Goal: Task Accomplishment & Management: Complete application form

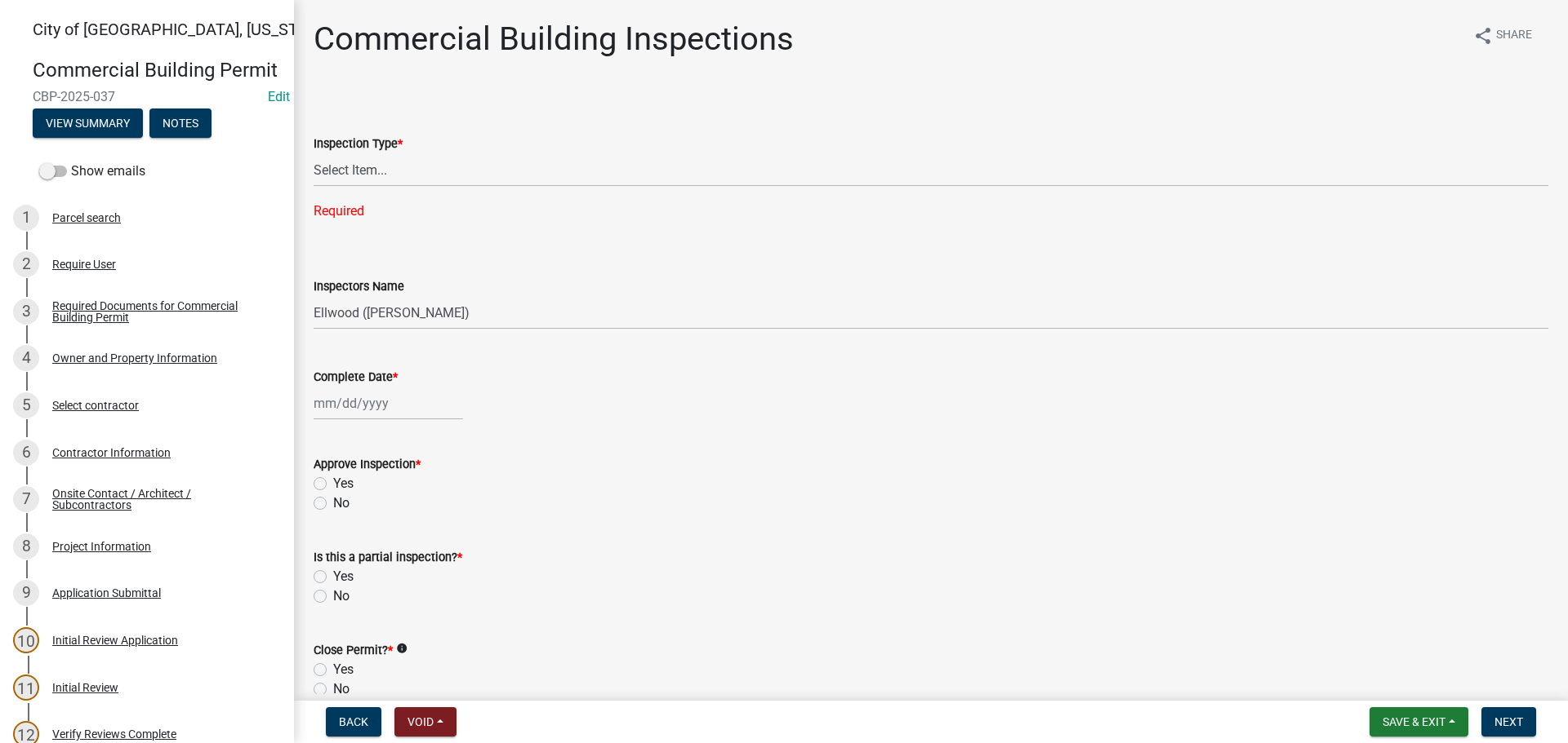
select select "805d55ac-e238-4e04-8f8e-acc067f36c3e"
click at [1433, 717] on span "Save & Exit" at bounding box center [1414, 723] width 63 height 14
click at [1414, 694] on button "Save & Exit" at bounding box center [1402, 679] width 130 height 40
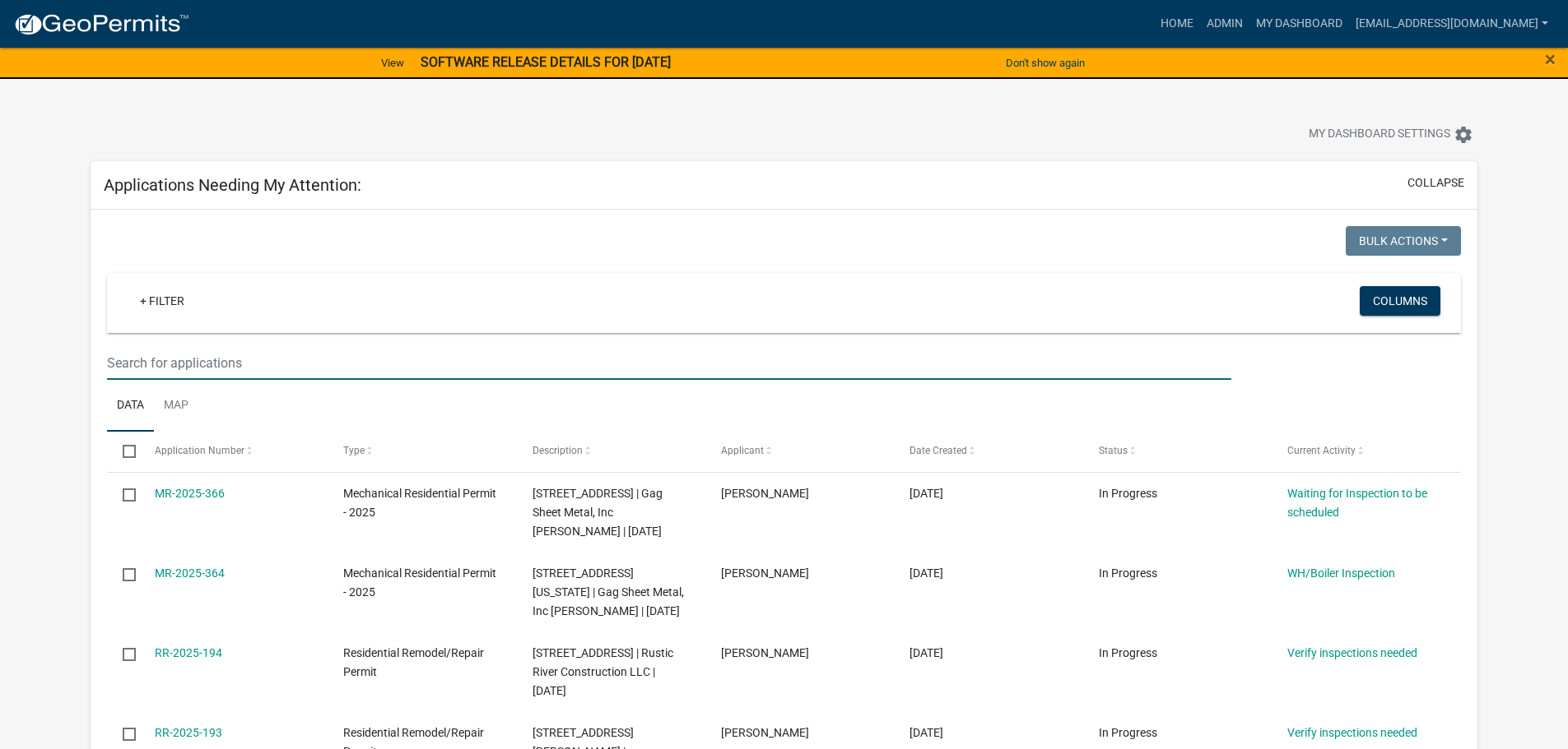
click at [221, 373] on input "text" at bounding box center [669, 363] width 1123 height 34
type input "2201"
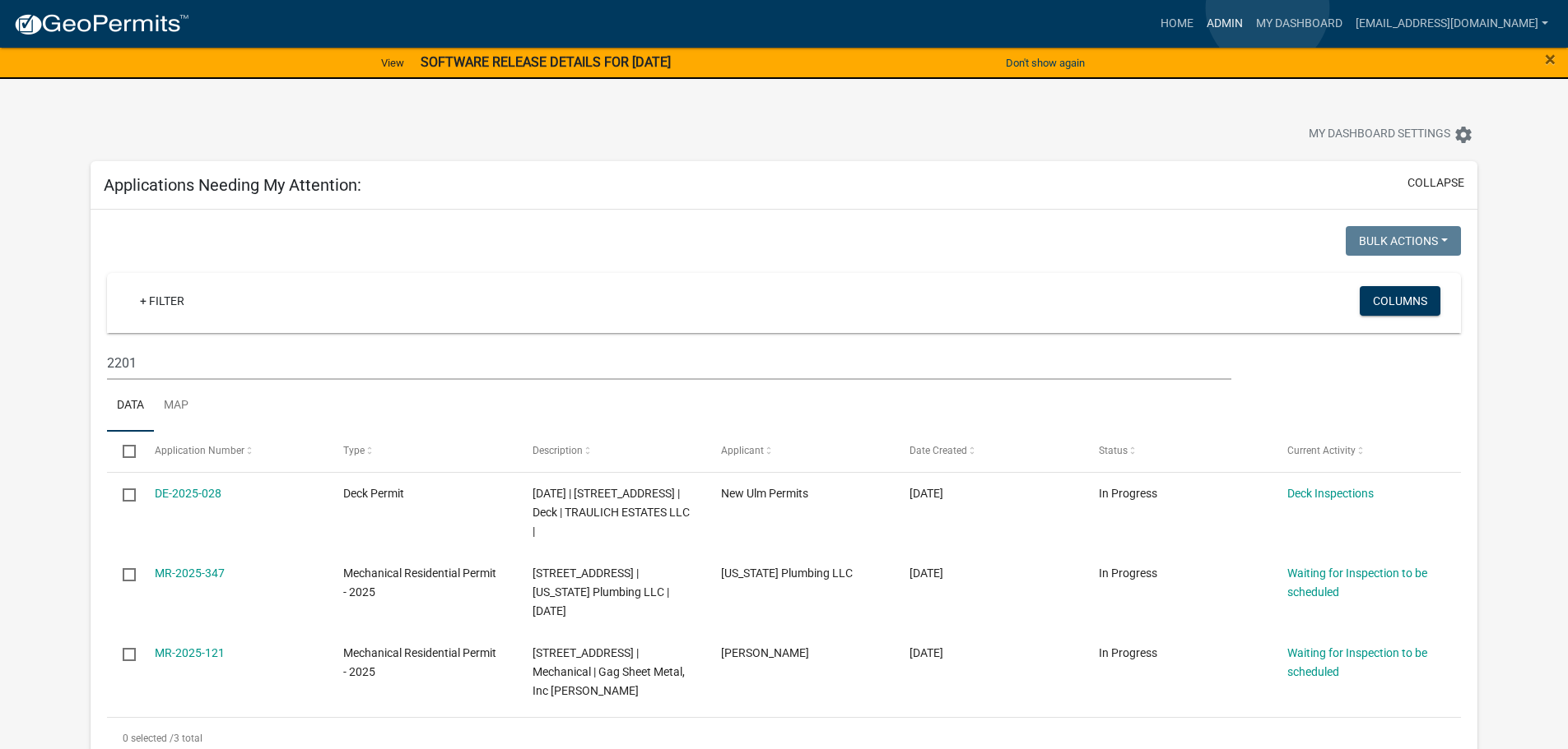
click at [1250, 9] on link "Admin" at bounding box center [1224, 23] width 50 height 31
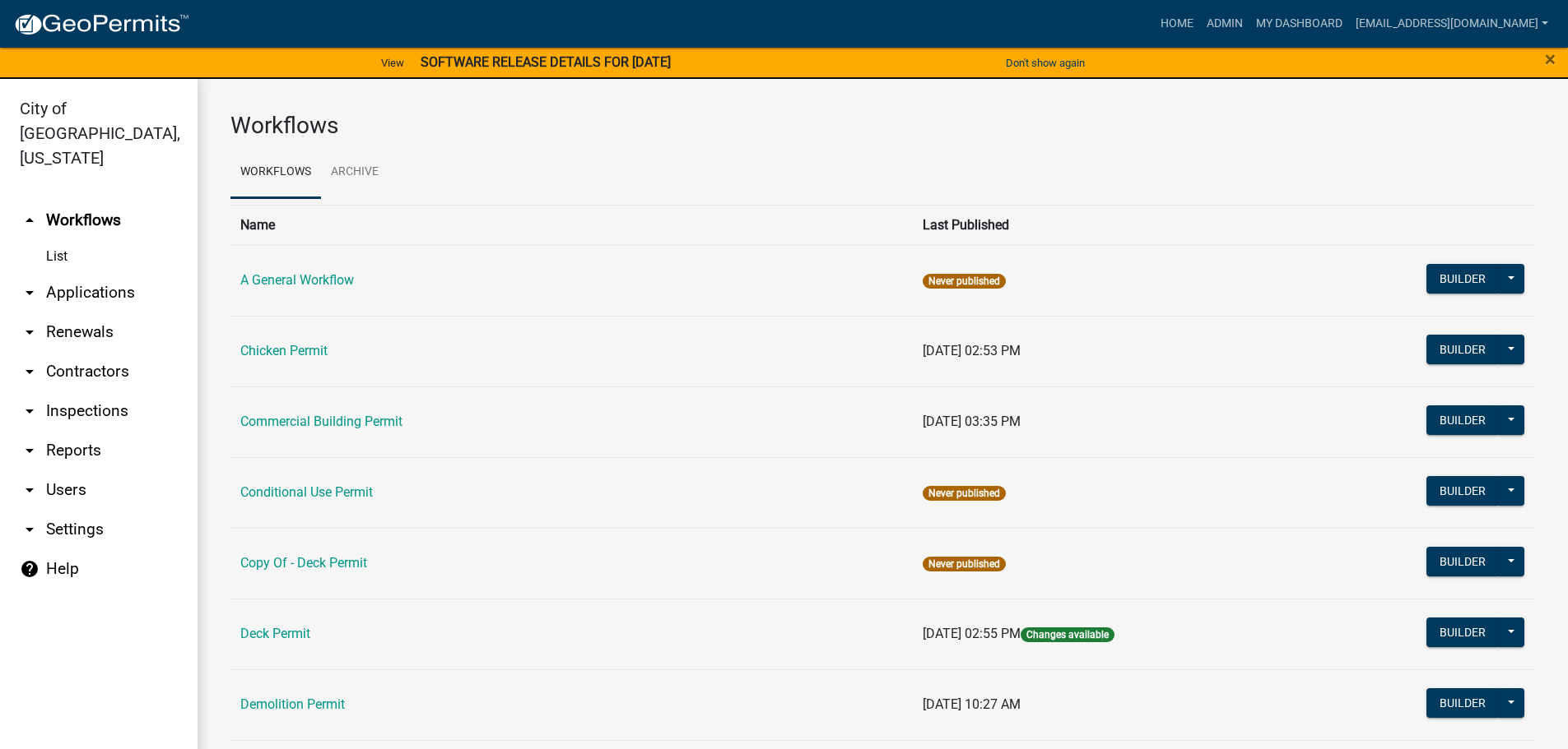
click at [99, 274] on link "arrow_drop_down Applications" at bounding box center [98, 293] width 198 height 40
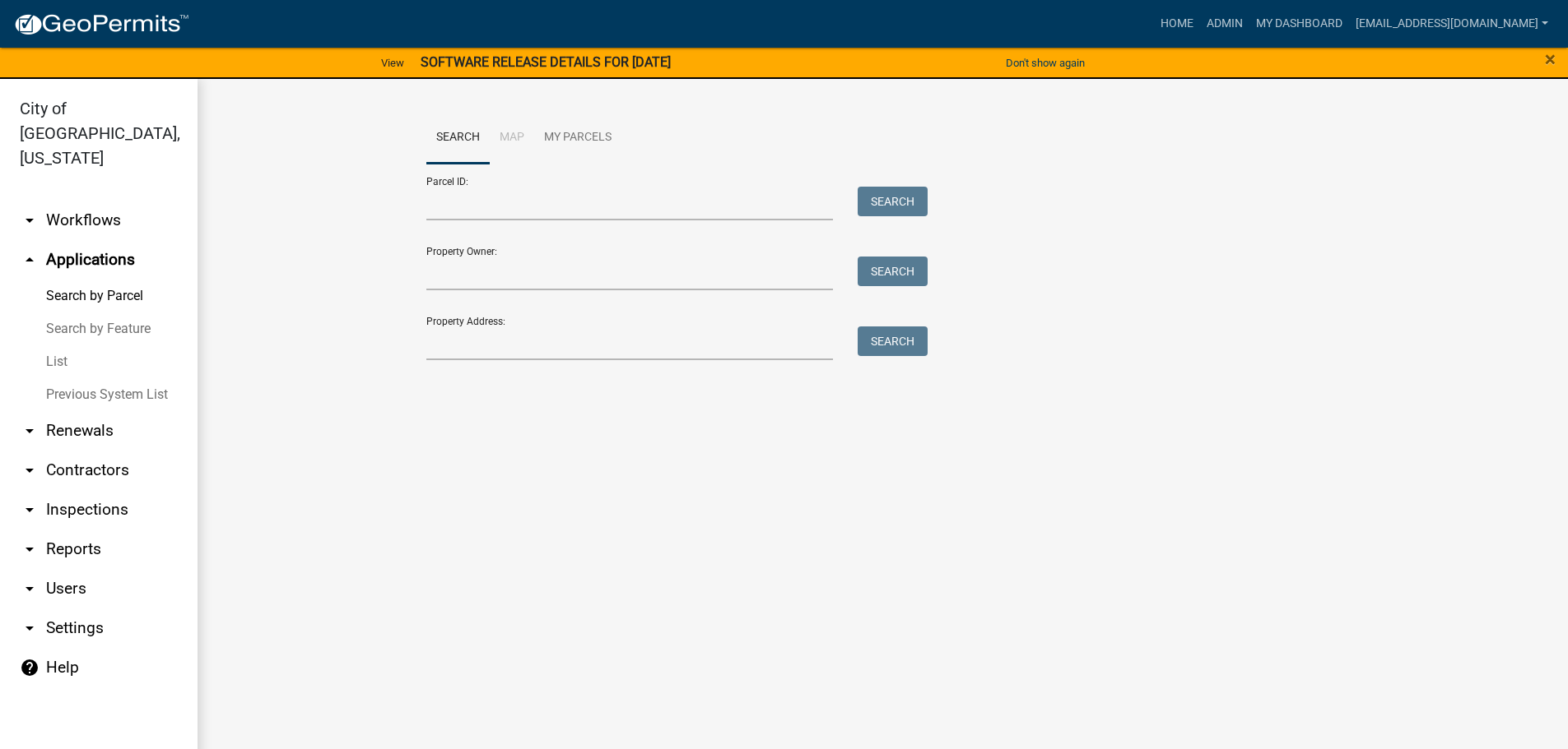
click at [417, 355] on div at bounding box center [630, 343] width 432 height 34
click at [437, 349] on input "Property Address:" at bounding box center [630, 343] width 408 height 34
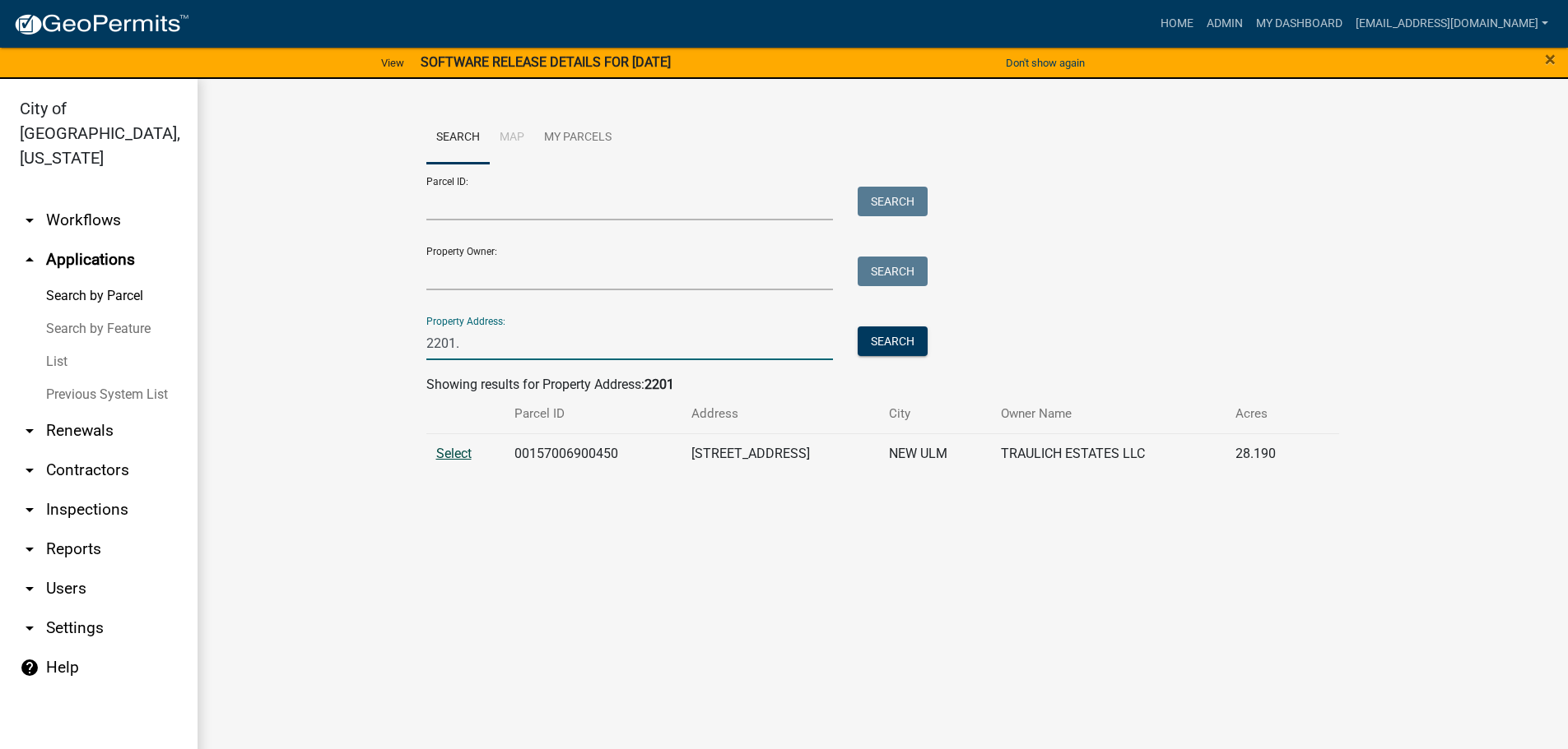
type input "2201."
click at [443, 460] on span "Select" at bounding box center [454, 453] width 35 height 16
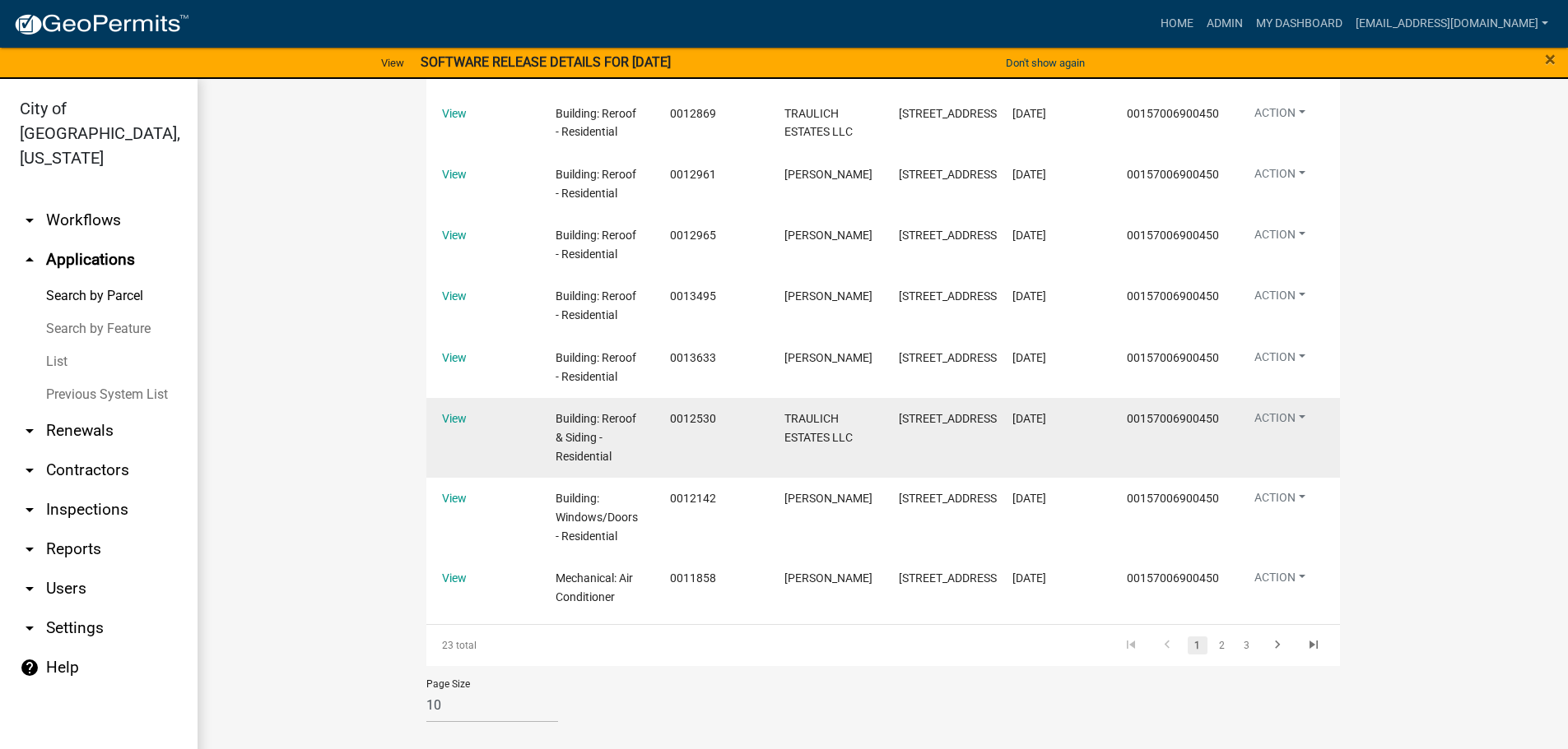
scroll to position [2221, 0]
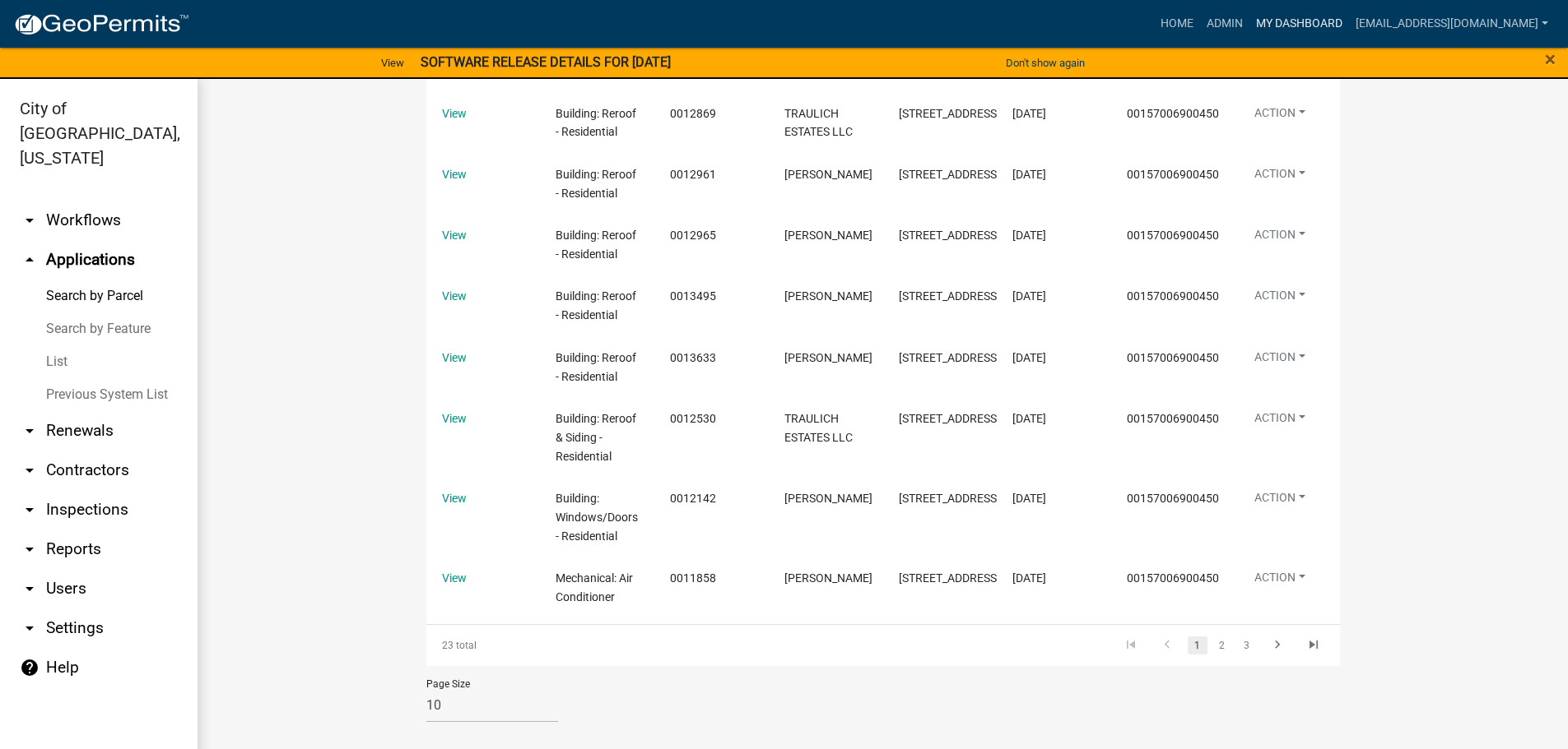
click at [1340, 16] on link "My Dashboard" at bounding box center [1299, 23] width 99 height 31
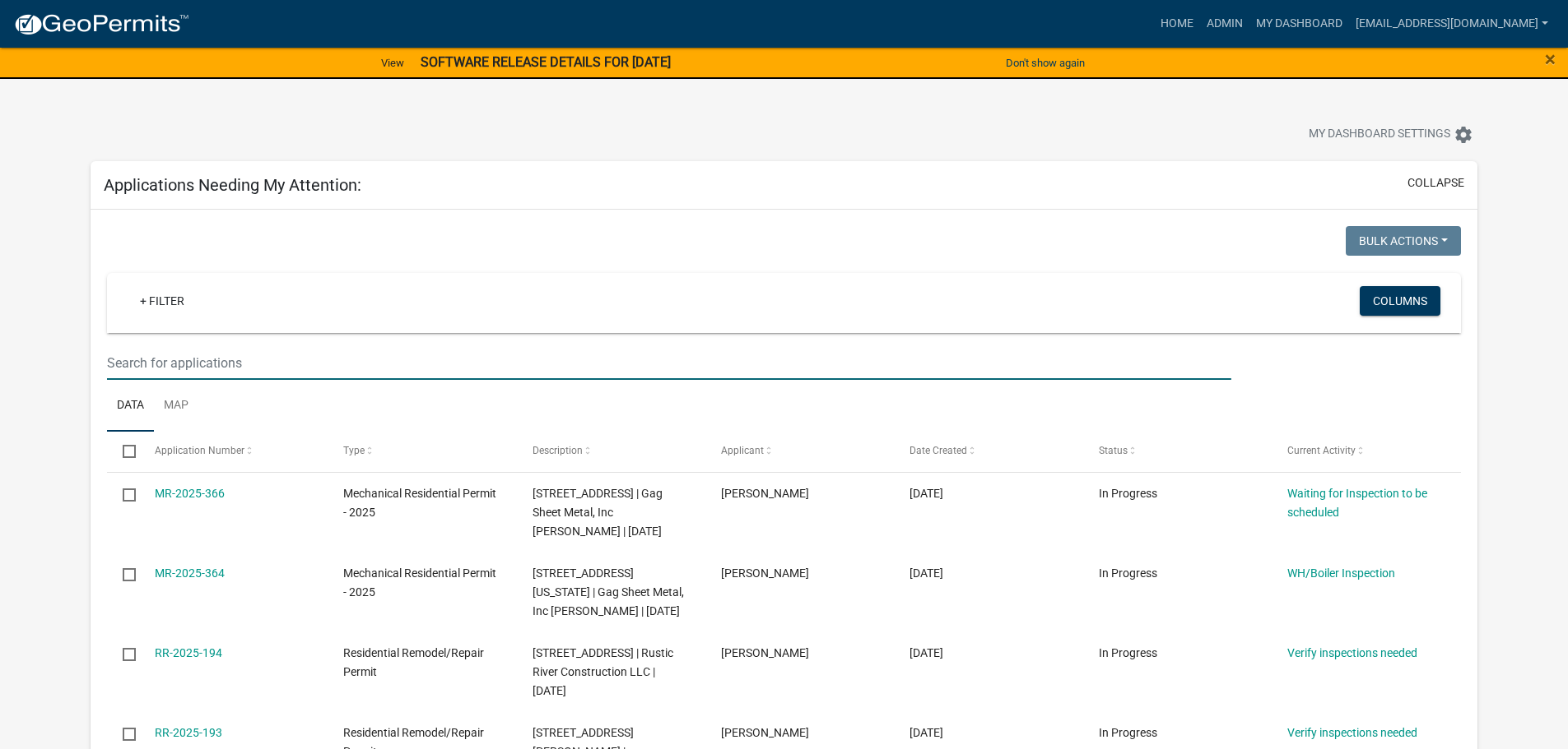
click at [249, 352] on input "text" at bounding box center [669, 363] width 1123 height 34
type input "707"
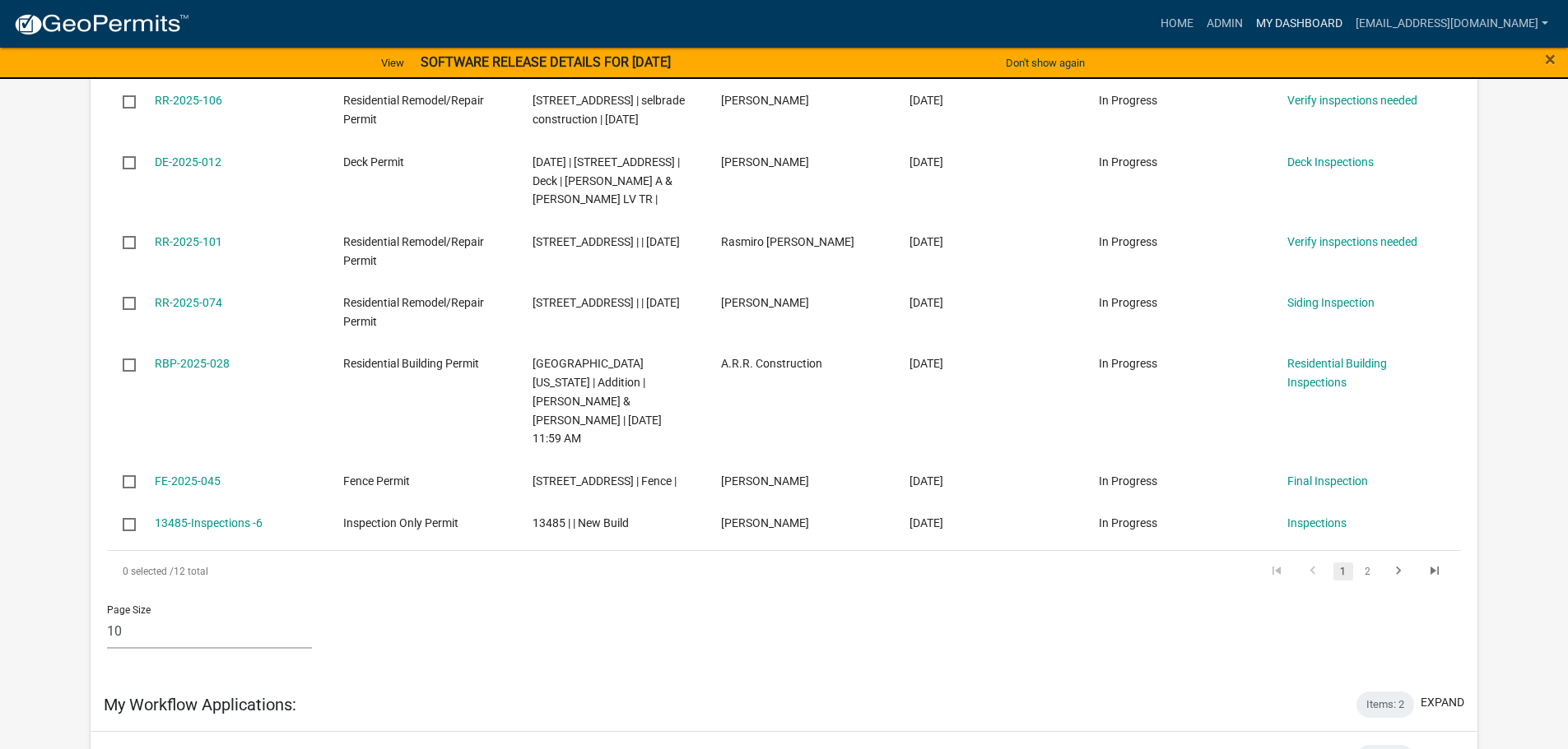
scroll to position [603, 0]
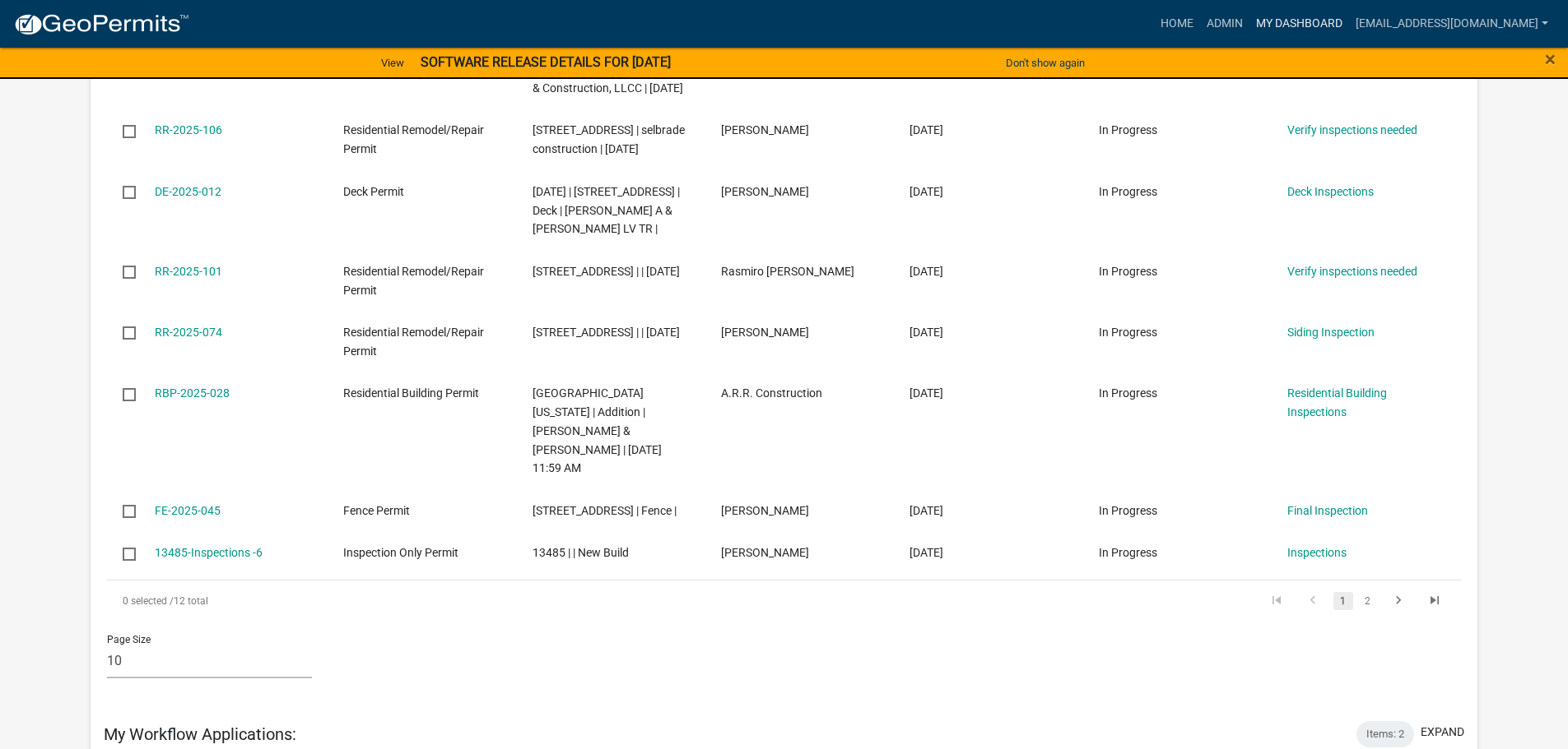
click at [1304, 27] on link "My Dashboard" at bounding box center [1299, 23] width 99 height 31
drag, startPoint x: 1261, startPoint y: 18, endPoint x: 1248, endPoint y: 23, distance: 13.9
click at [1250, 18] on link "Admin" at bounding box center [1224, 23] width 50 height 31
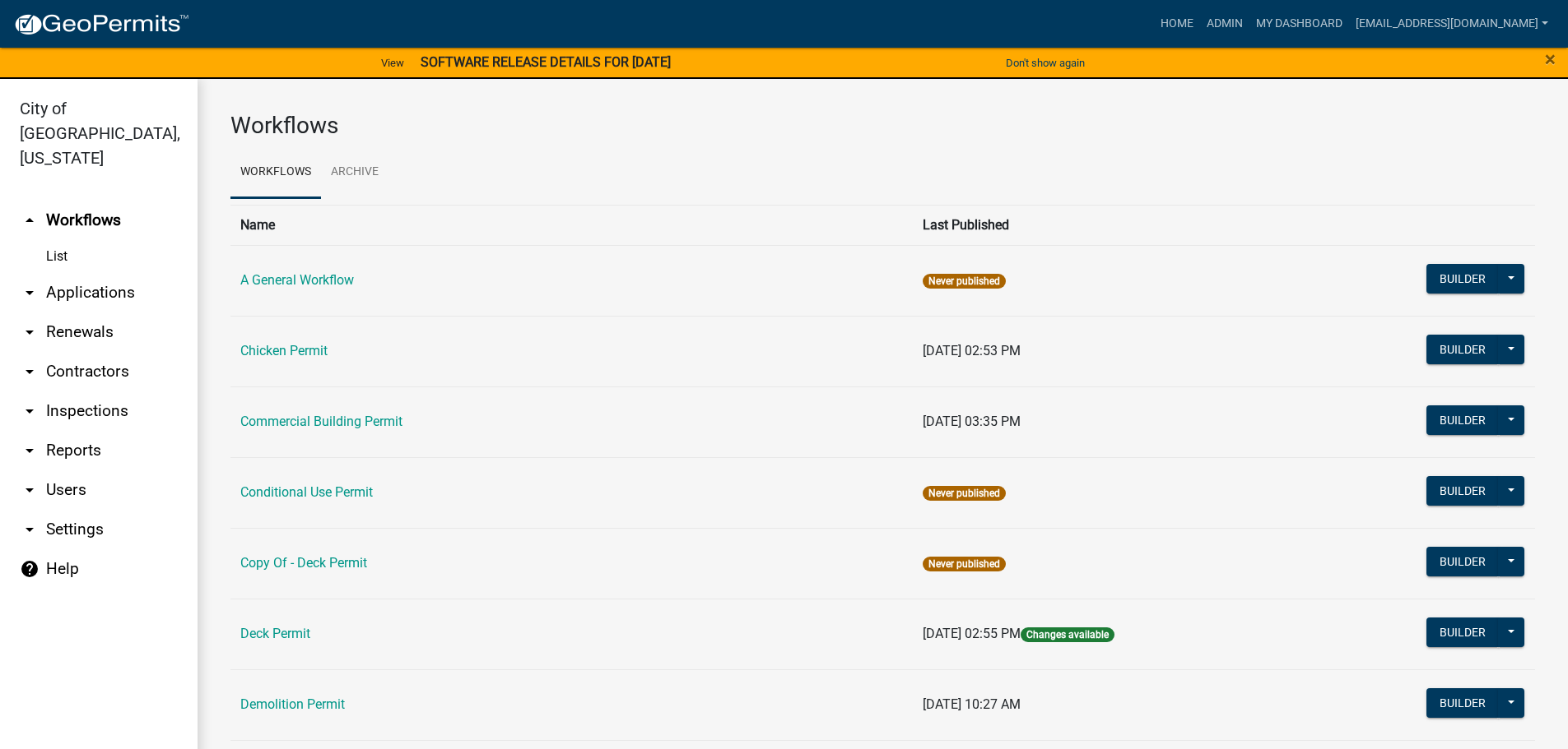
click at [93, 273] on link "arrow_drop_down Applications" at bounding box center [98, 293] width 198 height 40
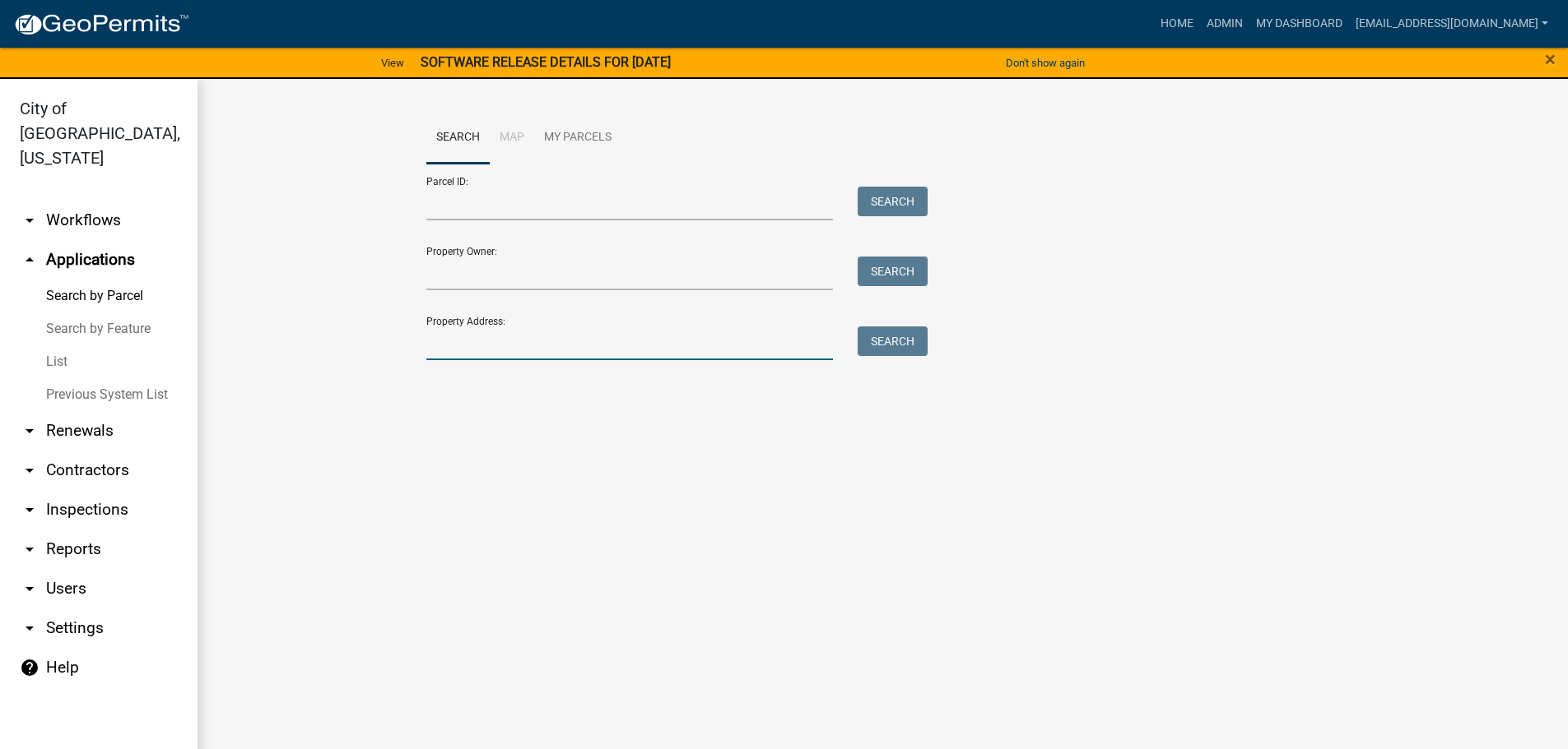
click at [490, 339] on input "Property Address:" at bounding box center [630, 343] width 408 height 34
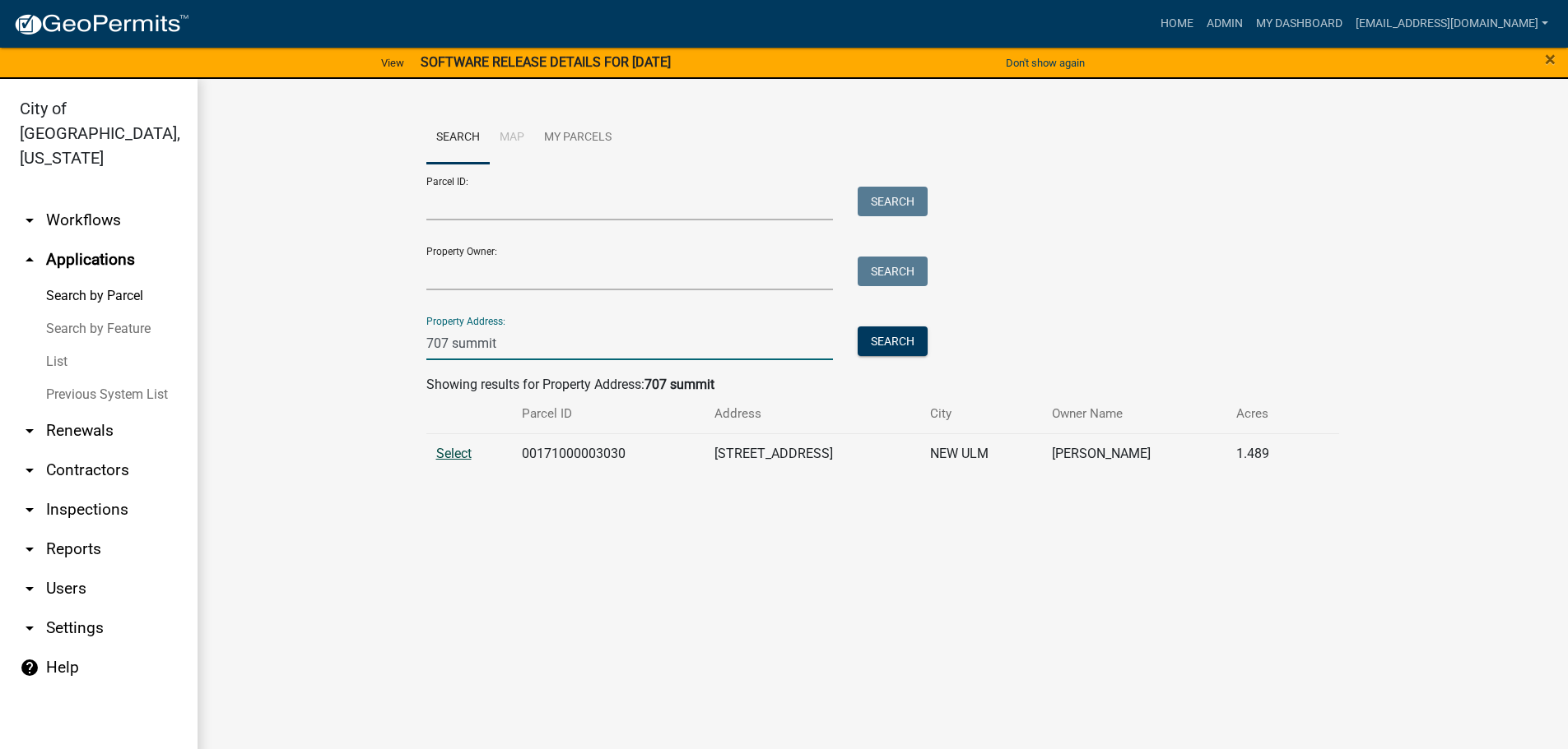
type input "707 summit"
click at [457, 455] on span "Select" at bounding box center [454, 453] width 35 height 16
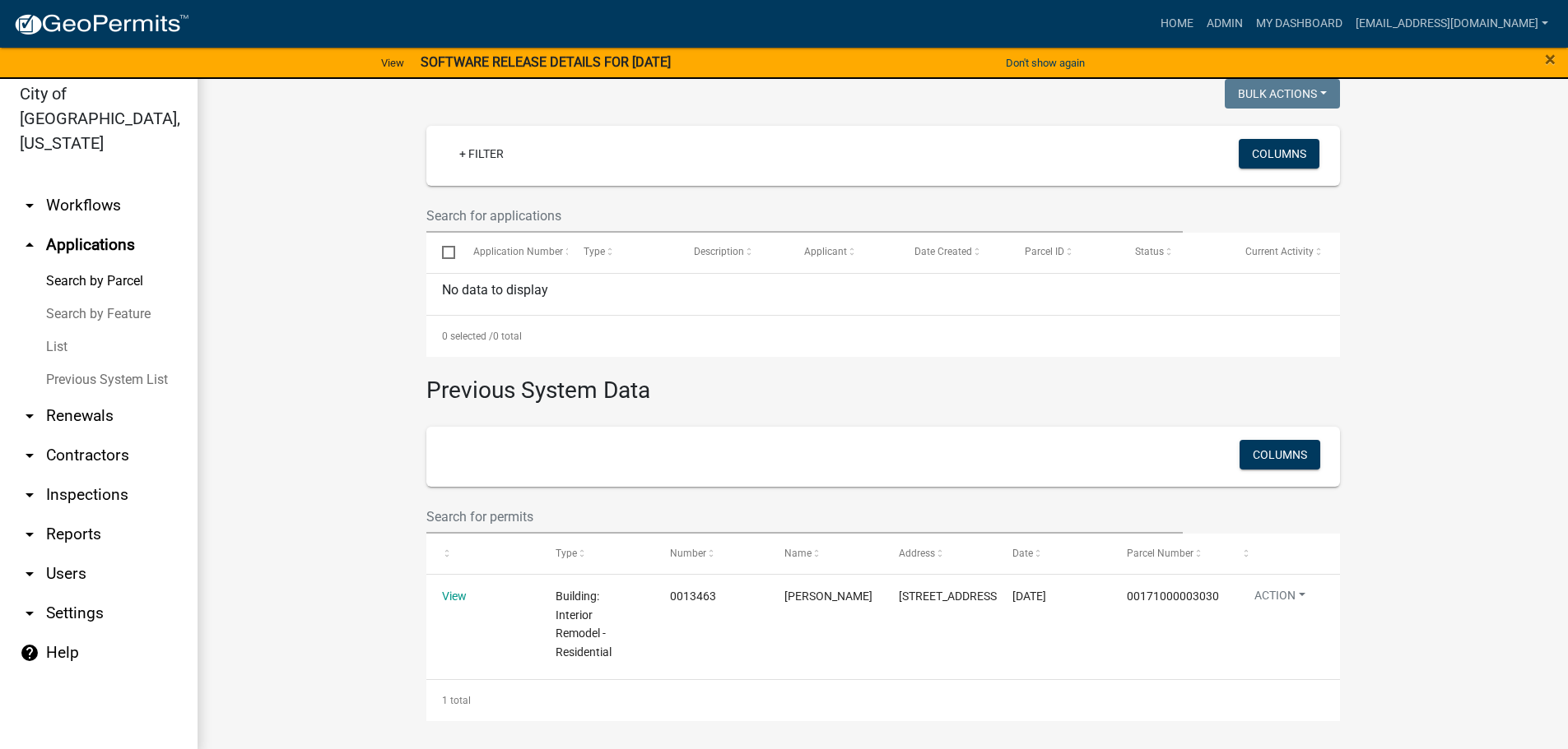
scroll to position [19, 0]
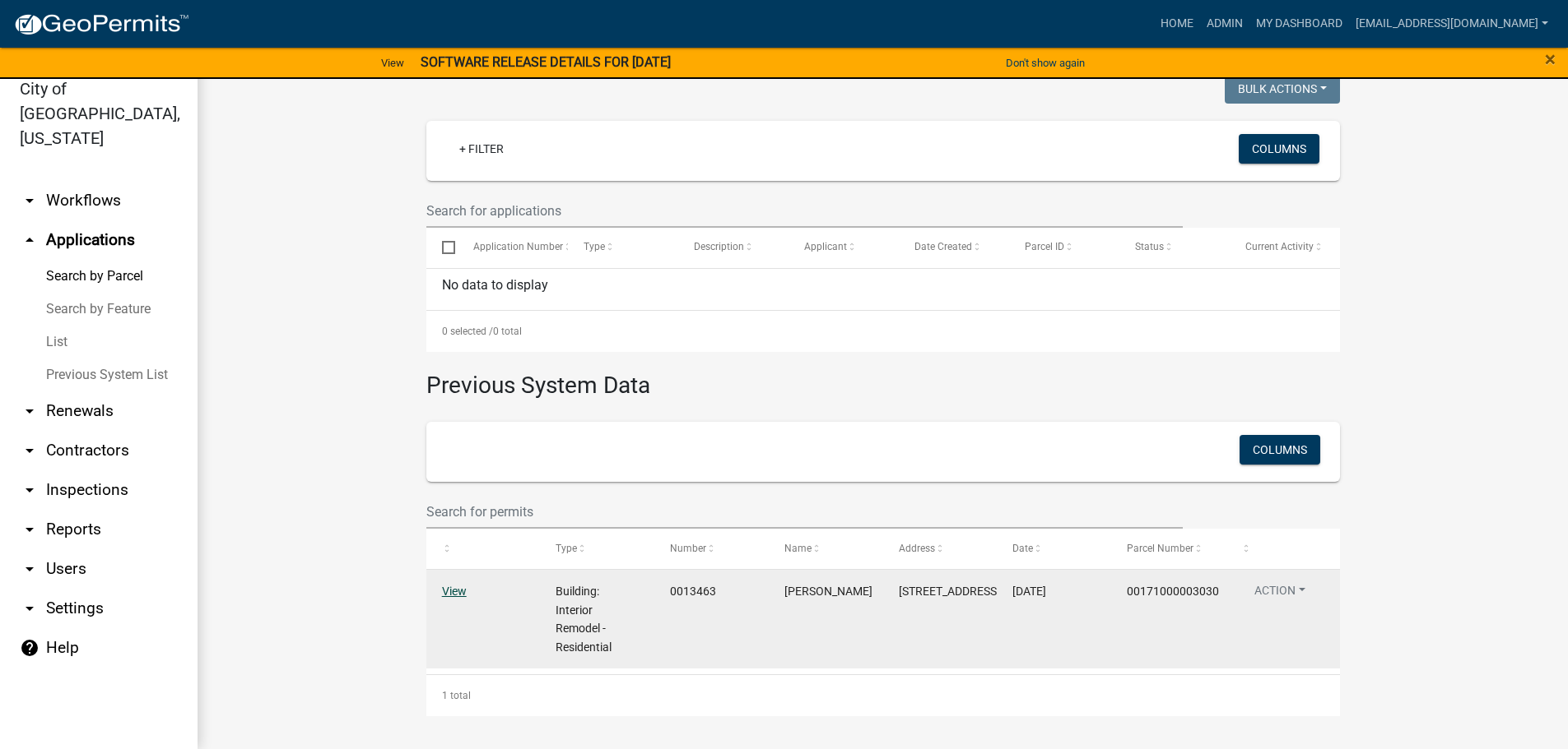
click at [446, 591] on link "View" at bounding box center [454, 591] width 24 height 14
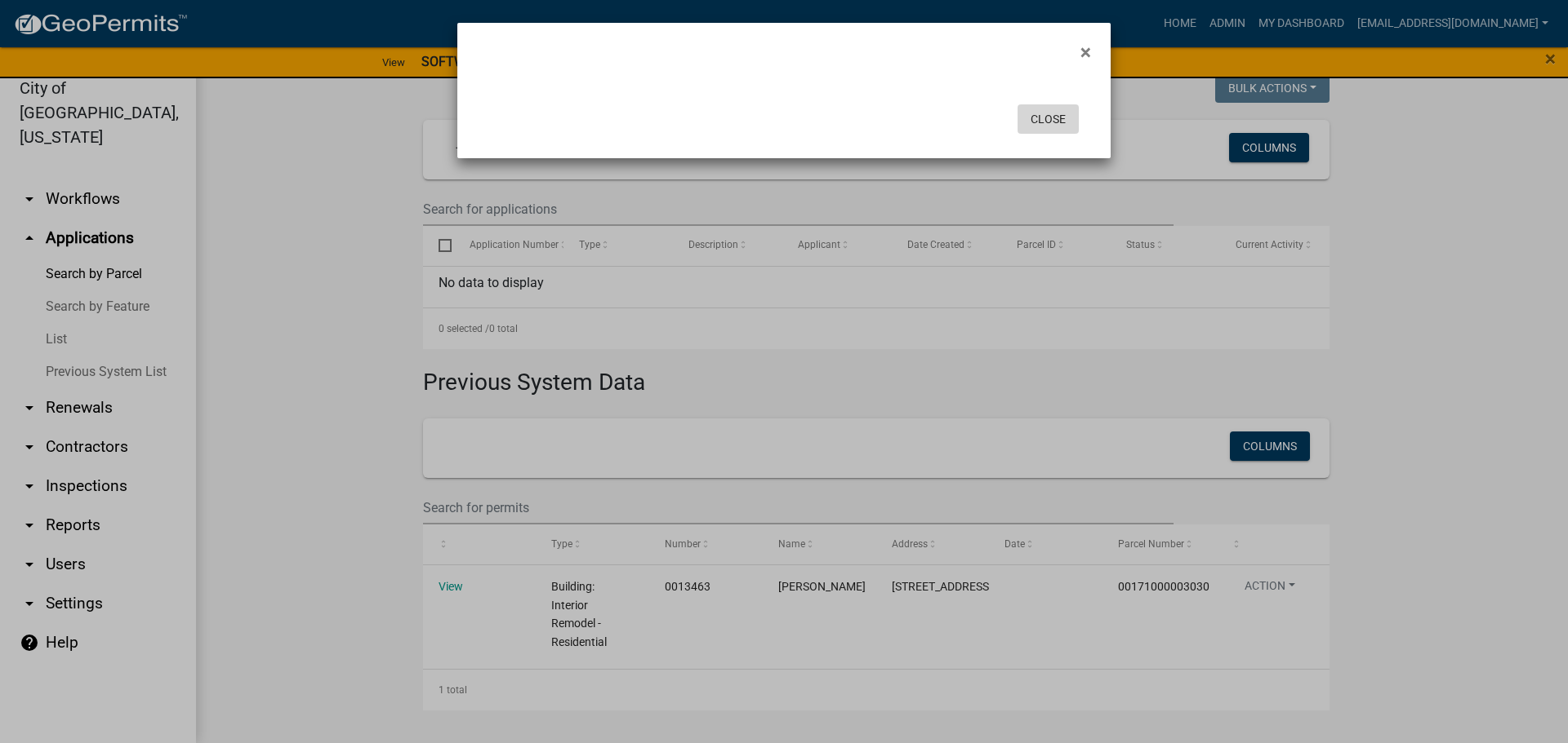
click at [1056, 122] on button "Close" at bounding box center [1048, 119] width 61 height 29
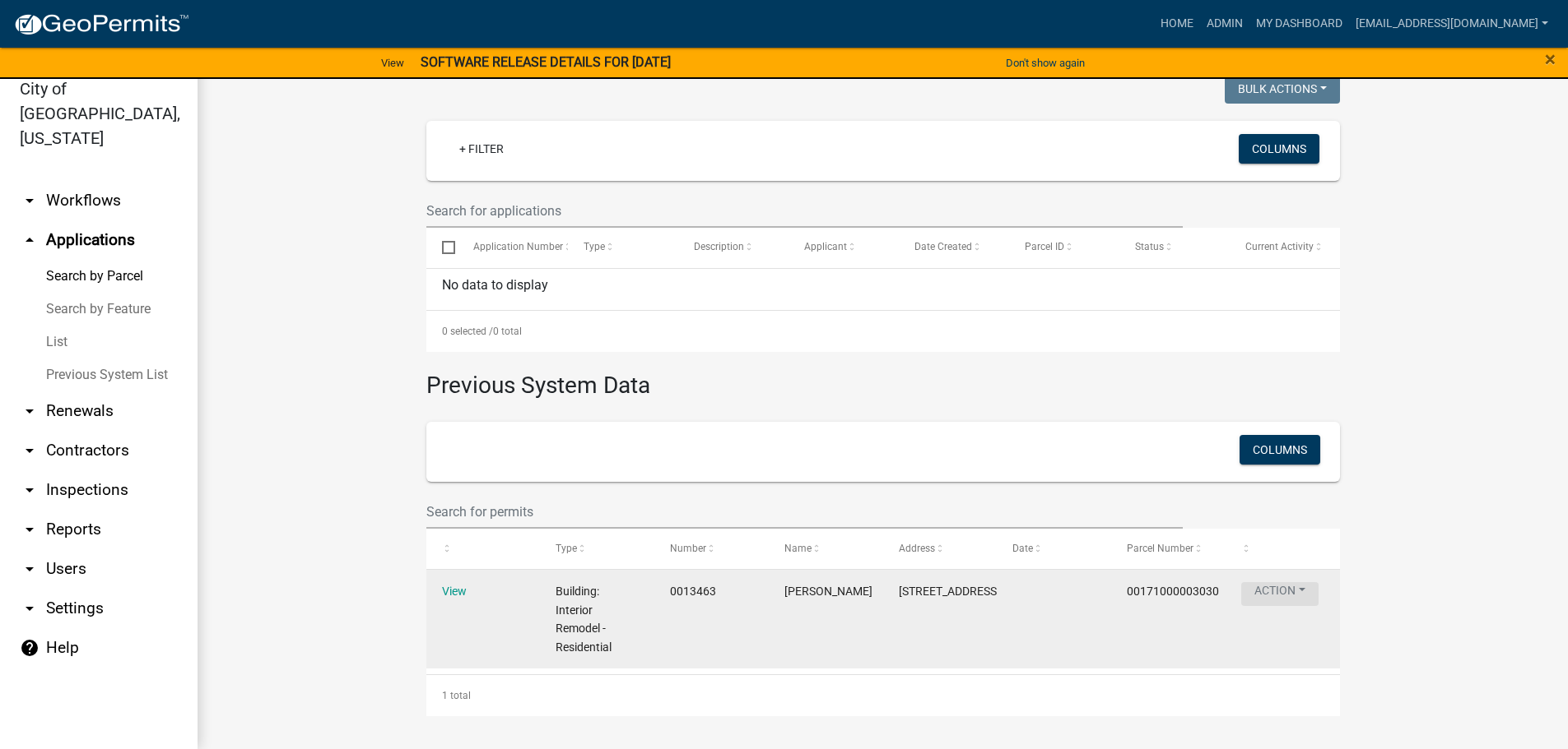
click at [1269, 588] on button "Action" at bounding box center [1279, 594] width 77 height 24
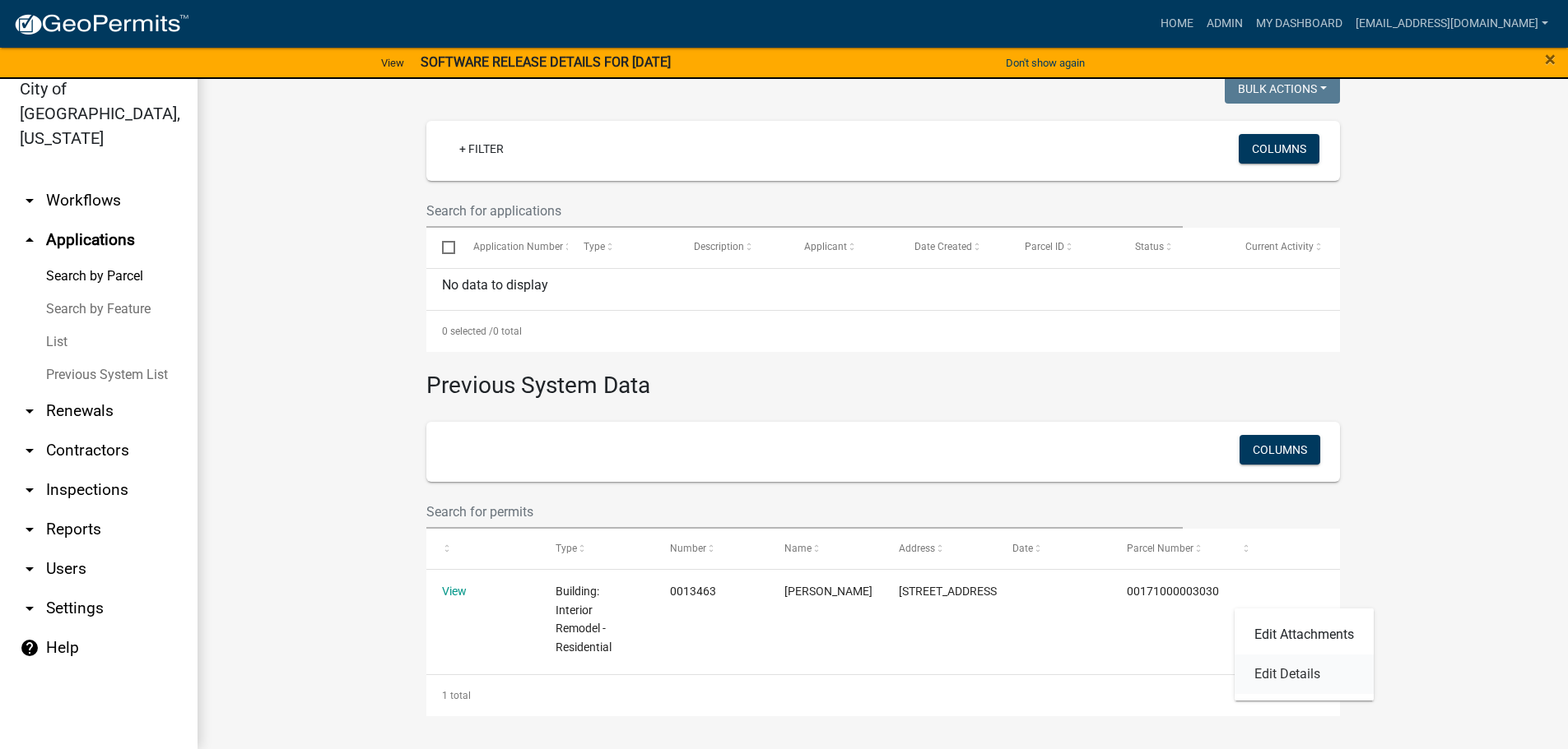
click at [1289, 675] on link "Edit Details" at bounding box center [1304, 674] width 139 height 40
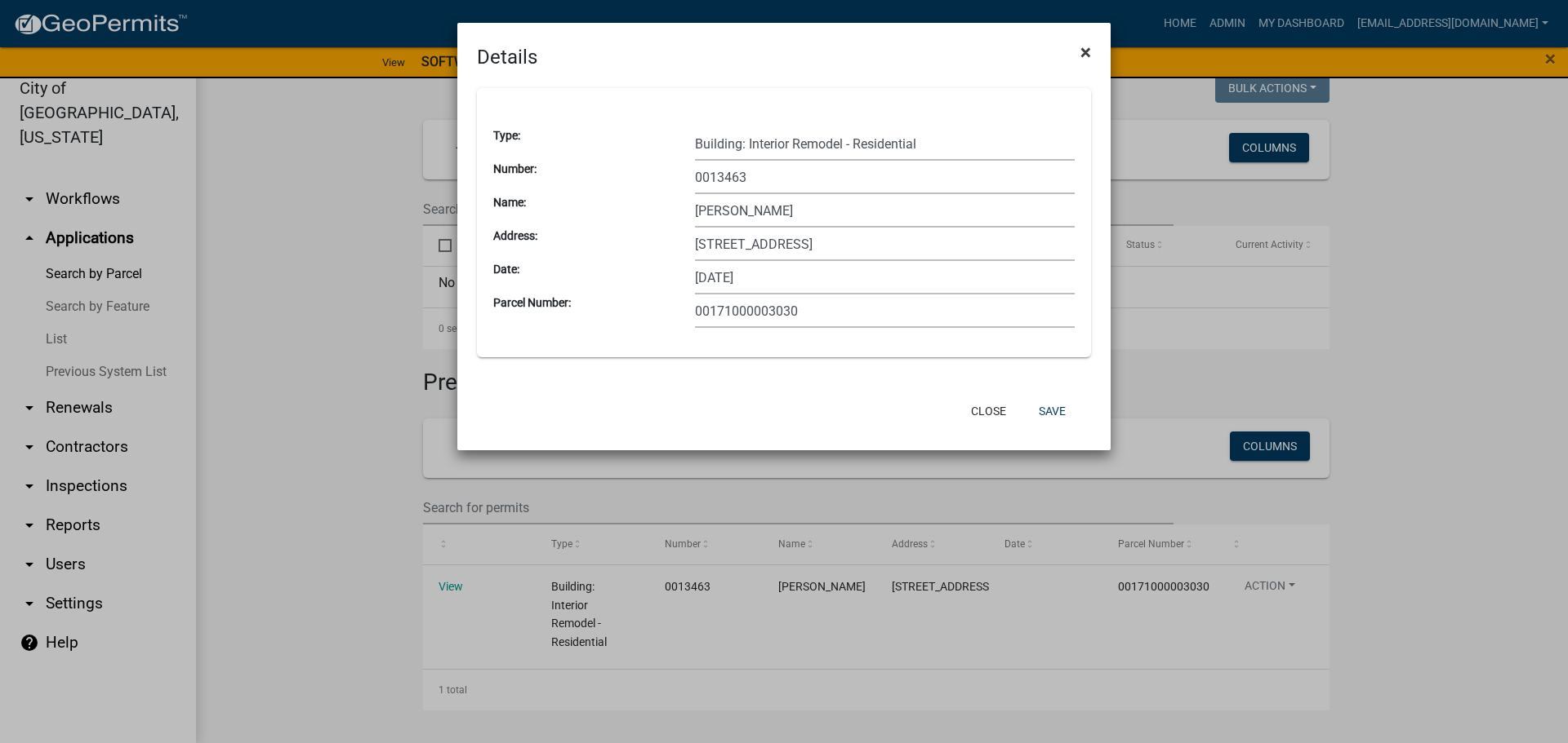
click at [1084, 51] on span "×" at bounding box center [1085, 52] width 11 height 23
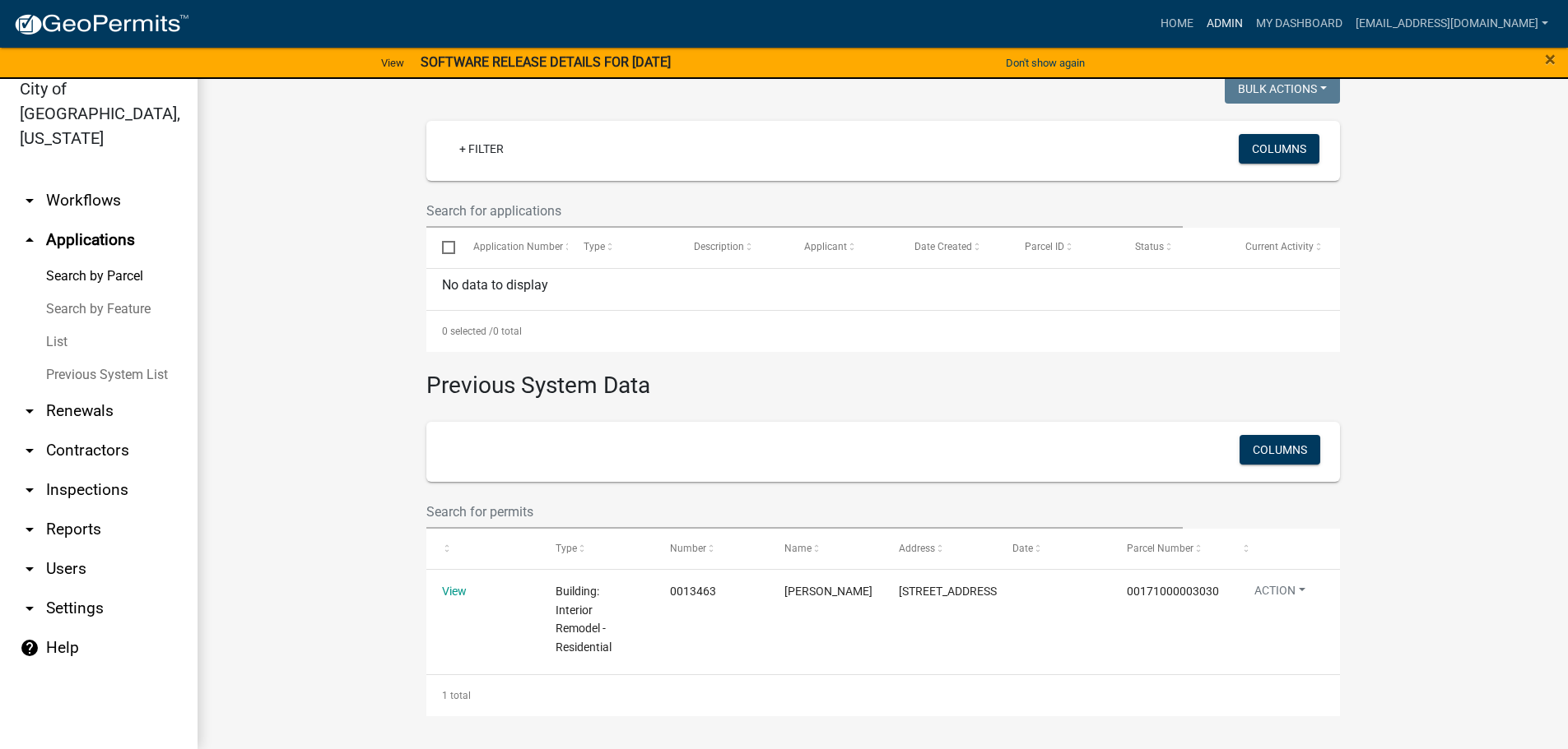
click at [1250, 21] on link "Admin" at bounding box center [1224, 23] width 50 height 31
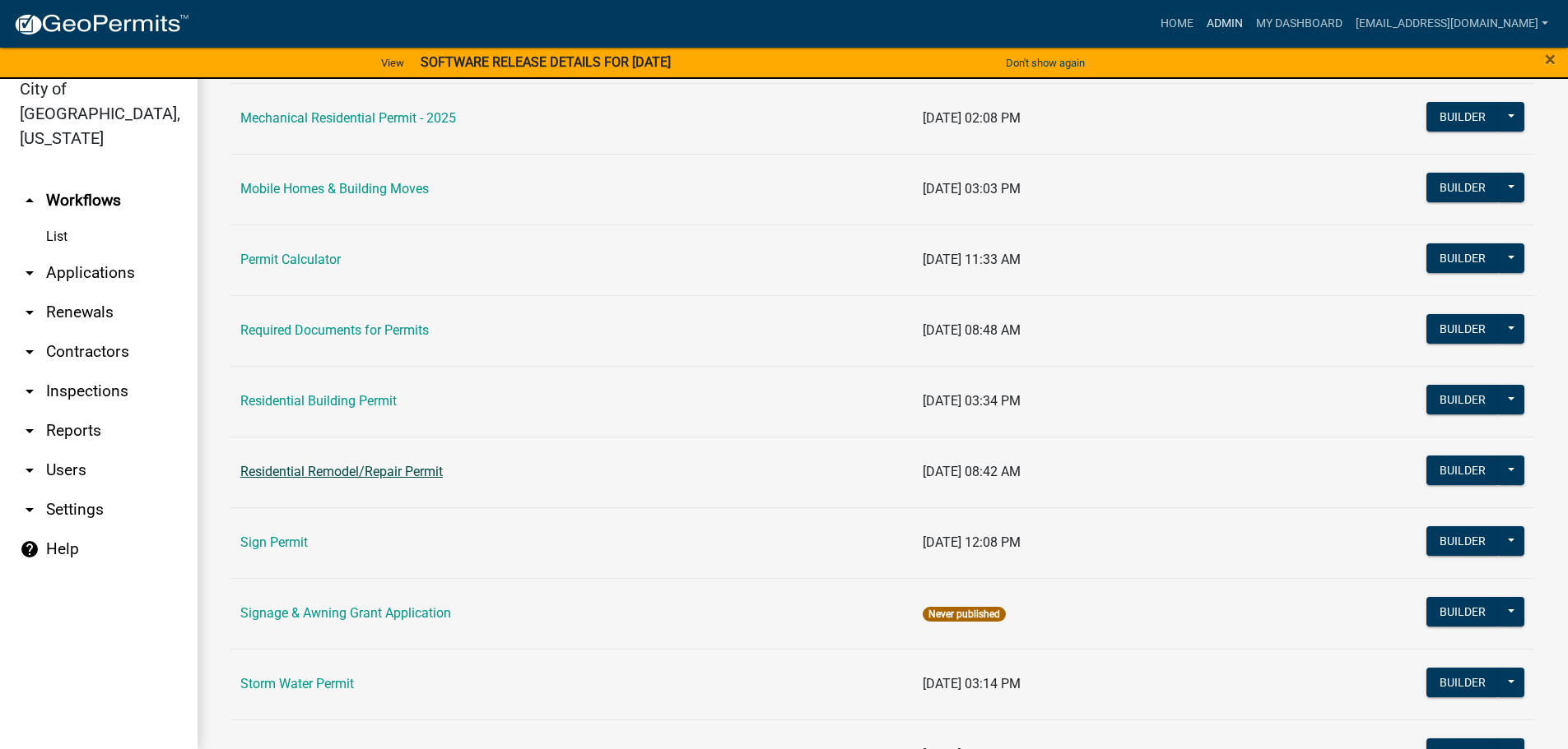
scroll to position [1069, 0]
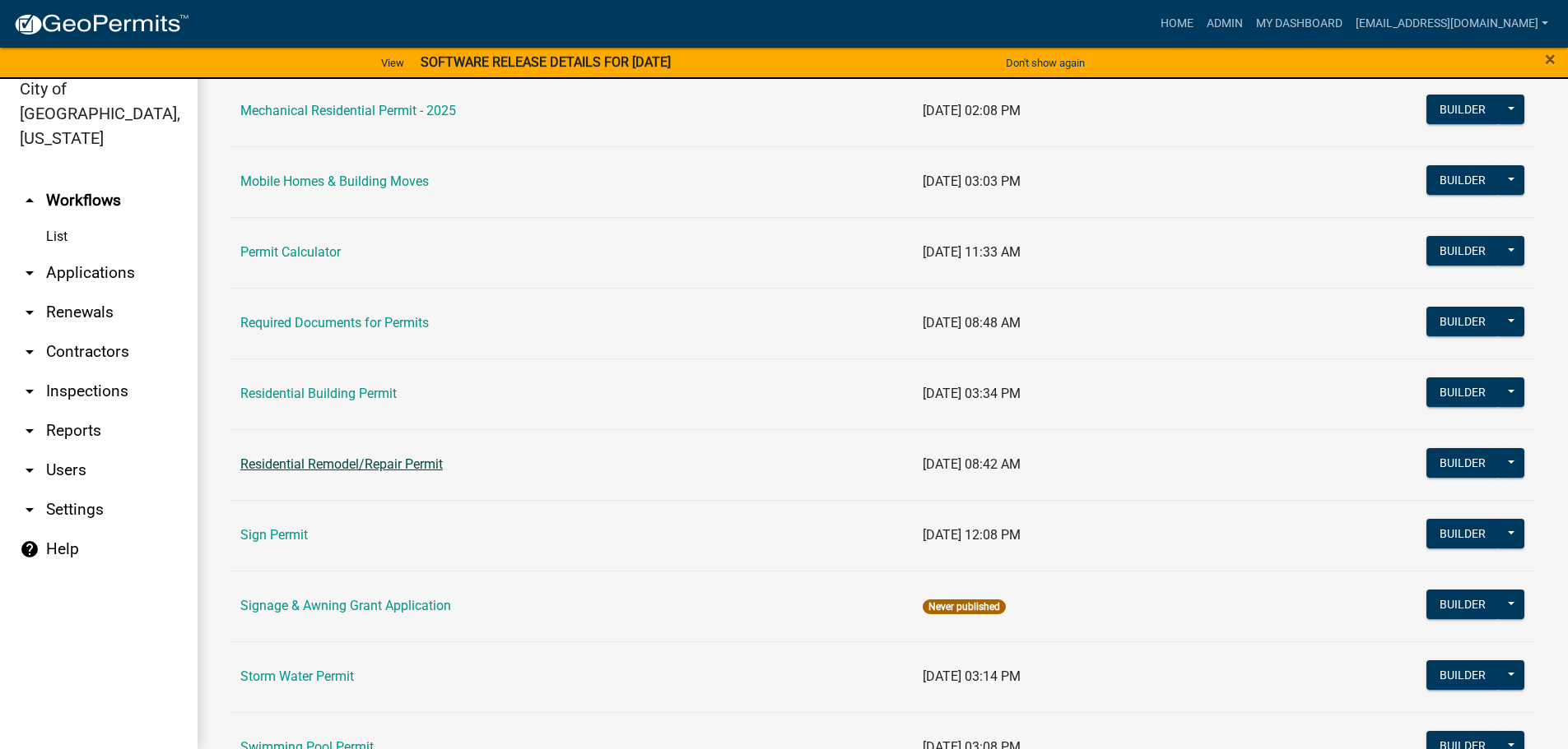
click at [338, 459] on link "Residential Remodel/Repair Permit" at bounding box center [342, 464] width 202 height 16
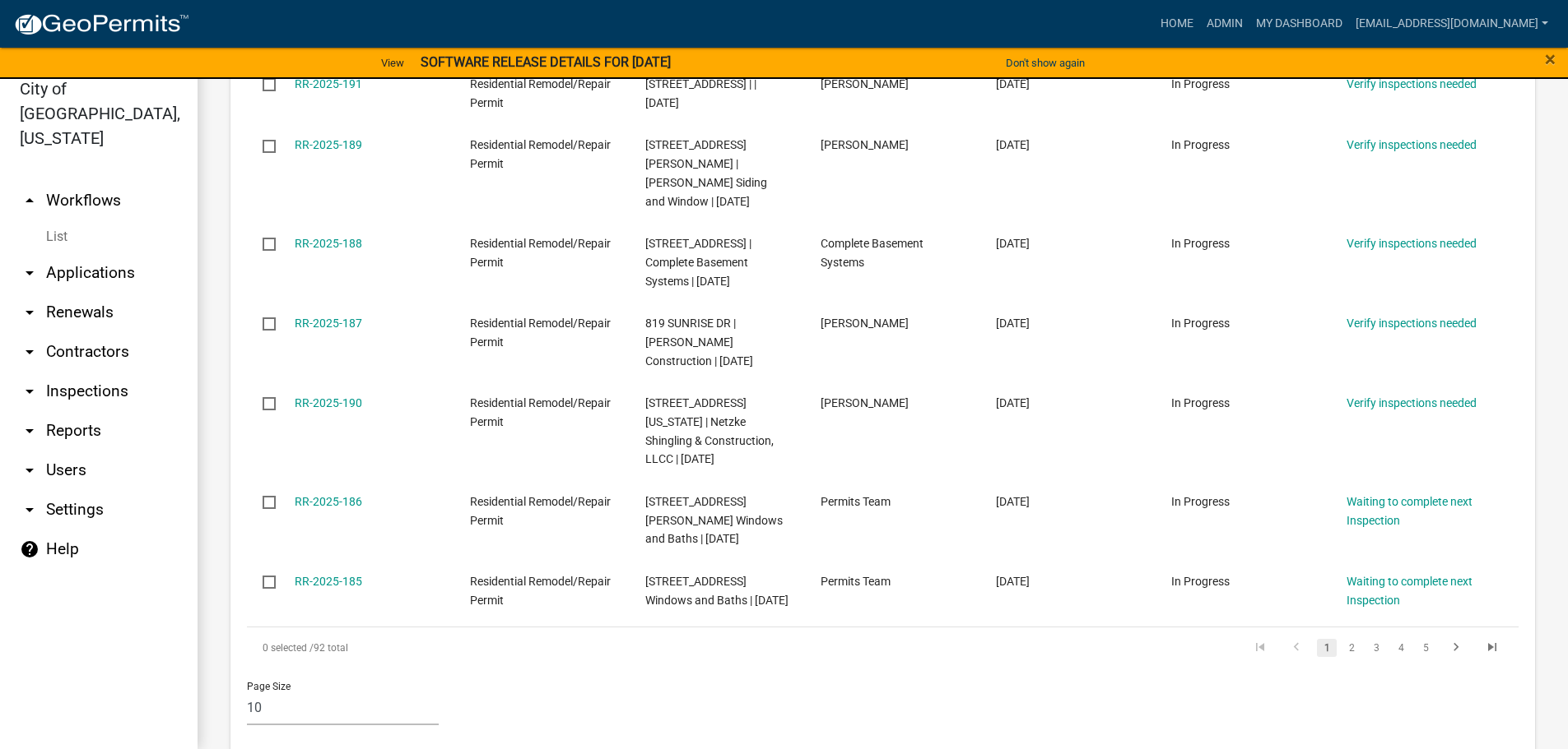
scroll to position [823, 0]
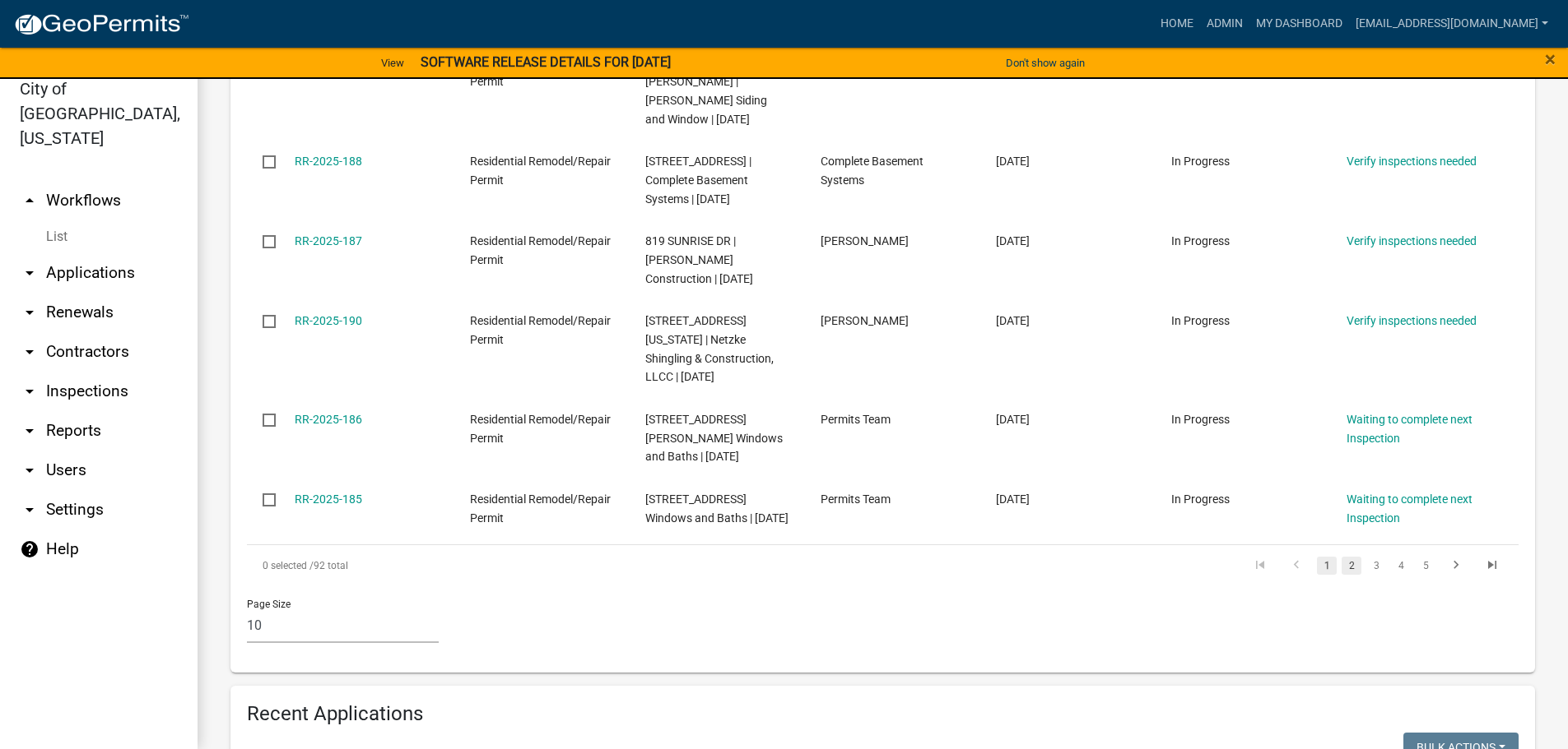
click at [1341, 557] on link "2" at bounding box center [1351, 566] width 19 height 18
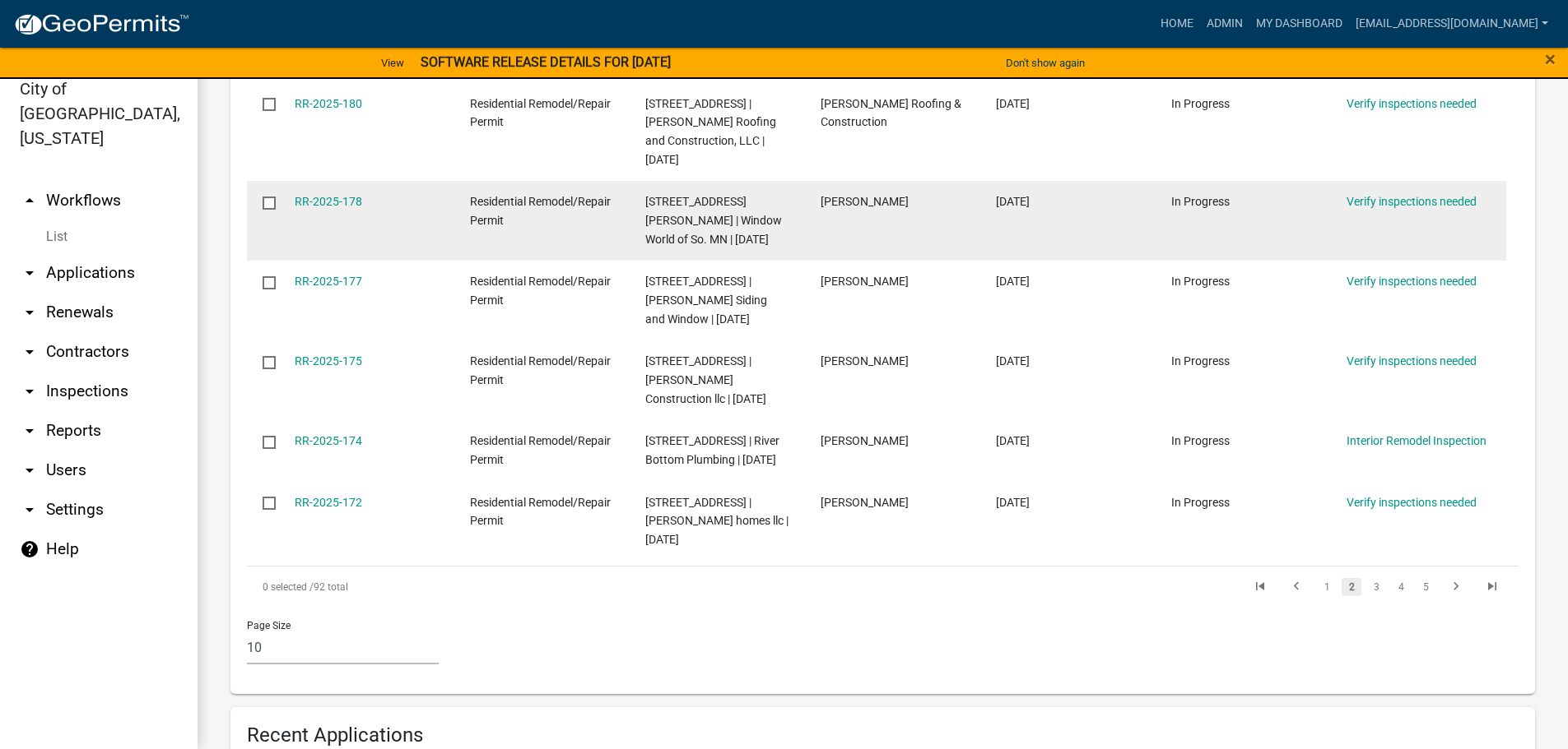
scroll to position [905, 0]
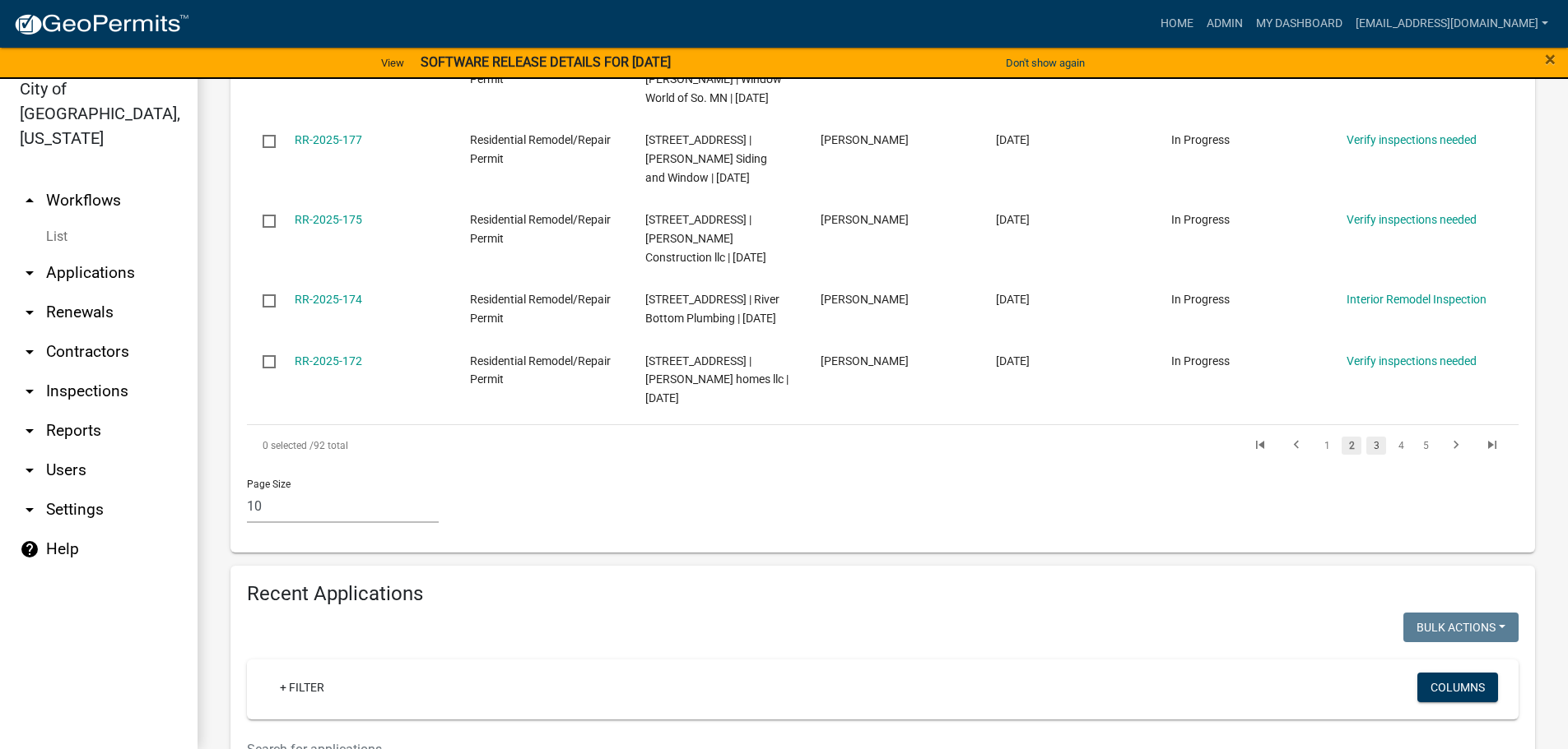
click at [1367, 455] on link "3" at bounding box center [1376, 446] width 19 height 18
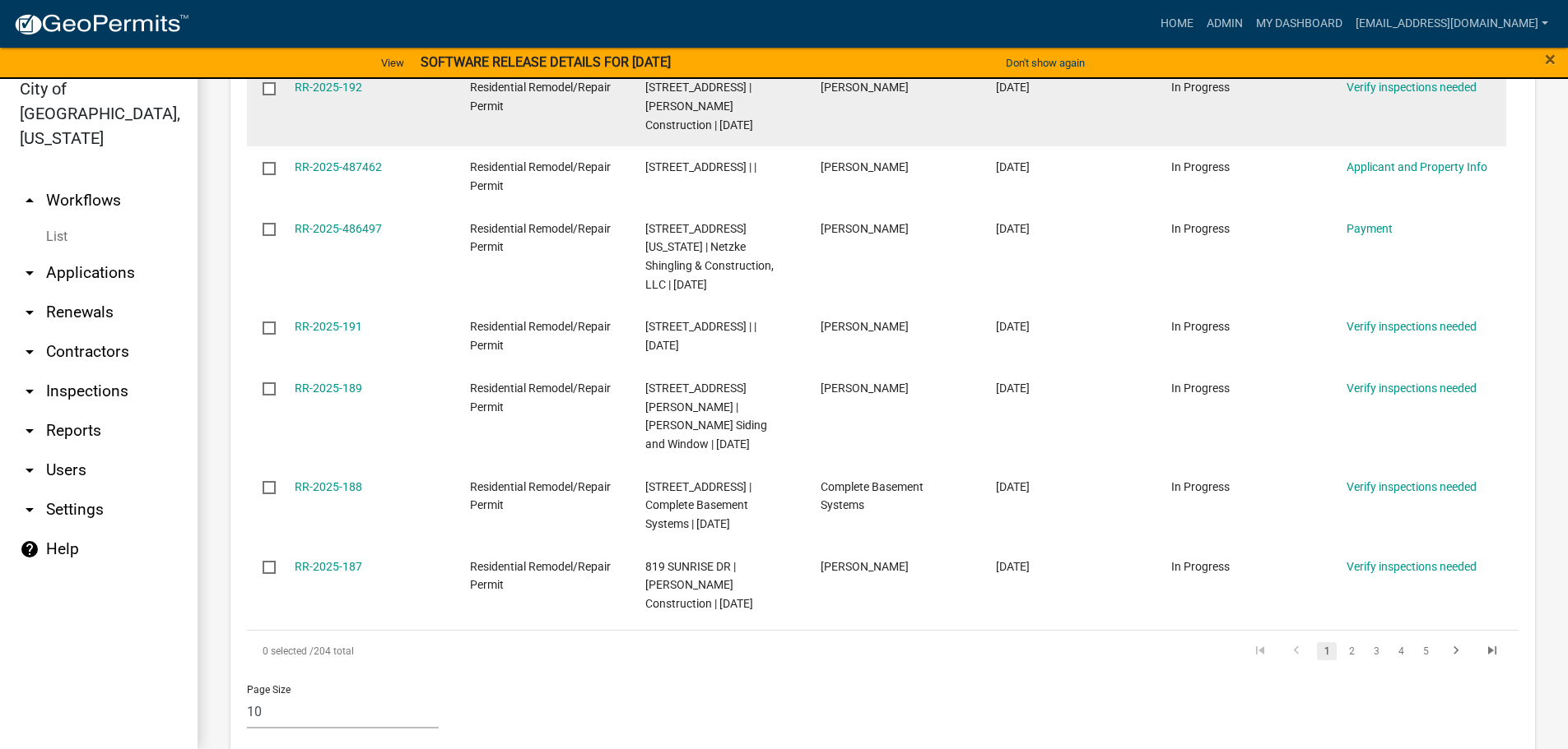
scroll to position [1886, 0]
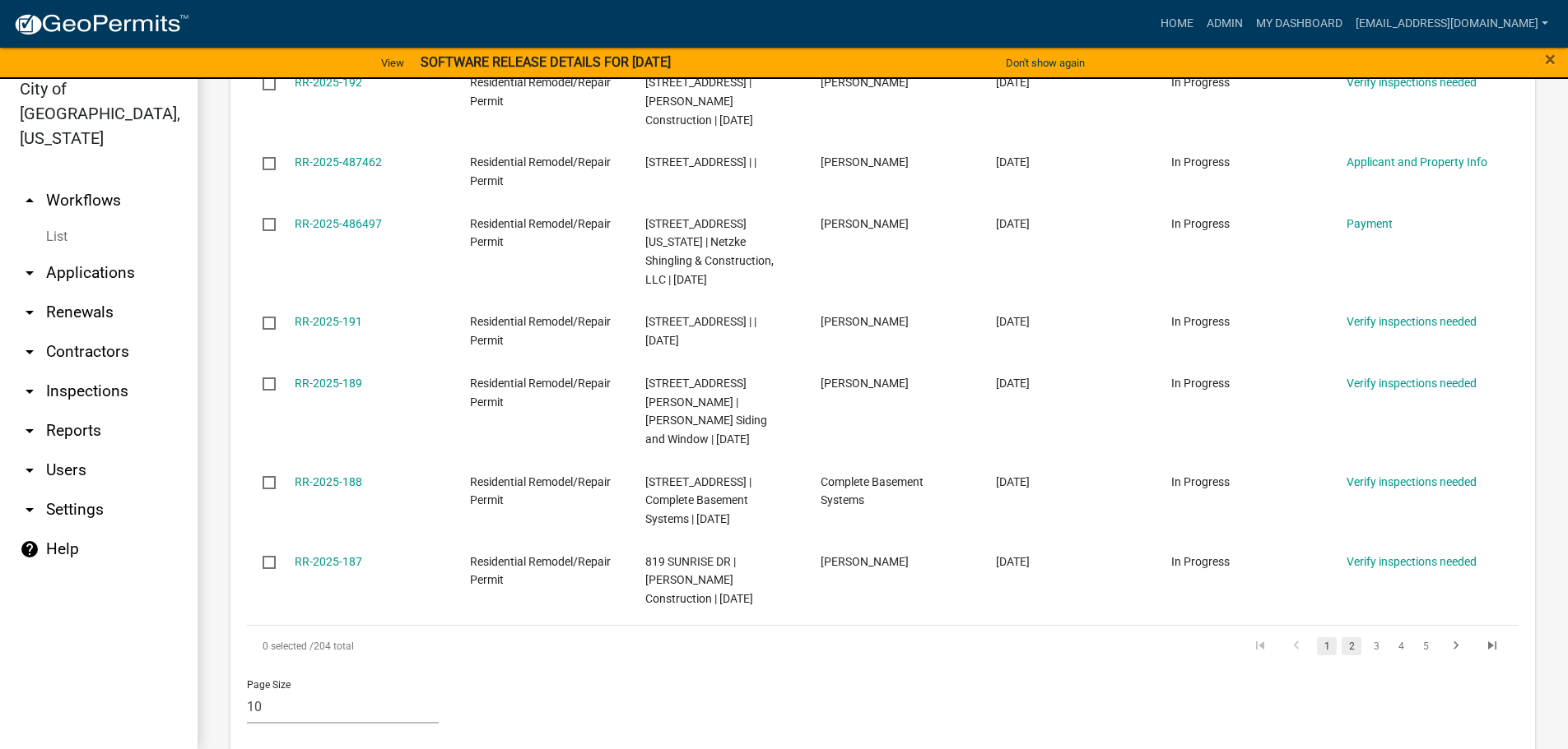
click at [1343, 637] on link "2" at bounding box center [1351, 646] width 19 height 18
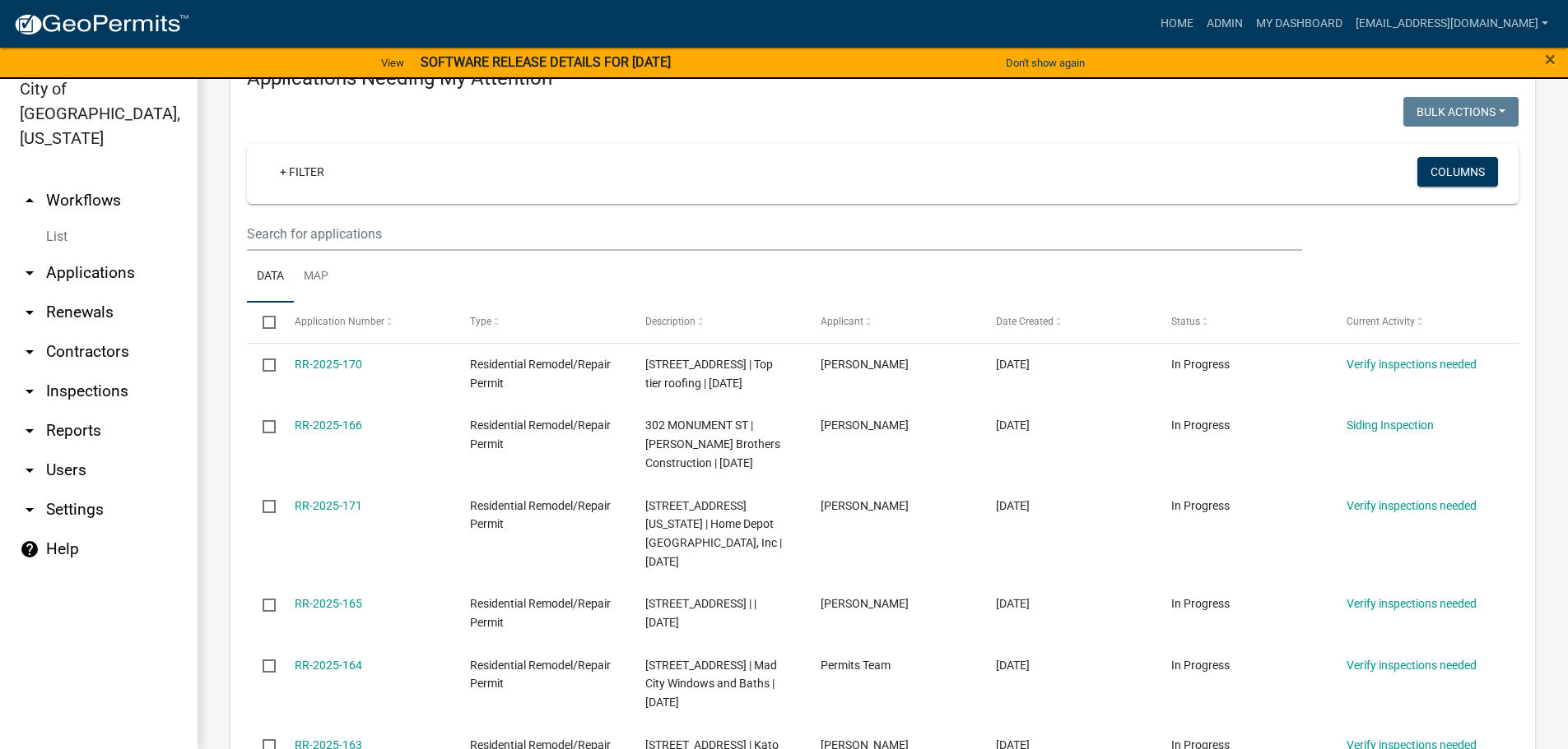
scroll to position [196, 0]
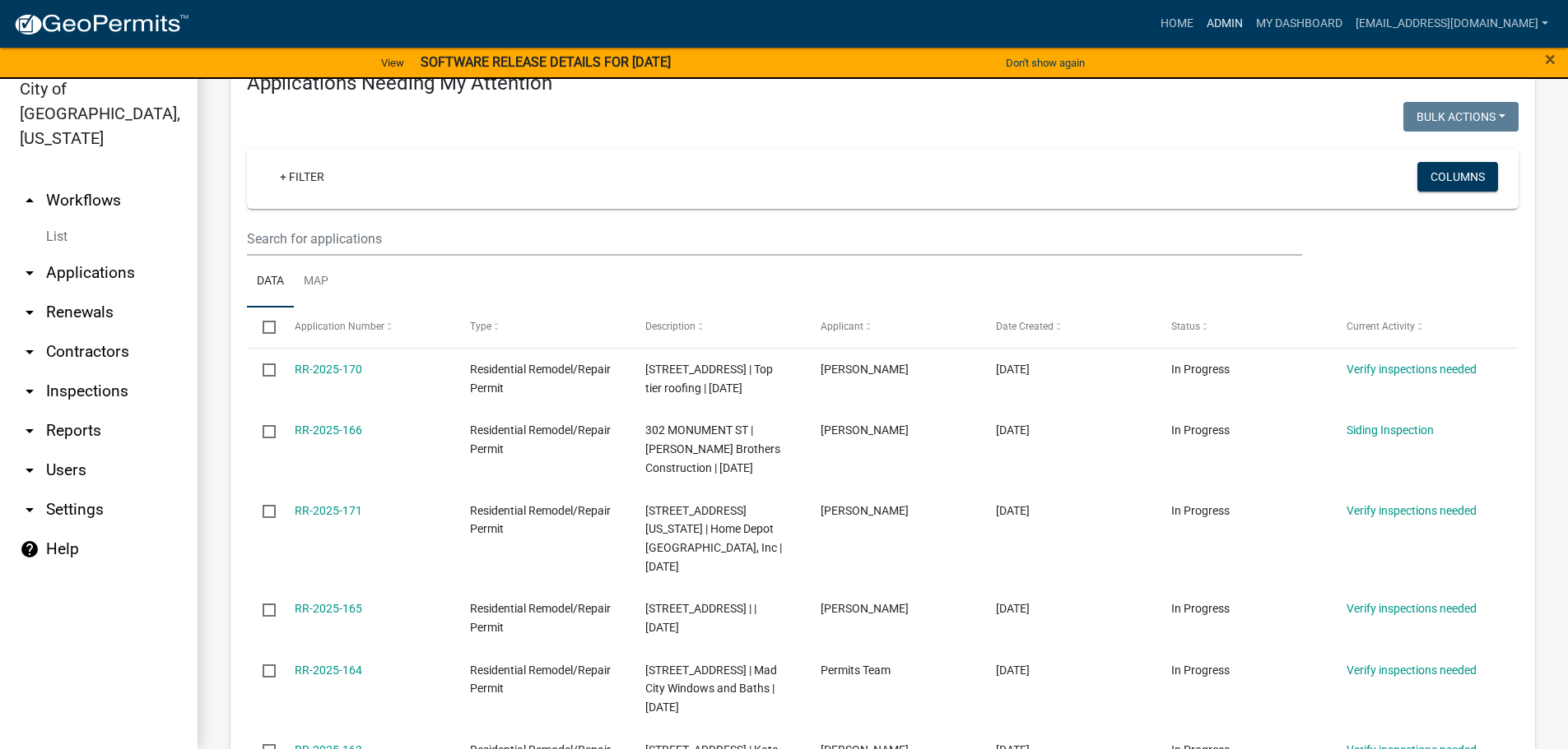
click at [1250, 17] on link "Admin" at bounding box center [1224, 23] width 50 height 31
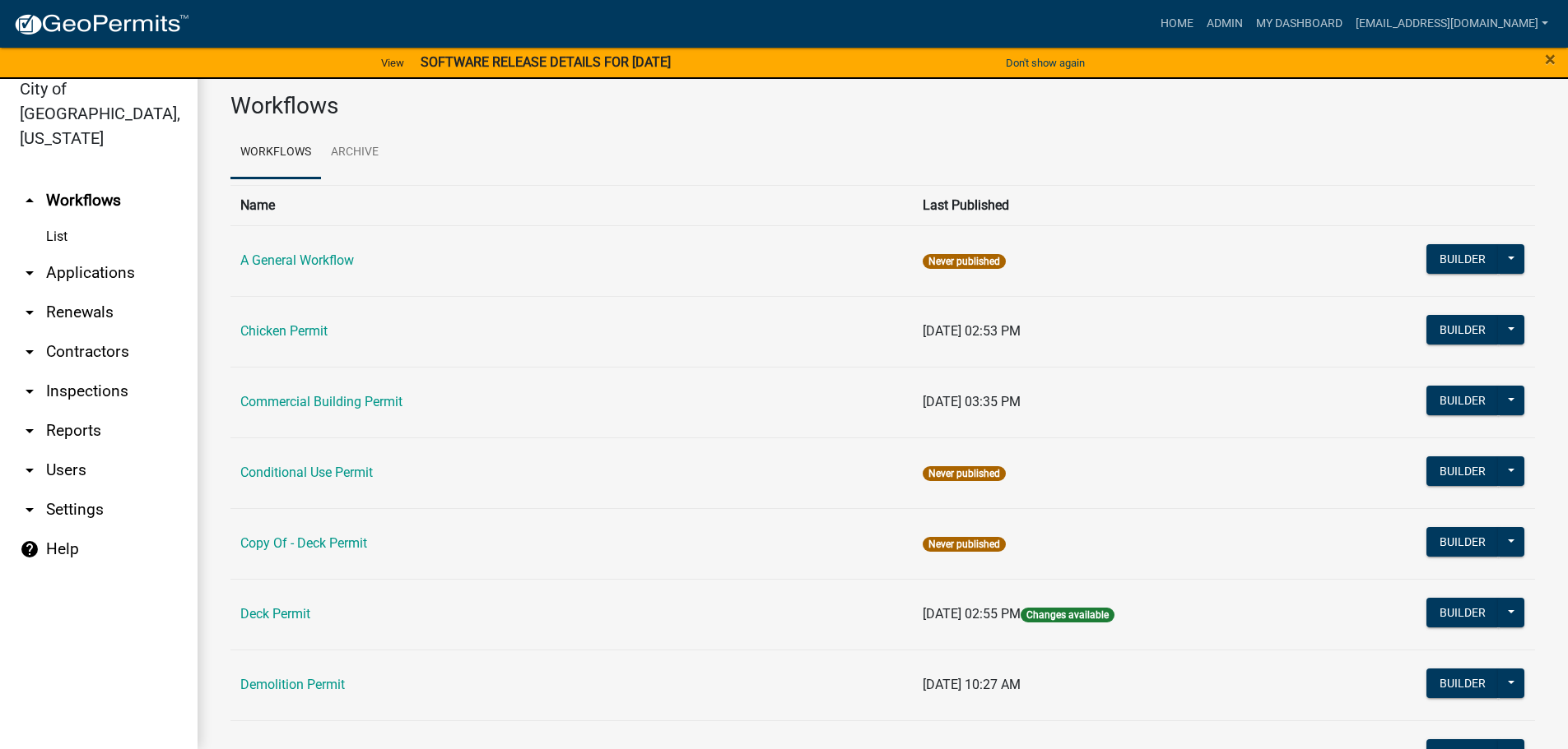
click at [78, 255] on link "arrow_drop_down Applications" at bounding box center [98, 272] width 198 height 40
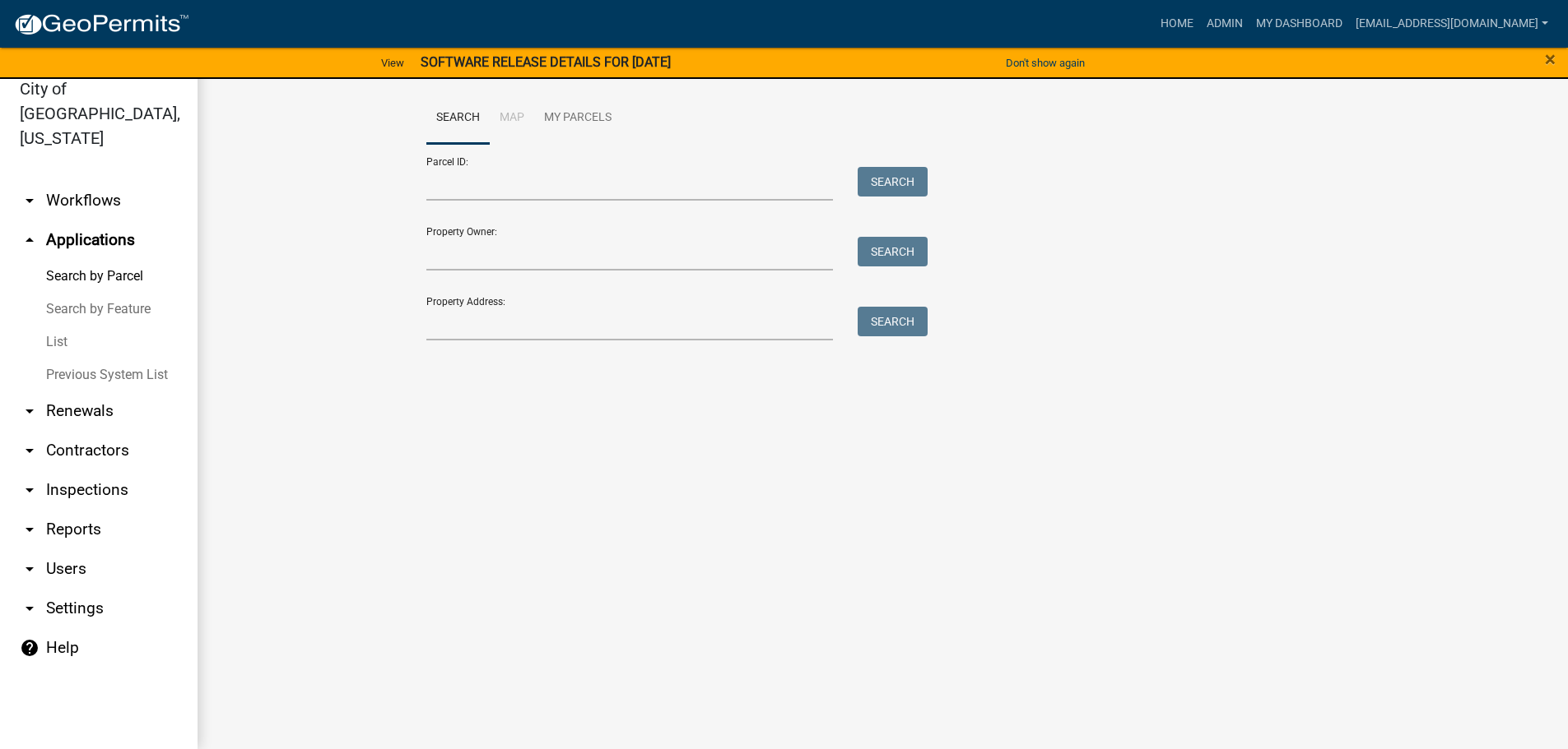
click at [546, 340] on div "Search Map My Parcels Parcel ID: Search Property Owner: Search Property Address…" at bounding box center [883, 224] width 938 height 264
click at [492, 317] on input "Property Address:" at bounding box center [630, 323] width 408 height 34
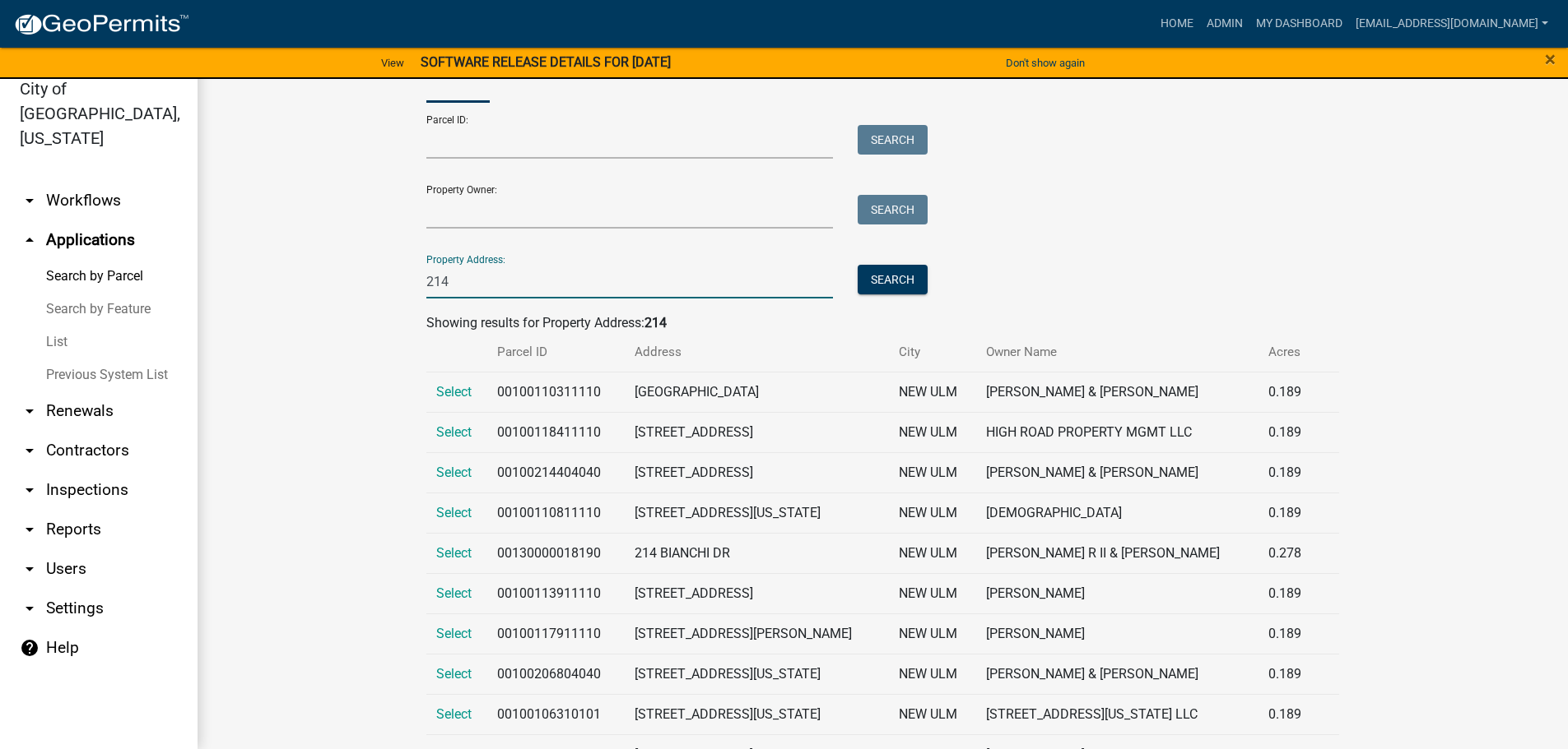
scroll to position [83, 0]
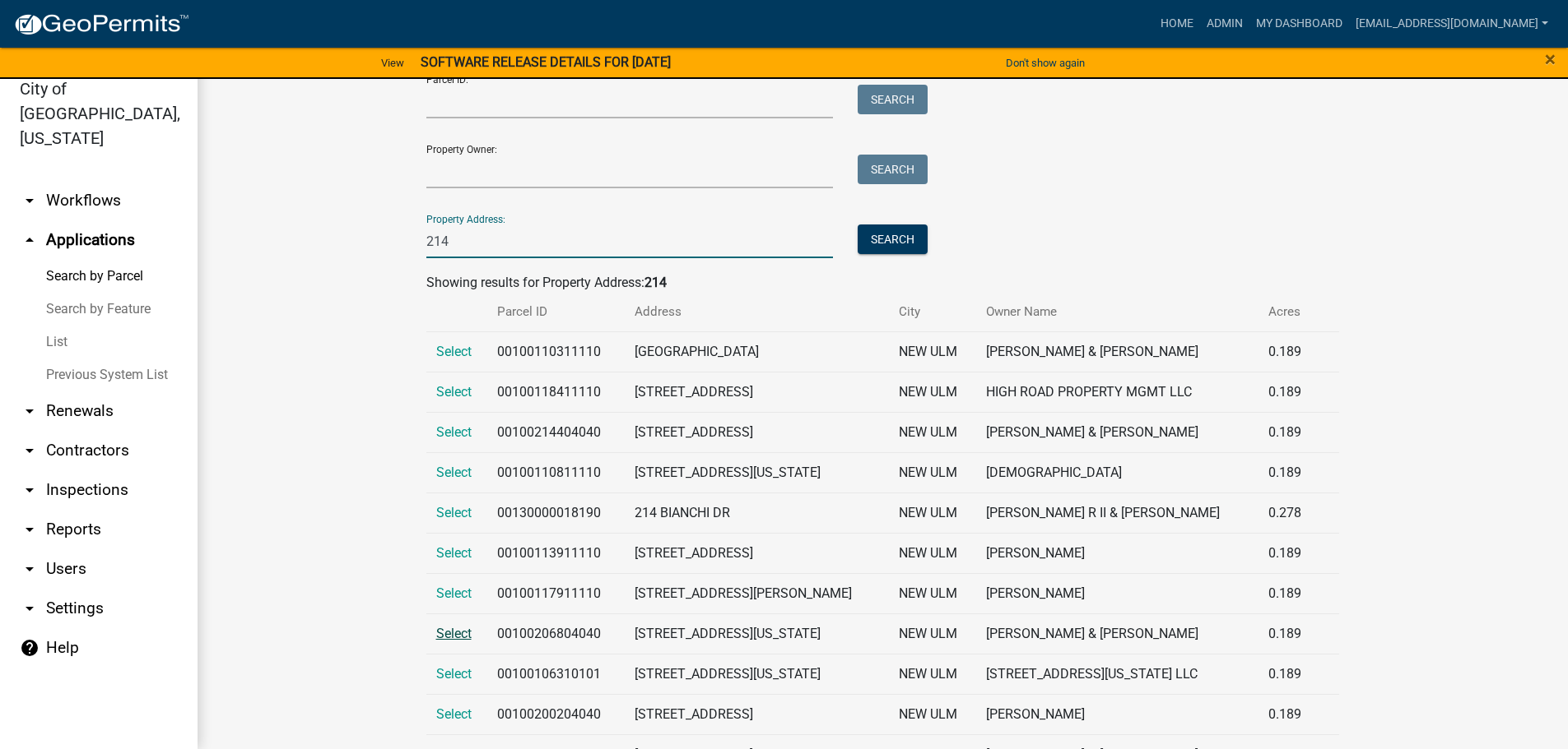
type input "214"
click at [459, 636] on span "Select" at bounding box center [454, 634] width 35 height 16
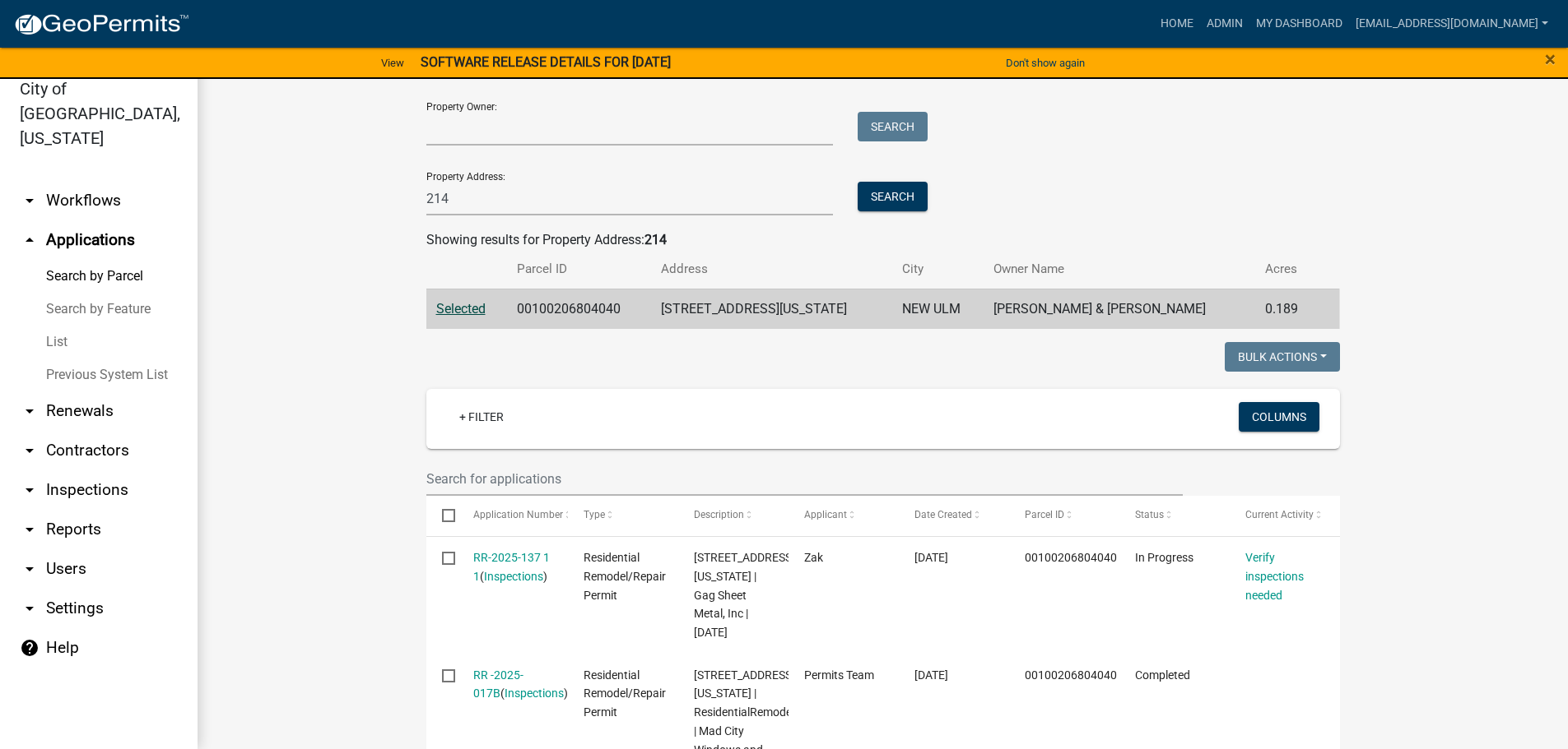
scroll to position [164, 0]
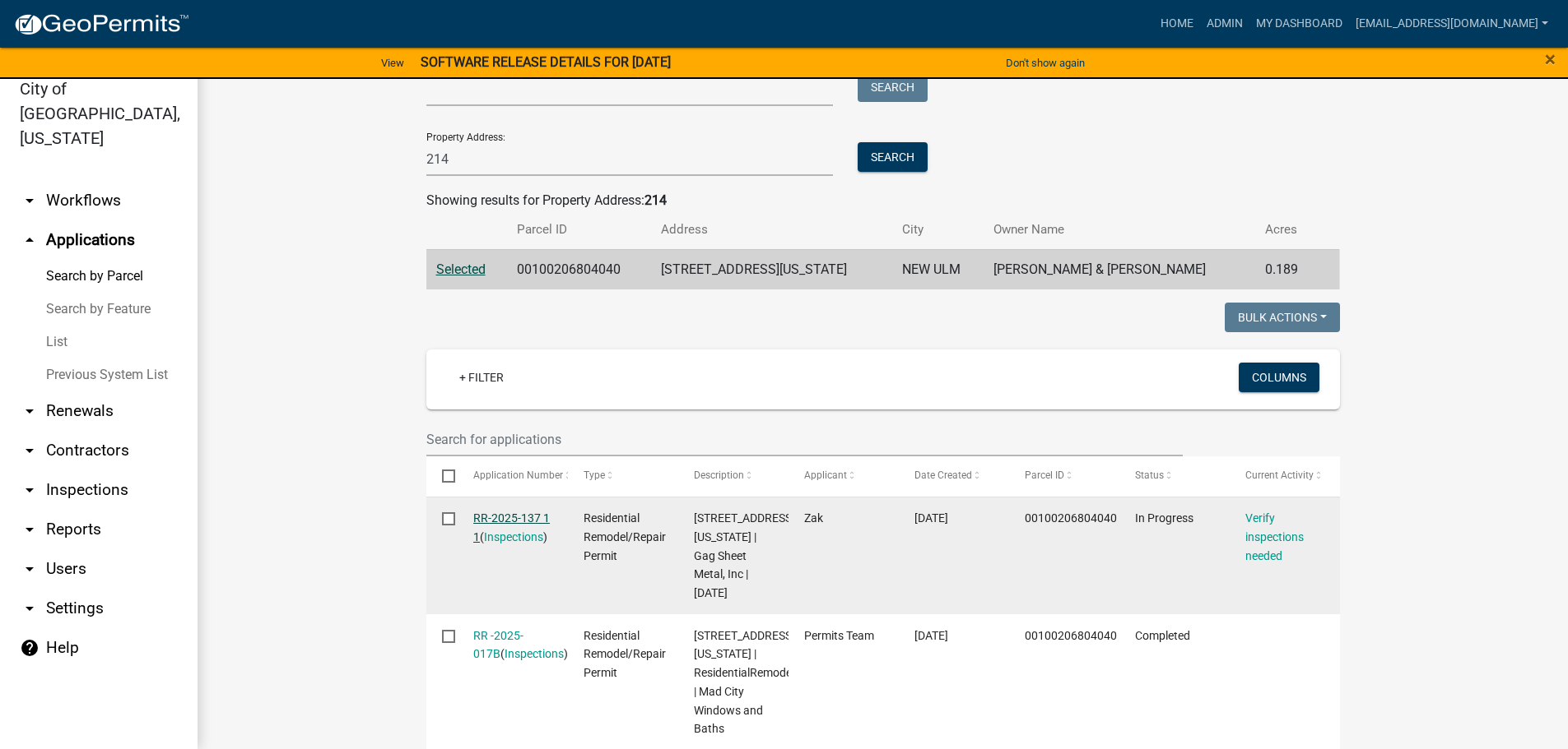
click at [508, 523] on link "RR-2025-137 1 1" at bounding box center [511, 527] width 77 height 32
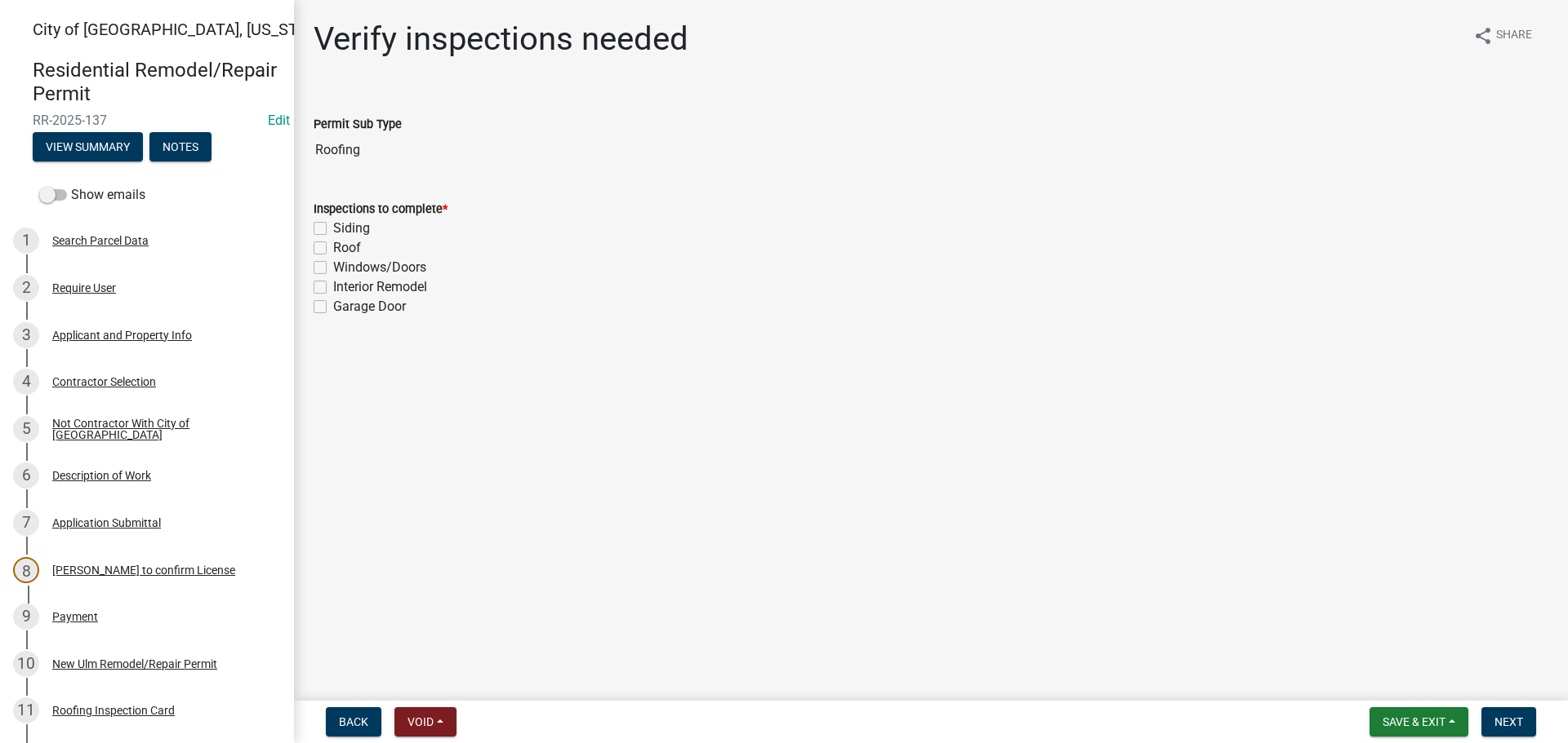
click at [333, 246] on label "Roof" at bounding box center [347, 248] width 28 height 19
click at [333, 246] on input "Roof" at bounding box center [338, 243] width 11 height 11
checkbox input "true"
checkbox input "false"
checkbox input "true"
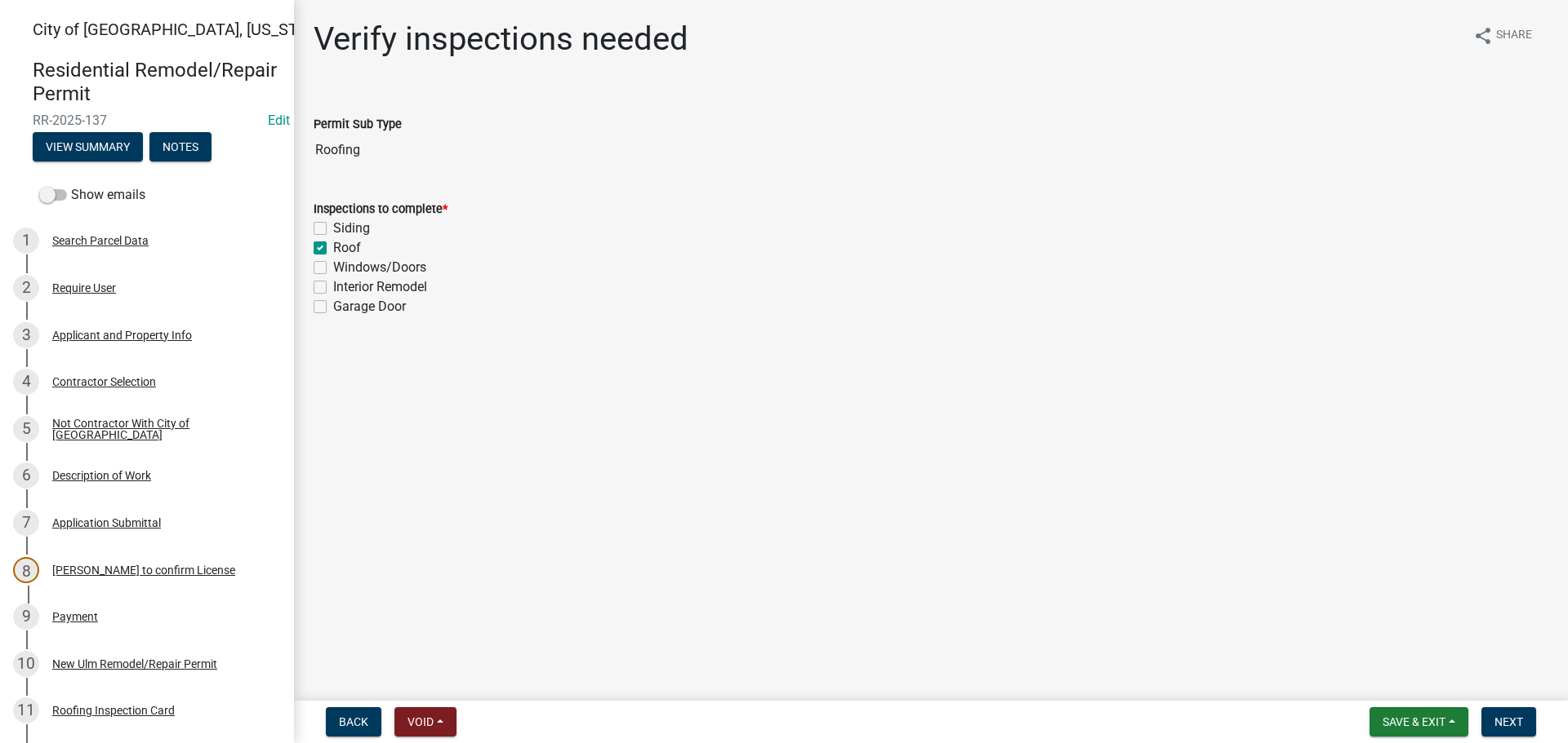
checkbox input "false"
click at [1503, 719] on span "Next" at bounding box center [1509, 723] width 29 height 14
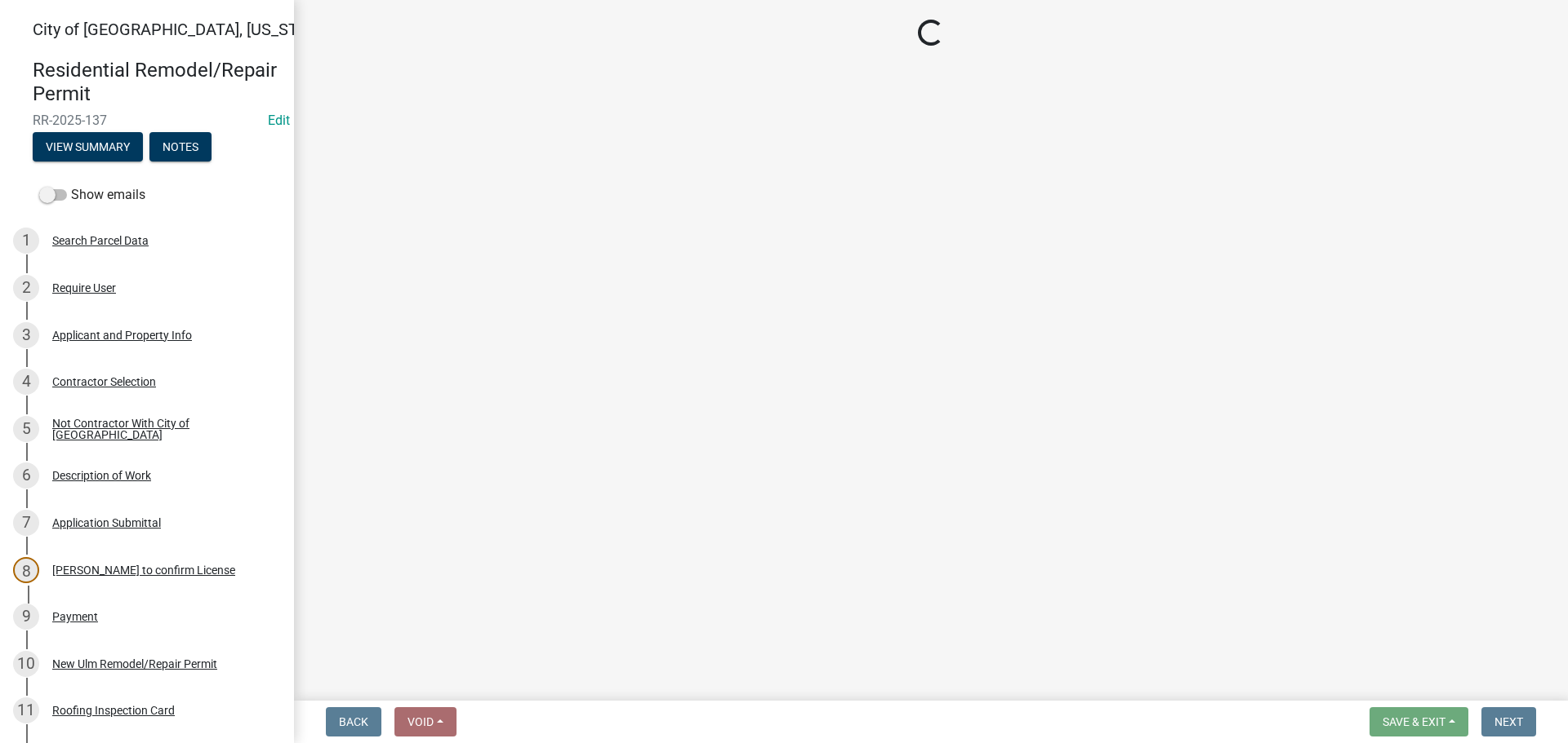
select select "805d55ac-e238-4e04-8f8e-acc067f36c3e"
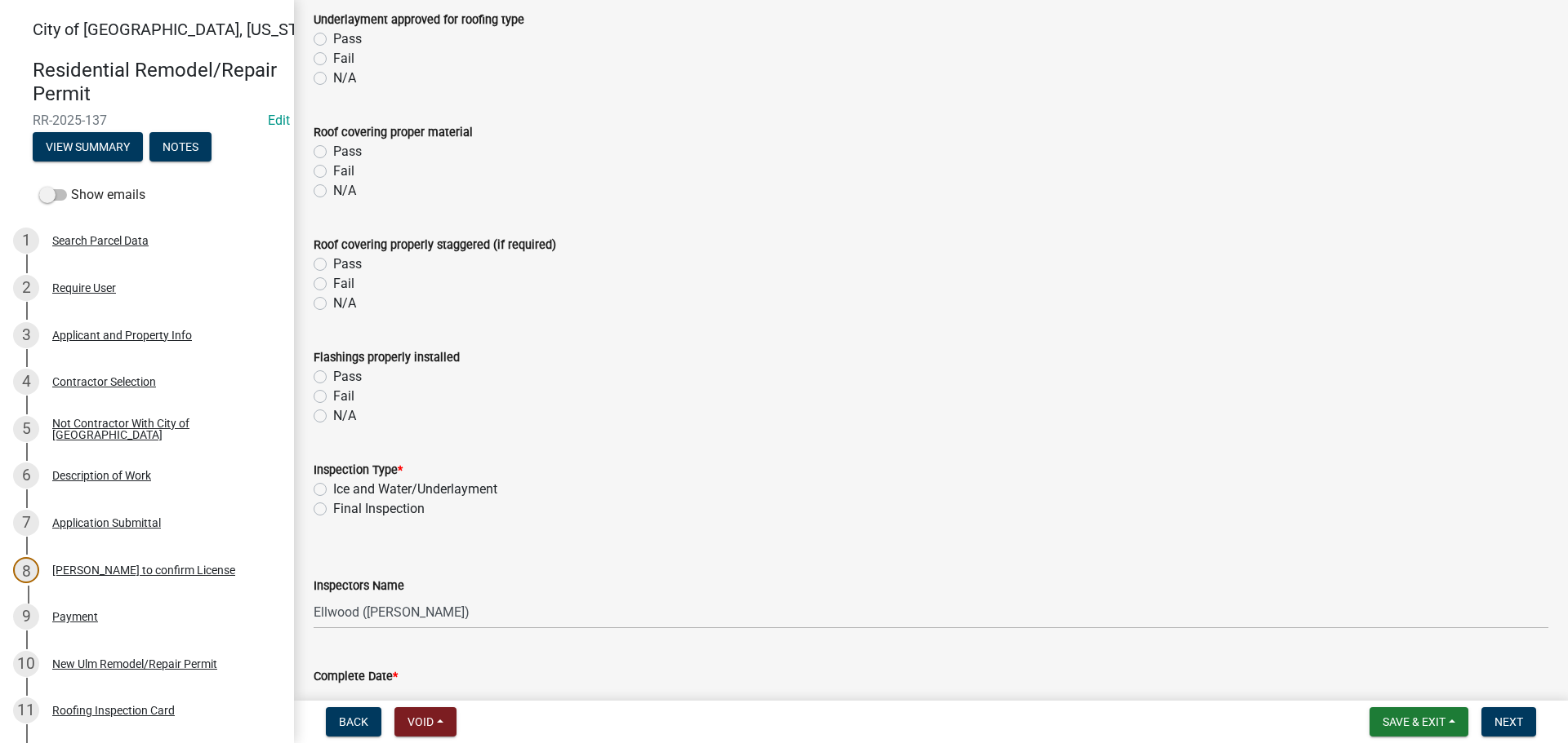
scroll to position [653, 0]
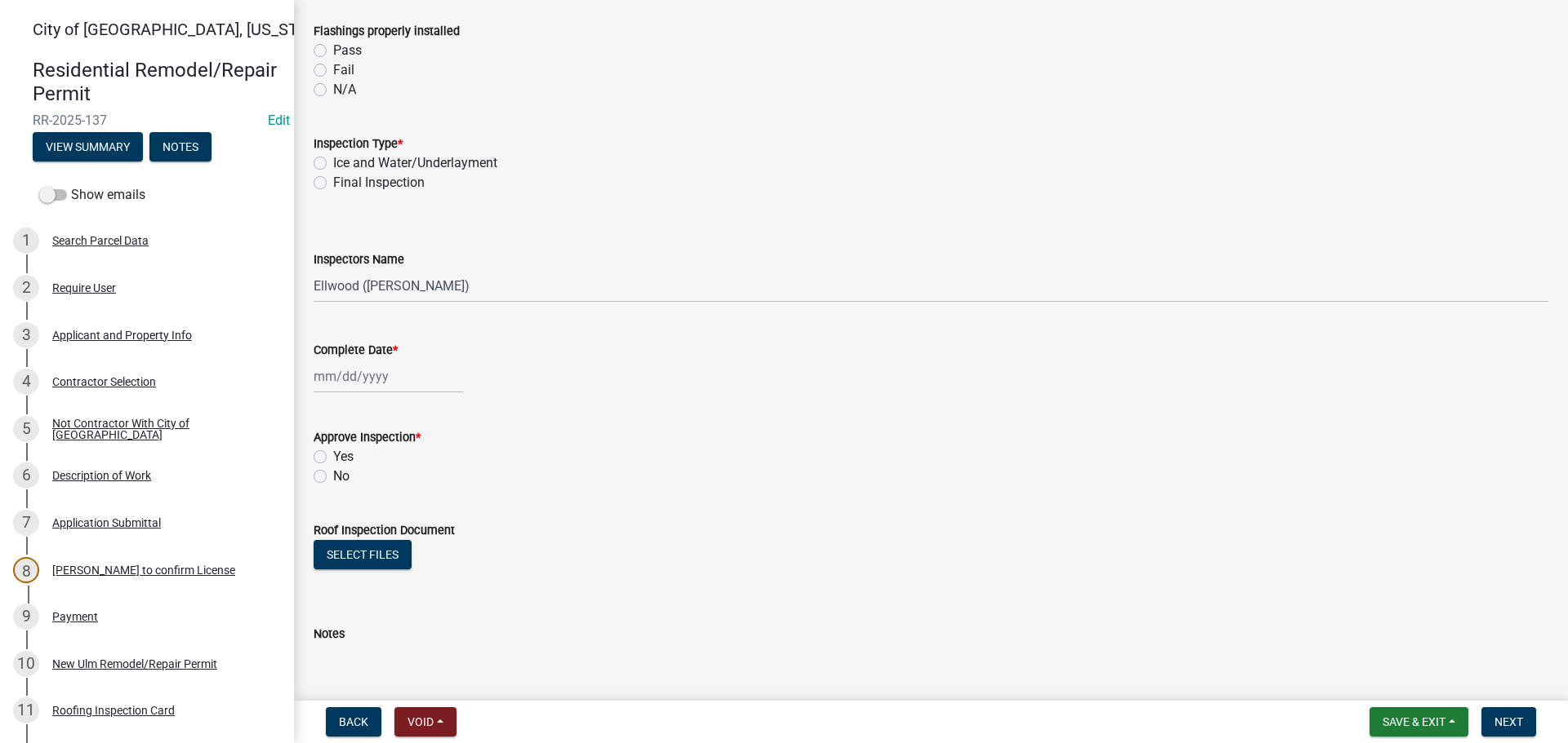
click at [326, 158] on div "Ice and Water/Underlayment" at bounding box center [931, 163] width 1235 height 19
click at [333, 178] on label "Final Inspection" at bounding box center [378, 182] width 92 height 19
click at [333, 178] on input "Final Inspection" at bounding box center [338, 178] width 11 height 11
radio input "true"
click at [353, 281] on select "Select Item... Ellwood ([PERSON_NAME]) [EMAIL_ADDRESS][DOMAIN_NAME] ([PERSON_NA…" at bounding box center [931, 286] width 1235 height 34
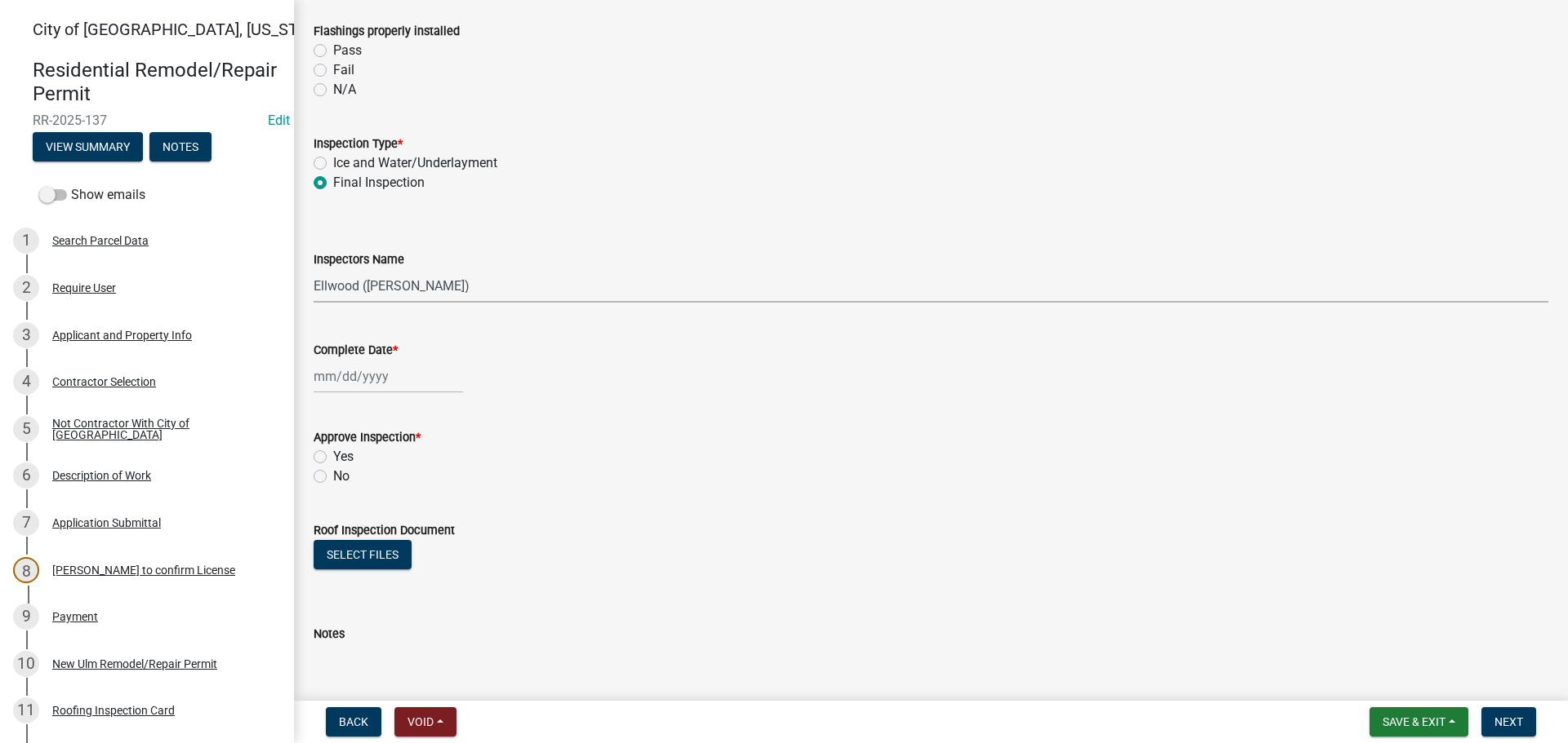
select select "cd72df13-1819-4c17-818e-bd68a66556fb"
click at [314, 269] on select "Select Item... Ellwood ([PERSON_NAME]) [EMAIL_ADDRESS][DOMAIN_NAME] ([PERSON_NA…" at bounding box center [931, 286] width 1235 height 34
click at [350, 380] on div at bounding box center [388, 376] width 150 height 34
select select "10"
select select "2025"
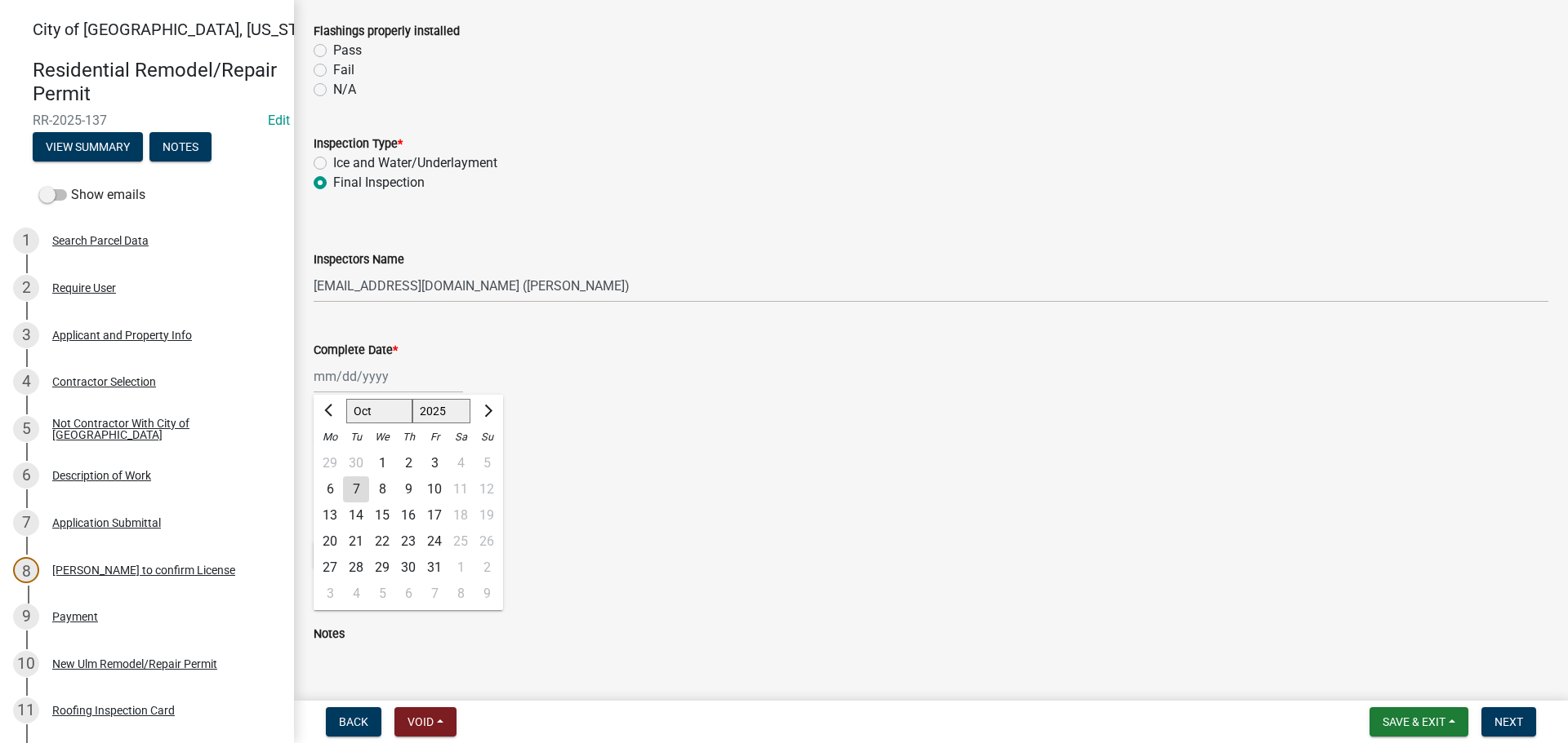
click at [352, 494] on div "7" at bounding box center [355, 489] width 26 height 26
type input "[DATE]"
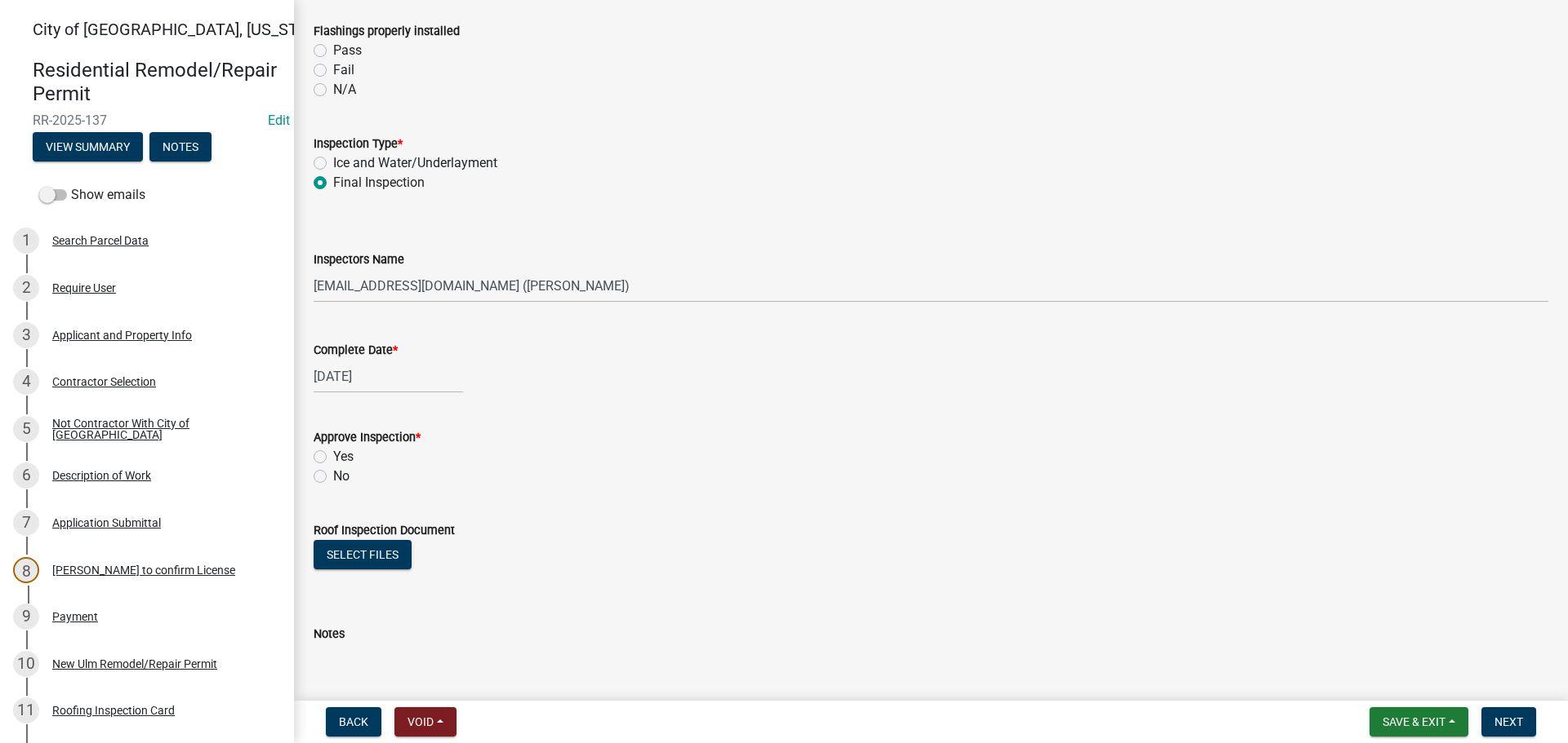
click at [313, 453] on div "Approve Inspection * Yes No" at bounding box center [931, 447] width 1259 height 78
click at [333, 460] on label "Yes" at bounding box center [343, 456] width 20 height 19
click at [333, 457] on input "Yes" at bounding box center [338, 452] width 11 height 11
radio input "true"
click at [1505, 727] on span "Next" at bounding box center [1509, 723] width 29 height 14
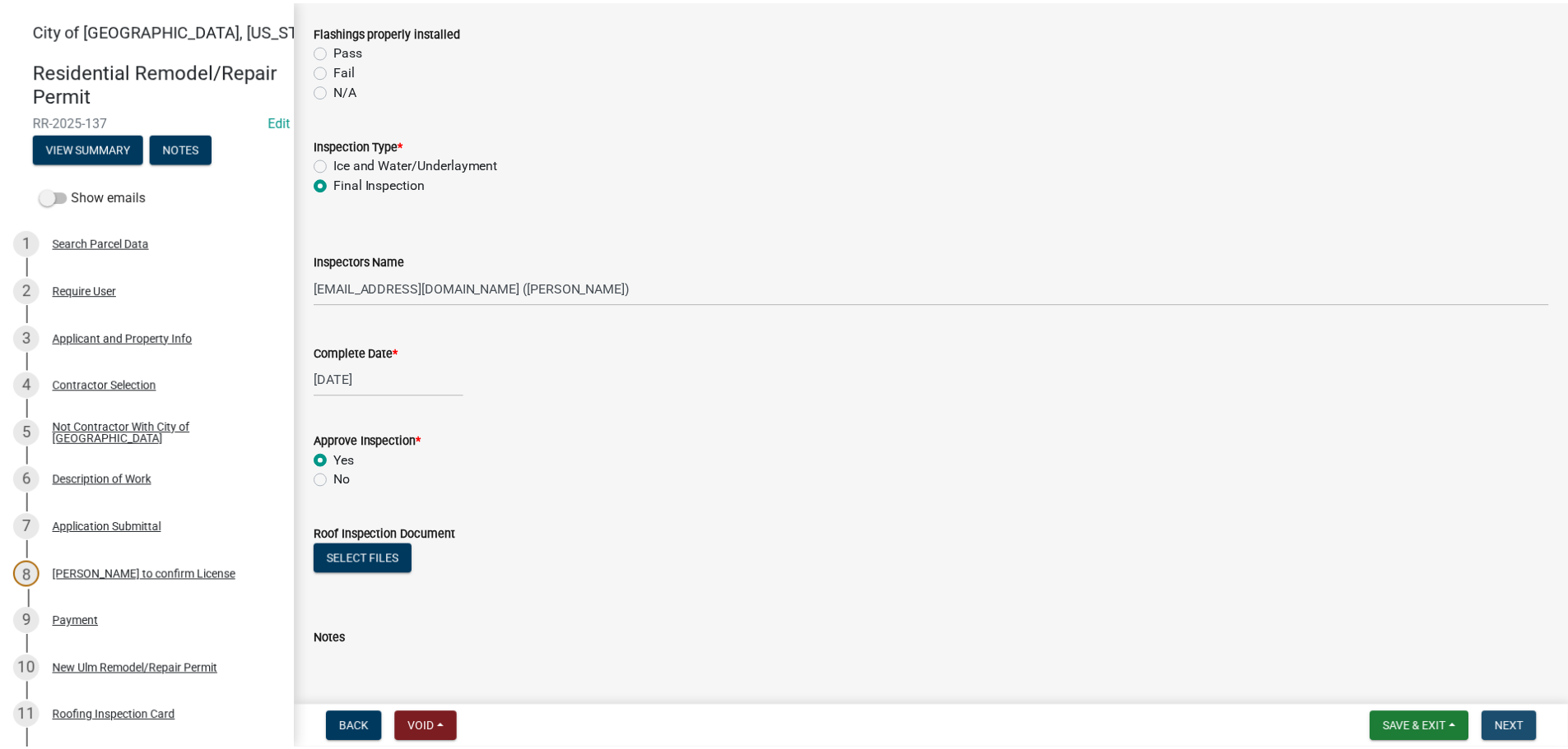
scroll to position [0, 0]
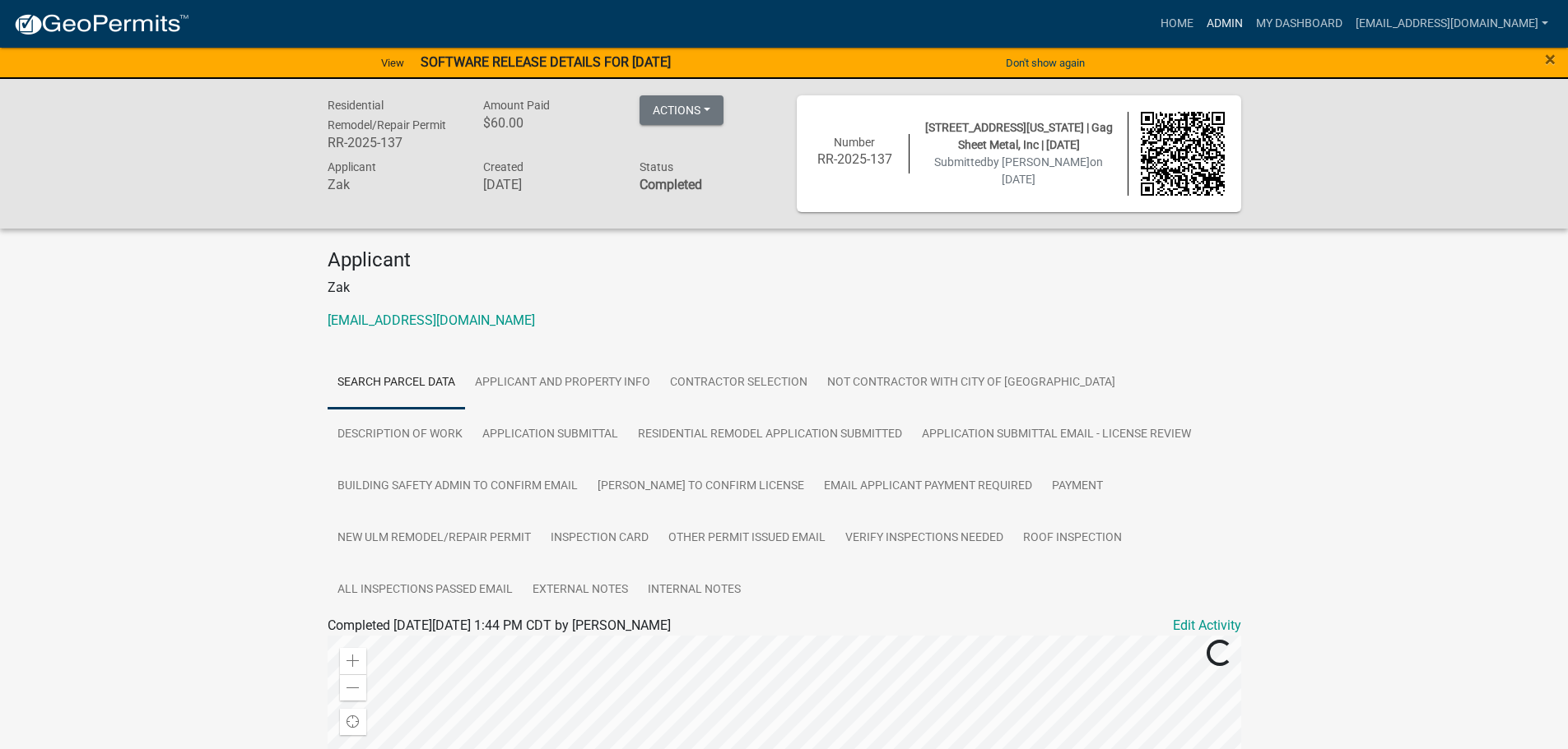
click at [1250, 22] on link "Admin" at bounding box center [1224, 23] width 50 height 31
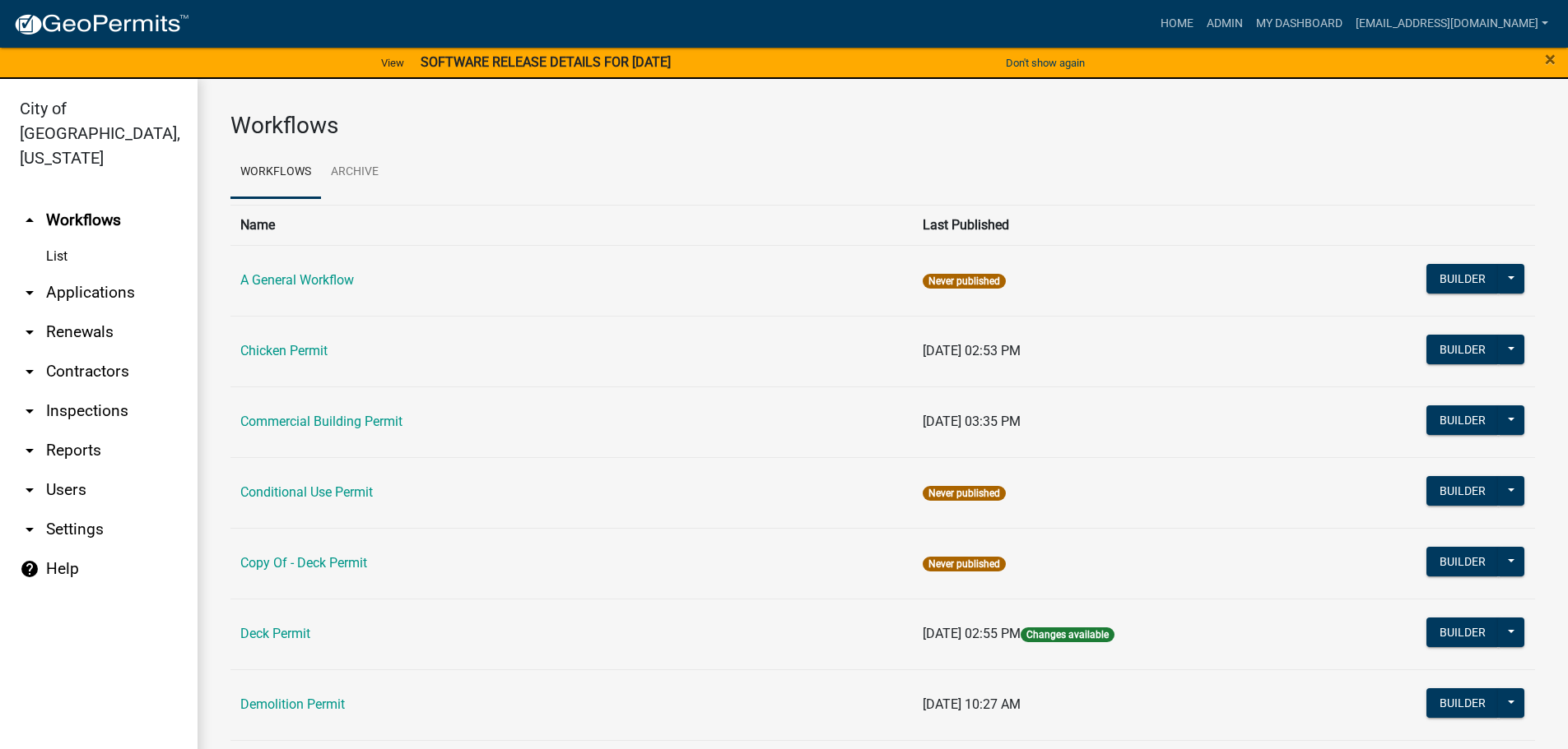
click at [108, 273] on link "arrow_drop_down Applications" at bounding box center [98, 293] width 198 height 40
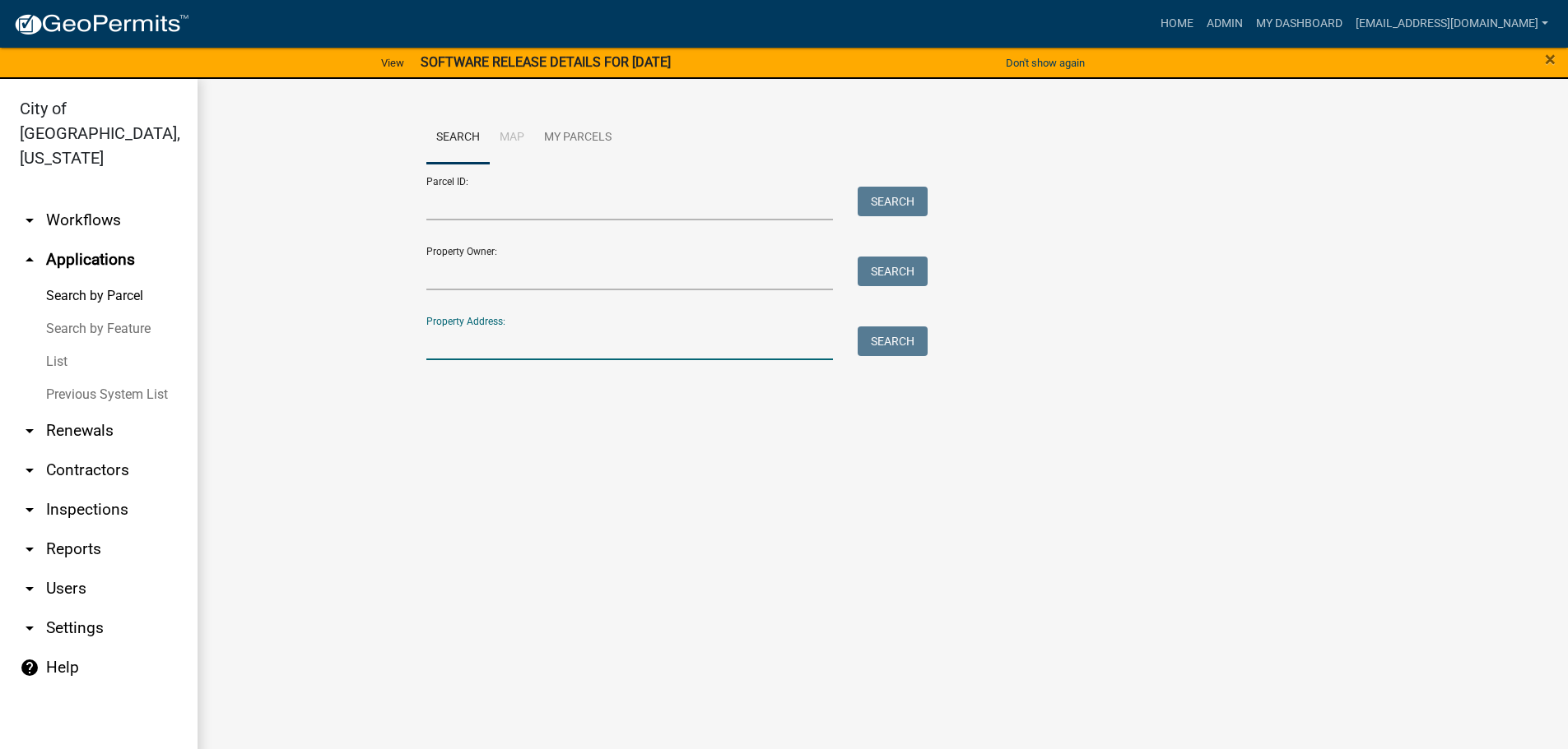
click at [442, 341] on input "Property Address:" at bounding box center [630, 343] width 408 height 34
type input "201"
click at [907, 339] on button "Search" at bounding box center [893, 341] width 70 height 29
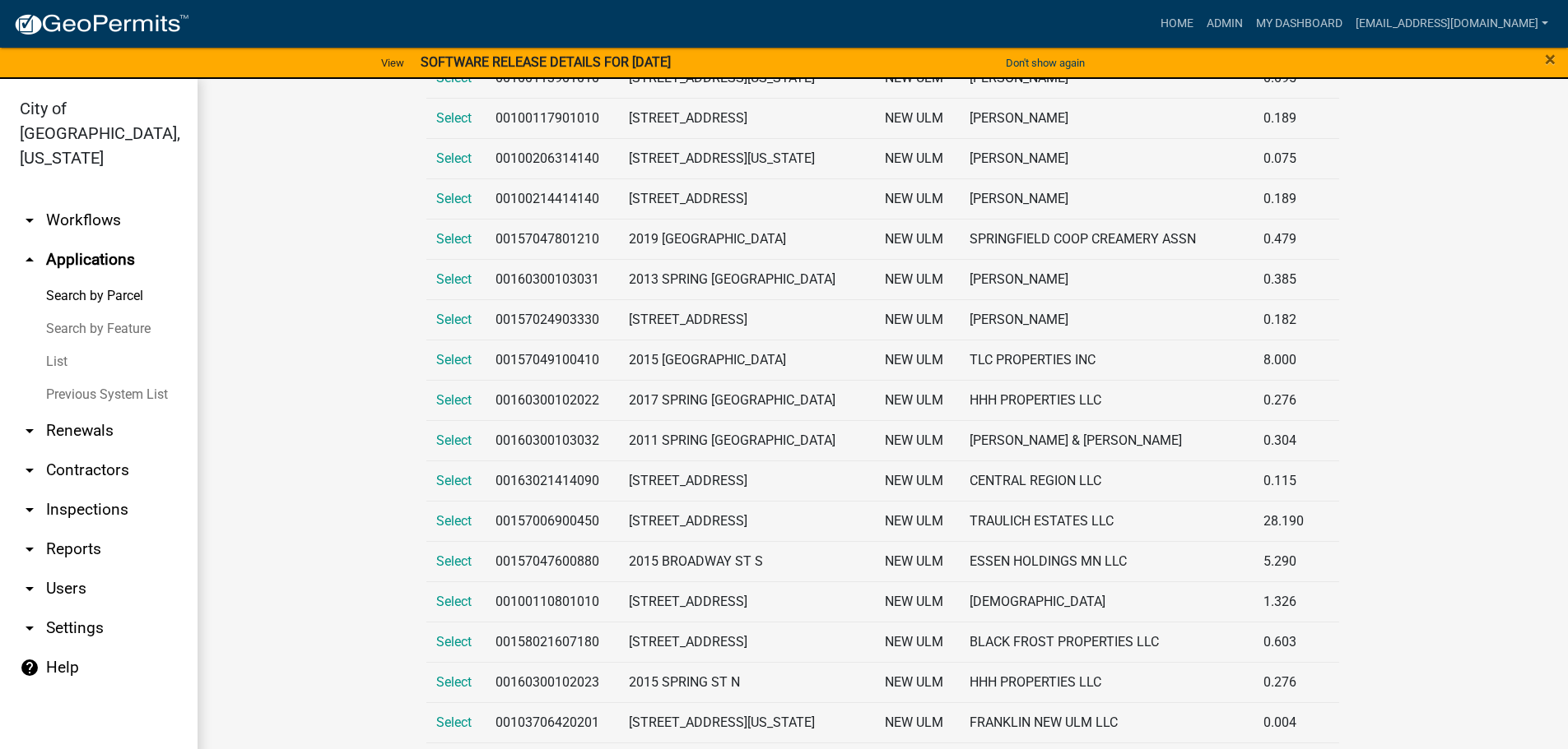
scroll to position [576, 0]
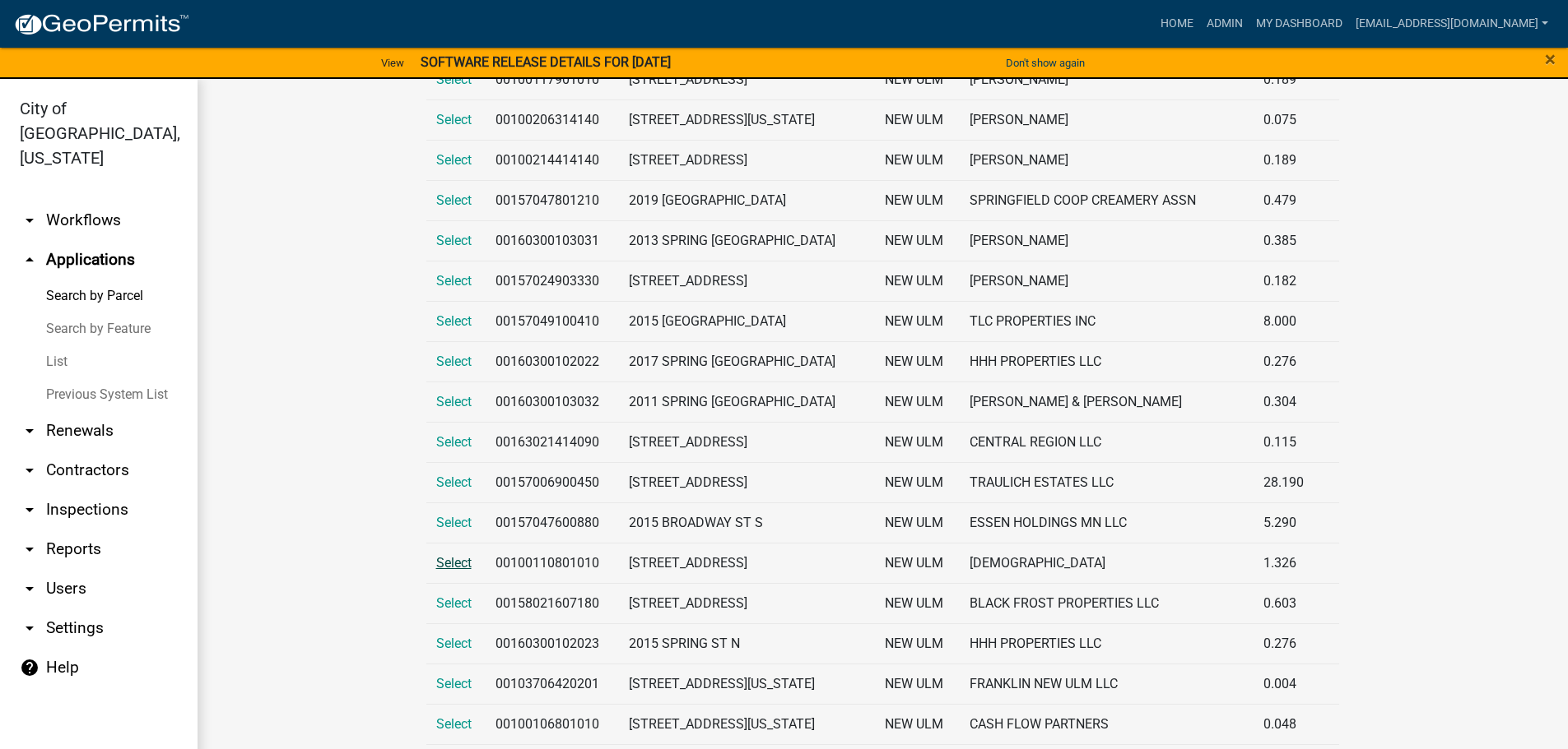
click at [454, 562] on span "Select" at bounding box center [454, 563] width 35 height 16
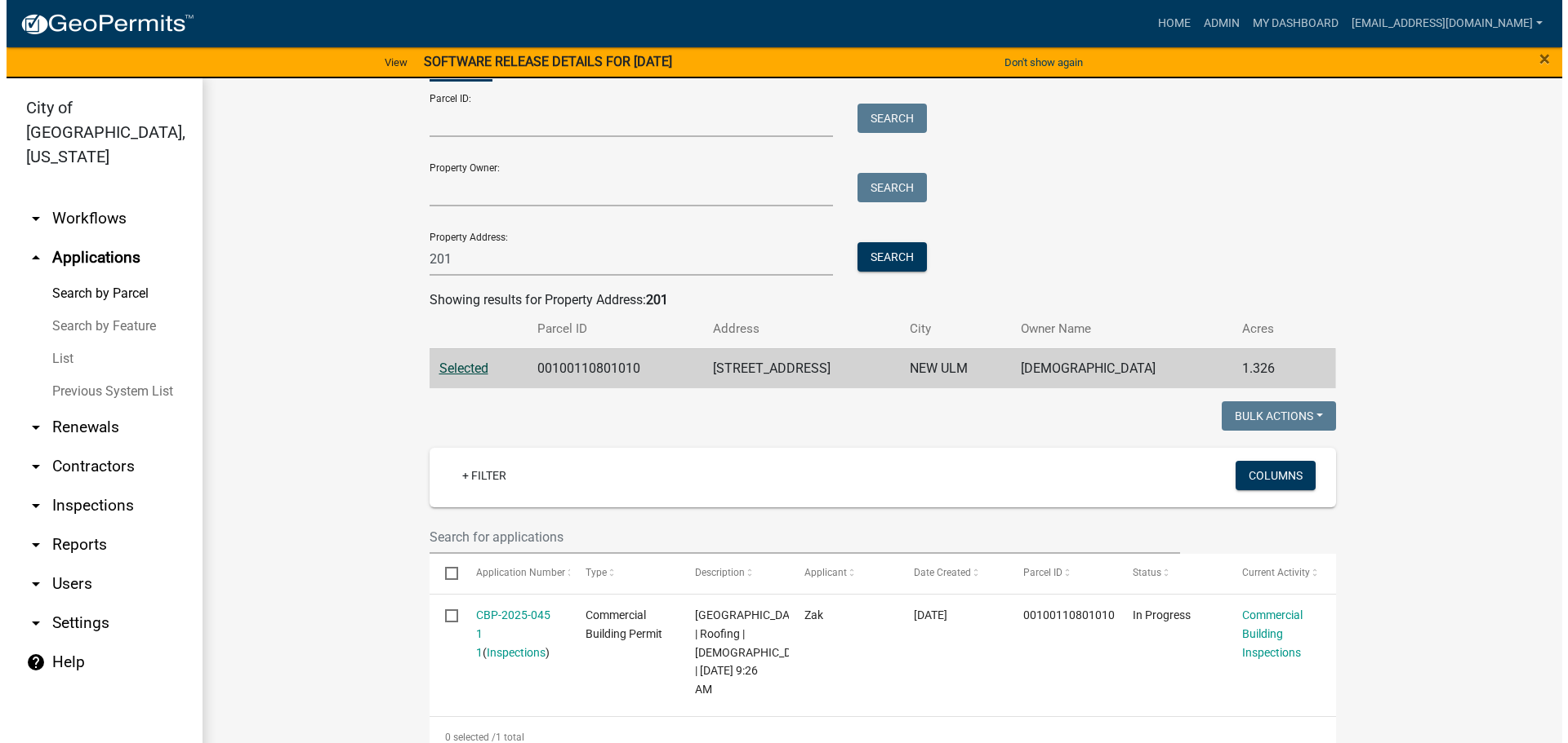
scroll to position [163, 0]
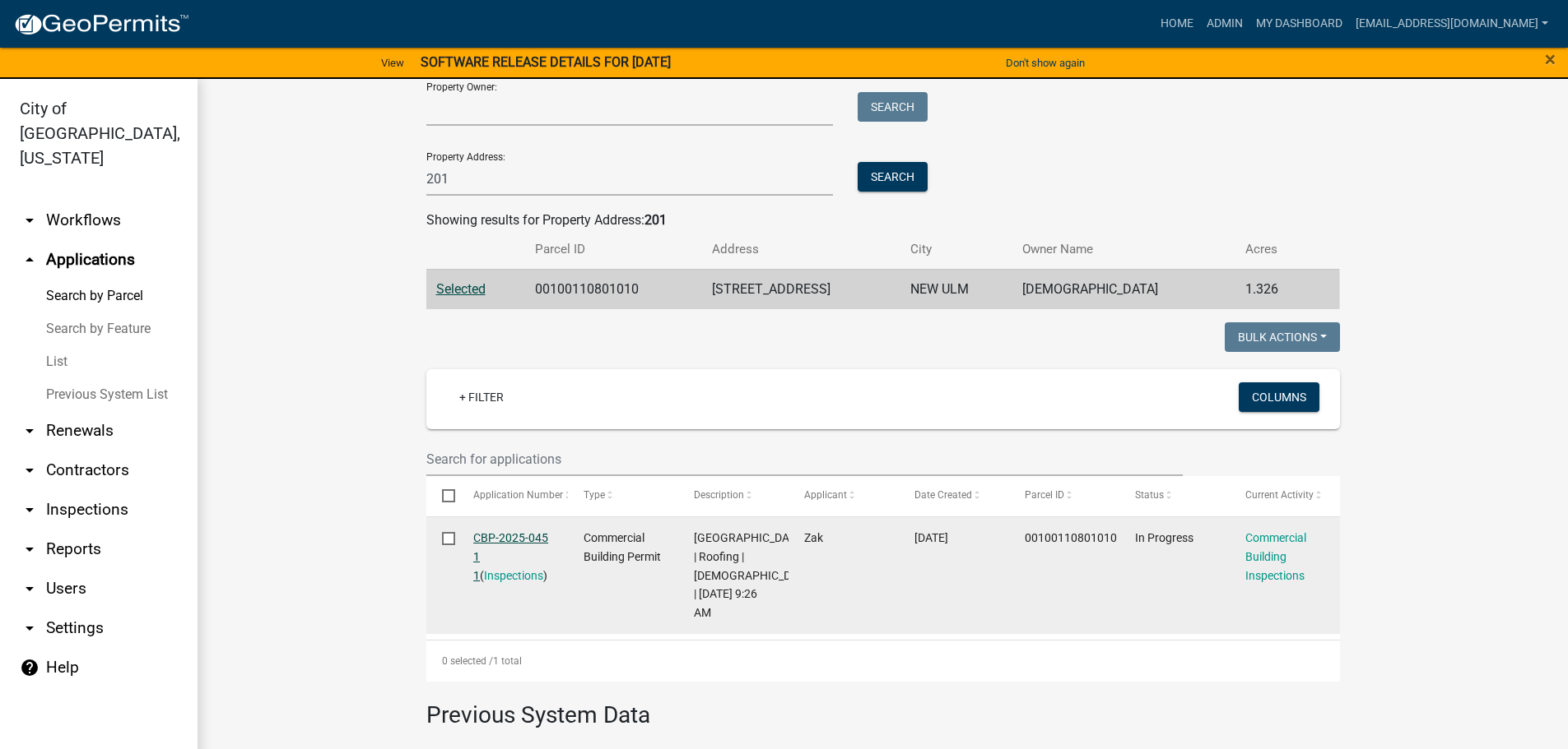
click at [507, 537] on link "CBP-2025-045 1 1" at bounding box center [510, 556] width 75 height 51
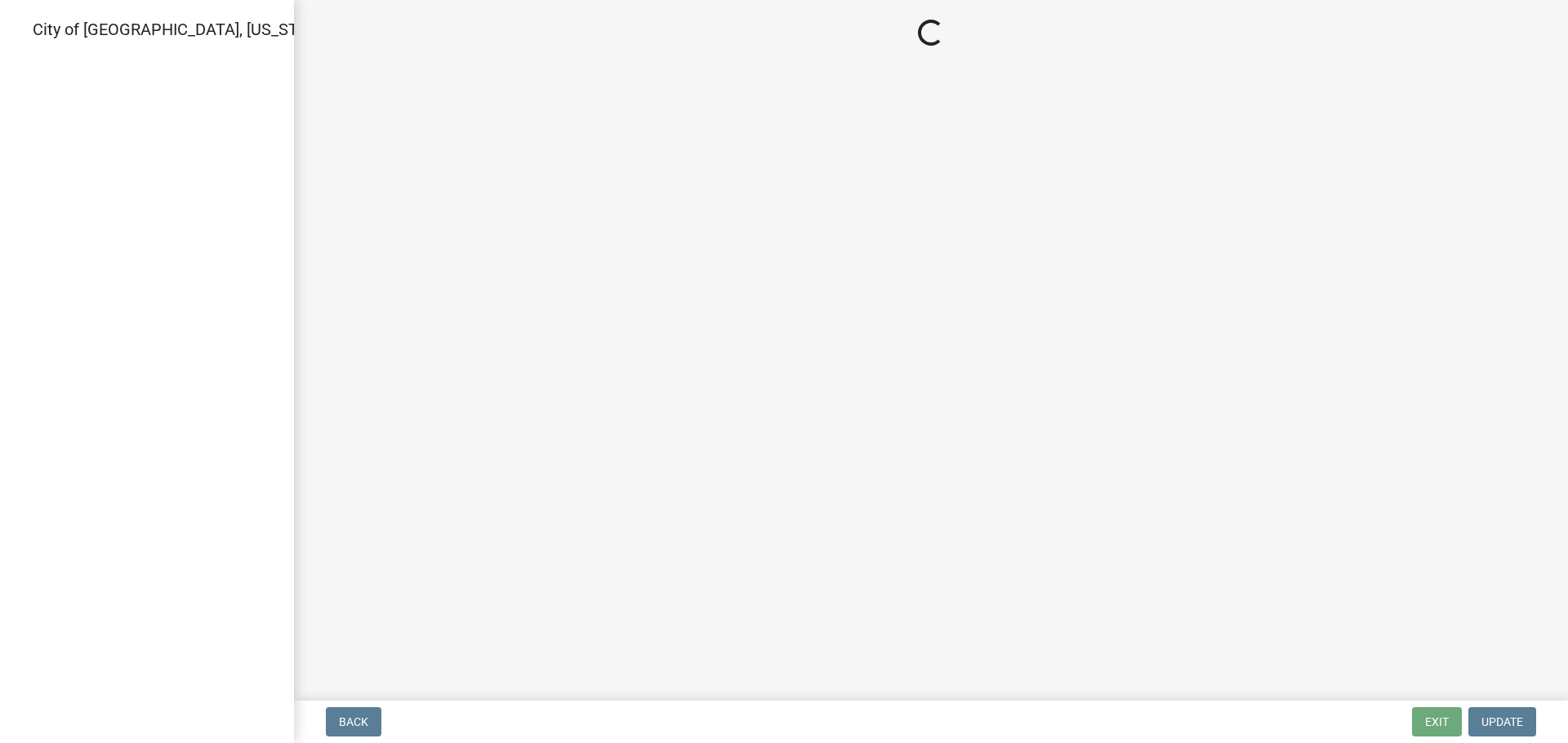
select select "805d55ac-e238-4e04-8f8e-acc067f36c3e"
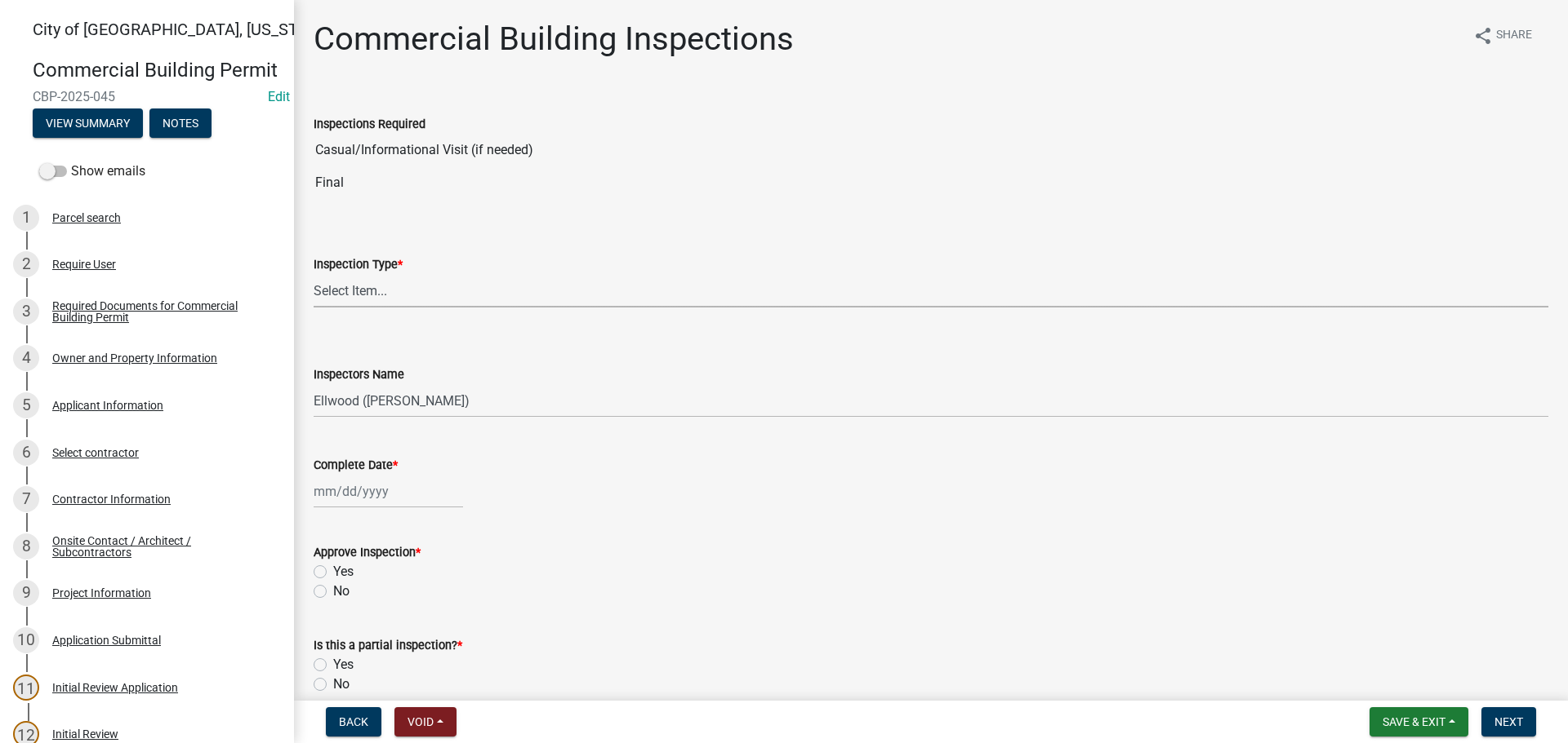
click at [353, 283] on select "Select Item... All Inspections Required 200 # 2Hr Hydro Test Meters (all) Attic…" at bounding box center [931, 290] width 1235 height 34
click at [314, 274] on select "Select Item... All Inspections Required 200 # 2Hr Hydro Test Meters (all) Attic…" at bounding box center [931, 290] width 1235 height 34
select select "16813b24-7b3c-4c6d-8513-7ee241861c6f"
click at [395, 403] on select "Select Item... Ellwood ([PERSON_NAME]) [EMAIL_ADDRESS][DOMAIN_NAME] ([PERSON_NA…" at bounding box center [931, 400] width 1235 height 34
select select "cd72df13-1819-4c17-818e-bd68a66556fb"
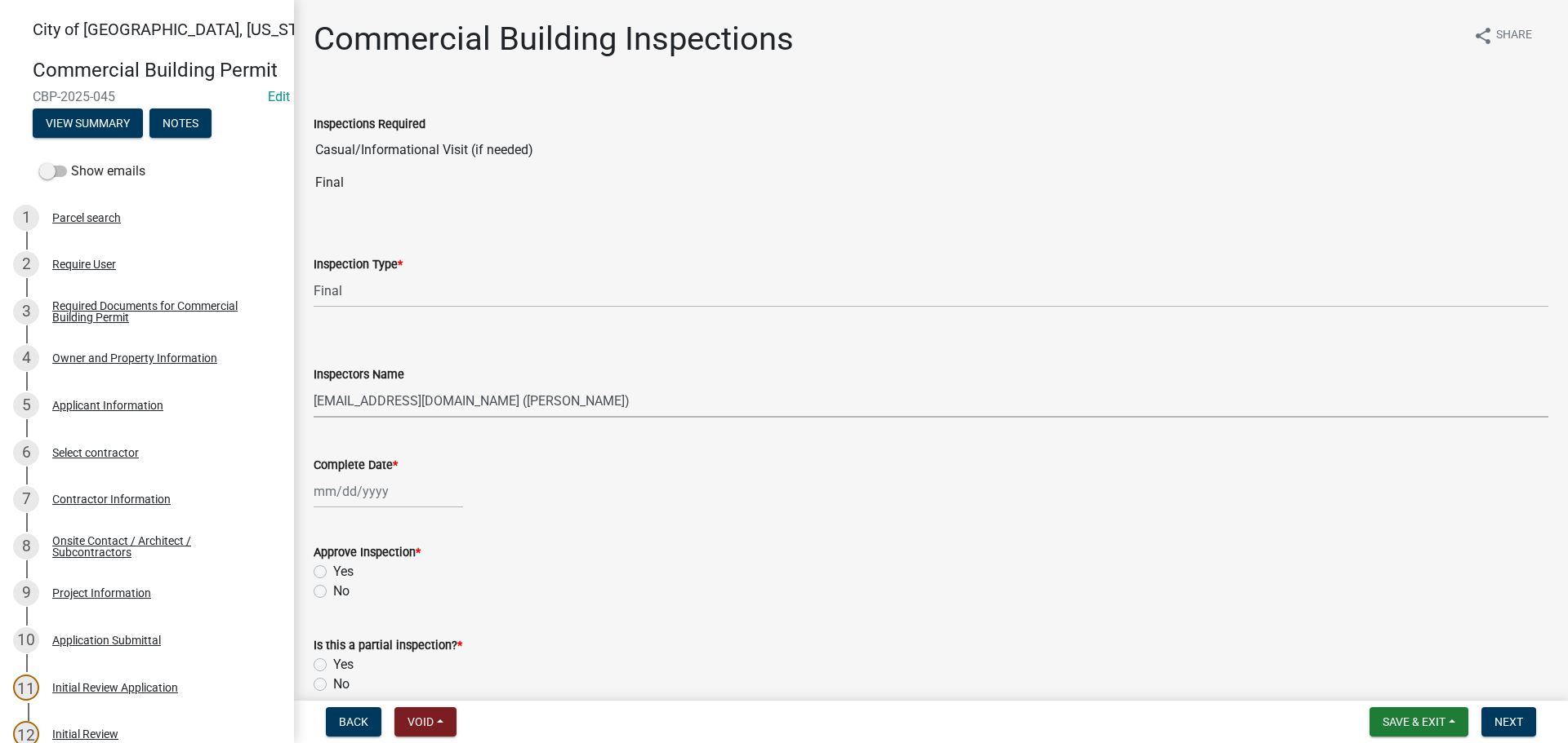
click at [314, 384] on select "Select Item... Ellwood ([PERSON_NAME]) [EMAIL_ADDRESS][DOMAIN_NAME] ([PERSON_NA…" at bounding box center [931, 400] width 1235 height 34
select select "10"
select select "2025"
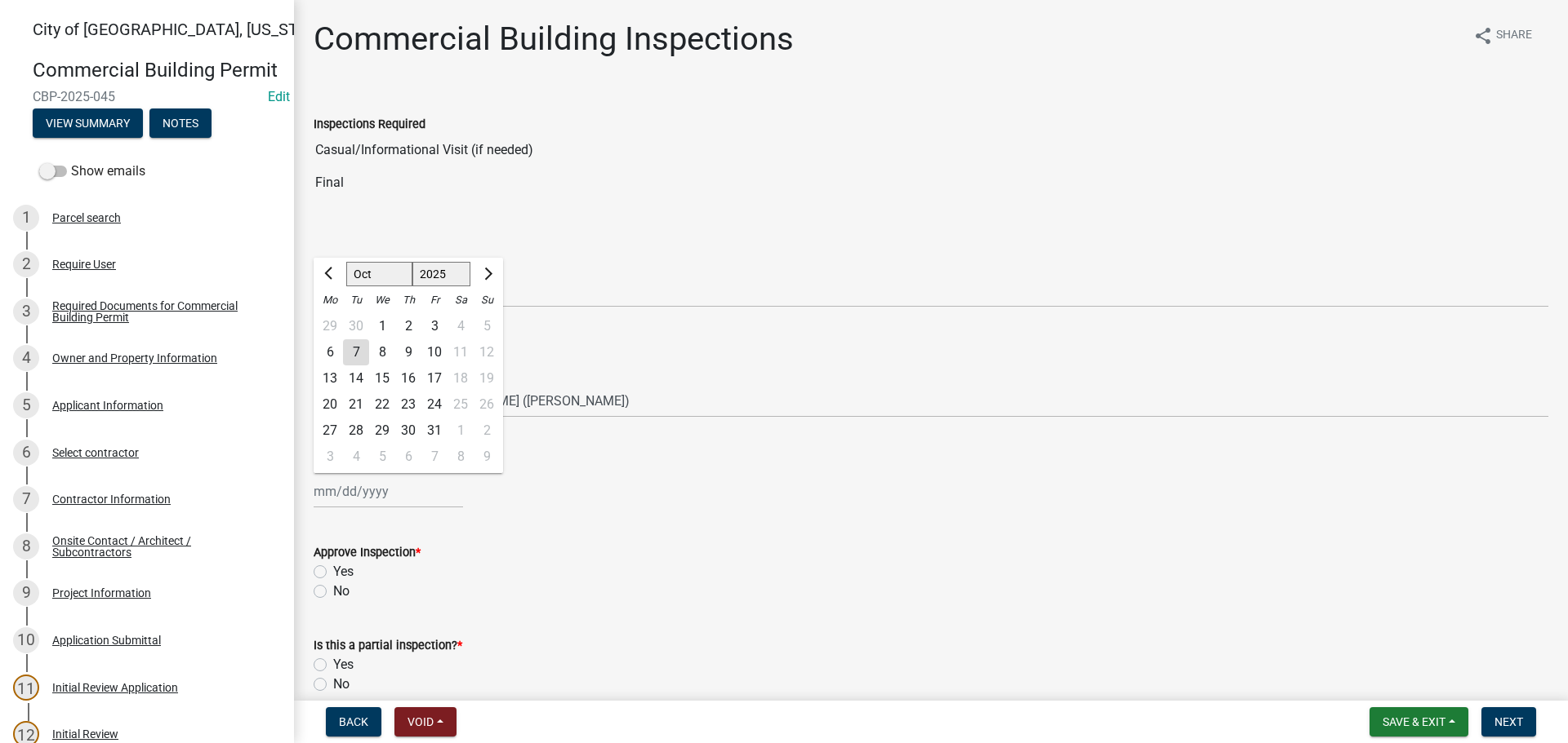
click at [353, 499] on div "[PERSON_NAME] Feb Mar Apr [PERSON_NAME][DATE] Oct Nov [DATE] 1526 1527 1528 152…" at bounding box center [388, 491] width 150 height 34
click at [361, 353] on div "7" at bounding box center [355, 352] width 26 height 26
type input "[DATE]"
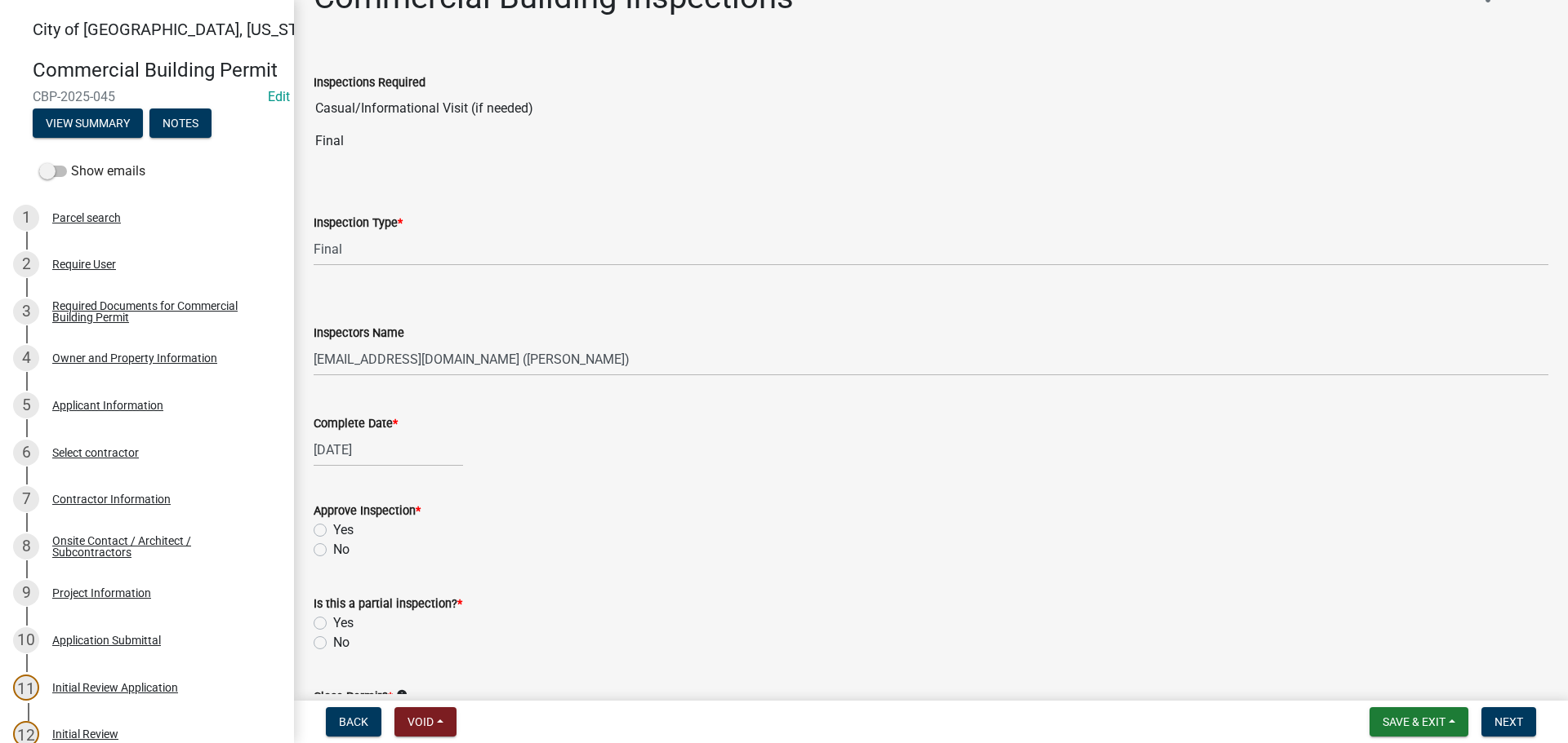
scroll to position [82, 0]
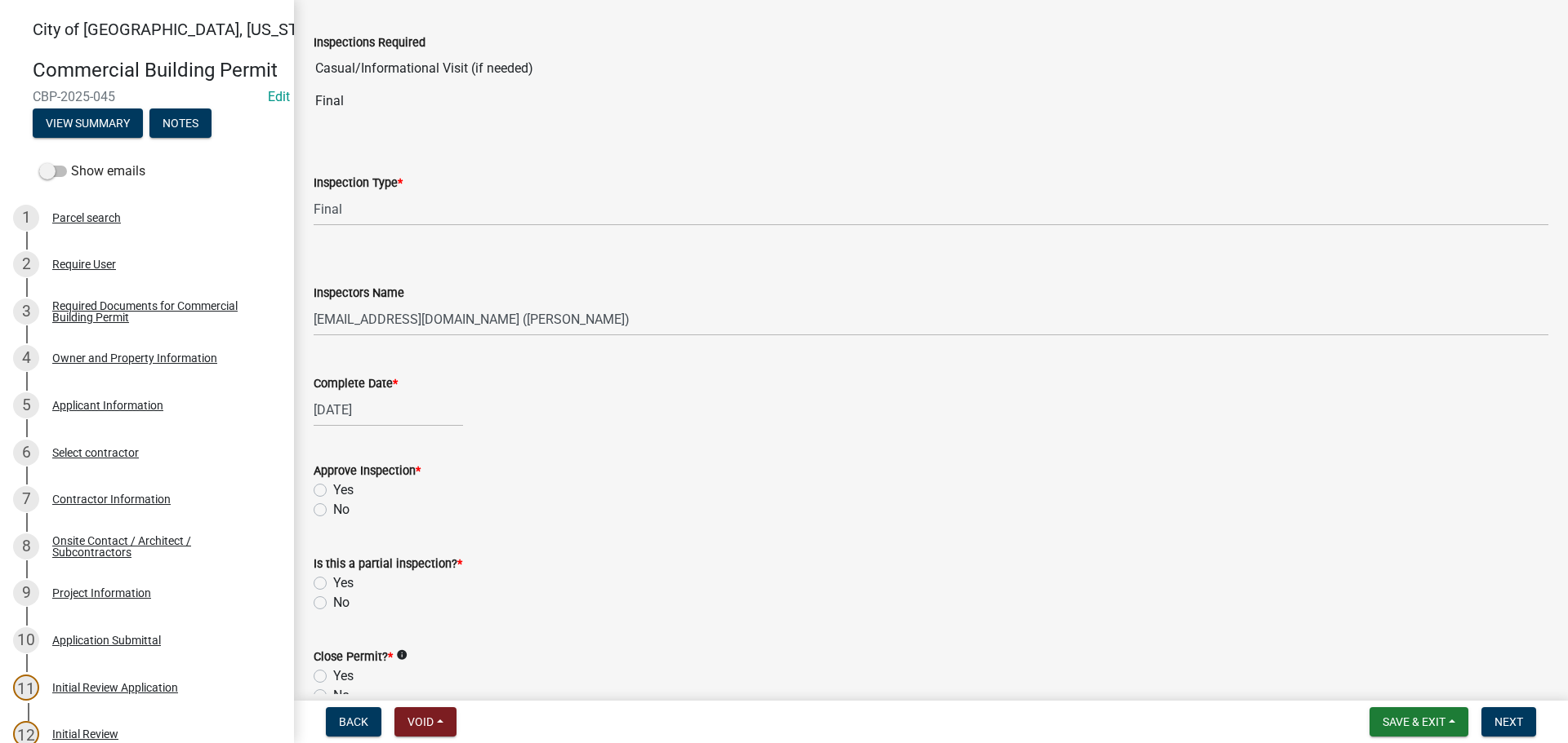
click at [333, 493] on label "Yes" at bounding box center [343, 490] width 20 height 19
click at [333, 491] on input "Yes" at bounding box center [338, 485] width 11 height 11
radio input "true"
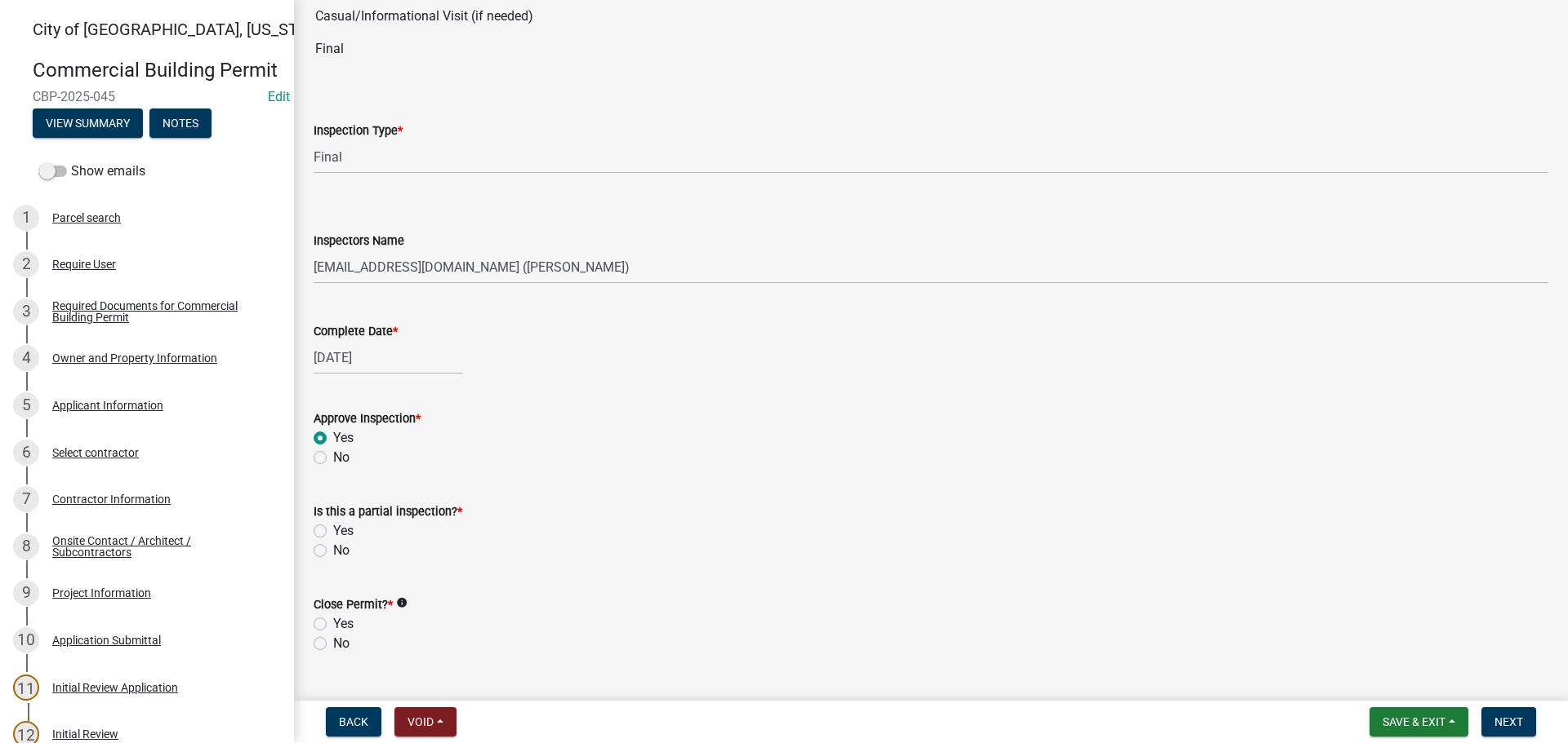
scroll to position [163, 0]
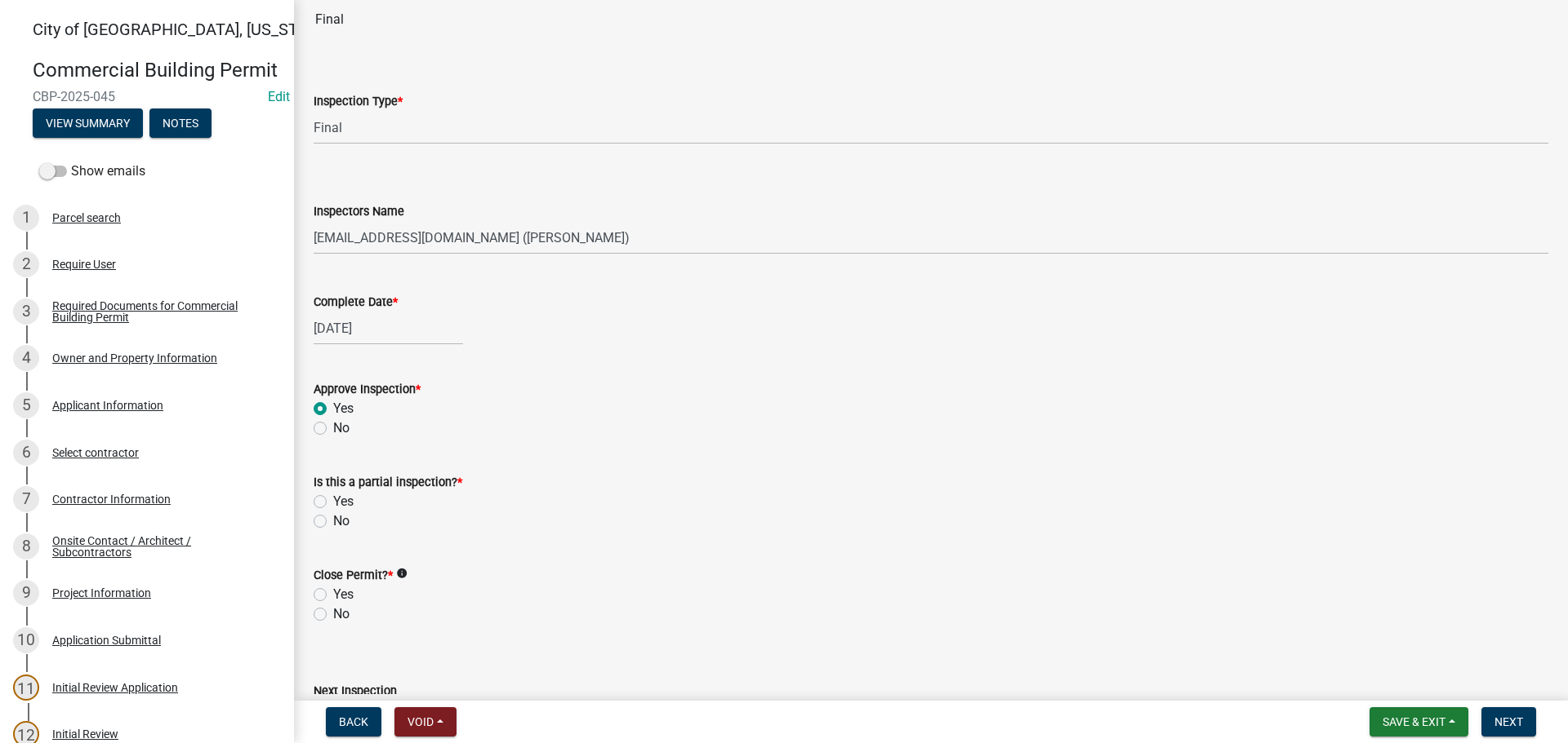
click at [333, 526] on label "No" at bounding box center [341, 521] width 16 height 19
click at [333, 522] on input "No" at bounding box center [338, 516] width 11 height 11
radio input "true"
click at [333, 594] on label "Yes" at bounding box center [343, 594] width 20 height 19
click at [333, 594] on input "Yes" at bounding box center [338, 590] width 11 height 11
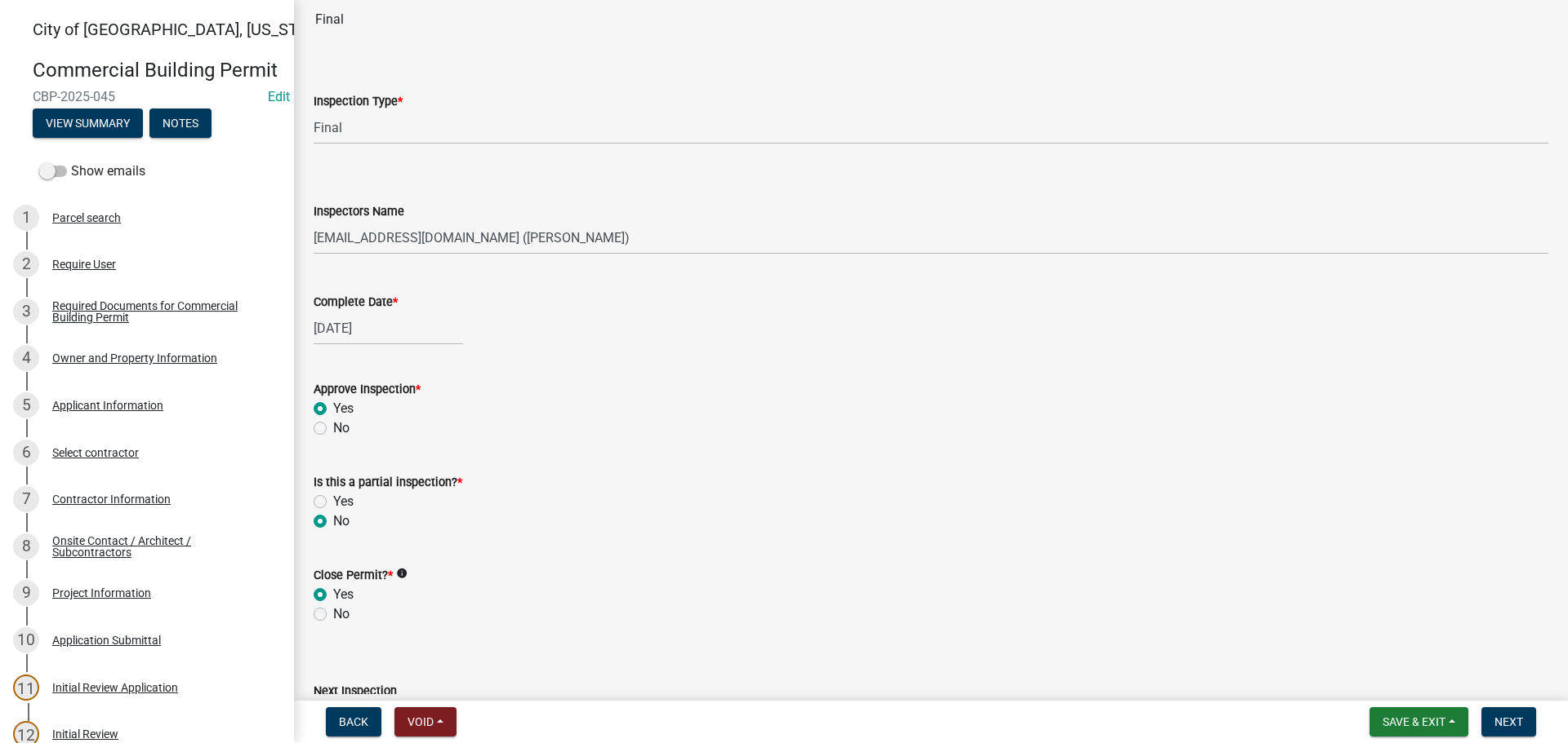
radio input "true"
click at [1494, 725] on button "Next" at bounding box center [1508, 722] width 55 height 29
